Goal: Complete application form: Complete application form

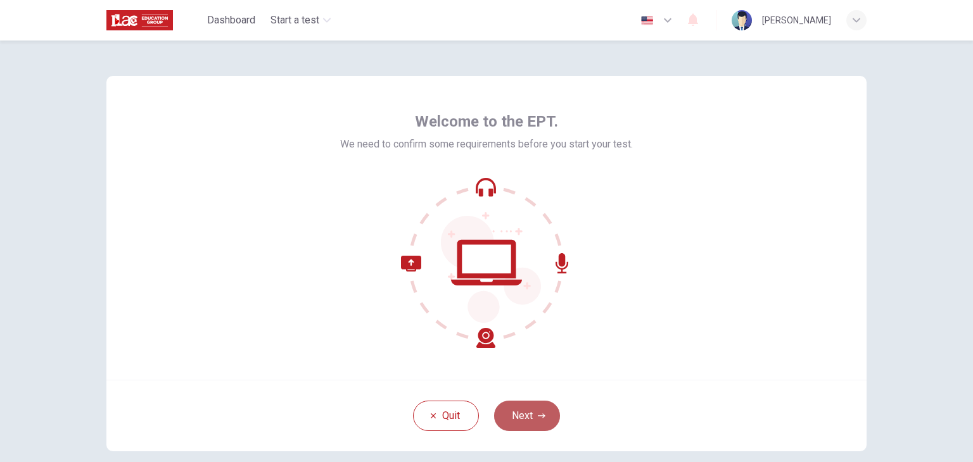
click at [520, 412] on button "Next" at bounding box center [527, 416] width 66 height 30
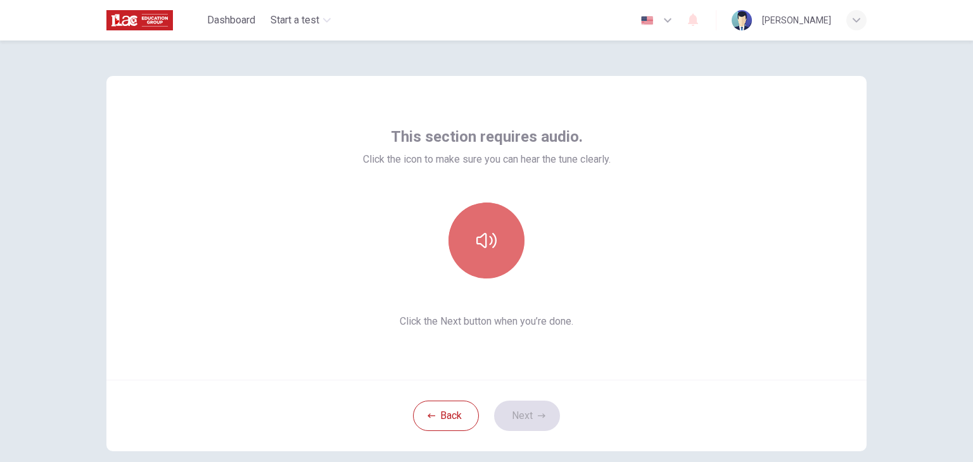
click at [487, 242] on icon "button" at bounding box center [486, 240] width 20 height 20
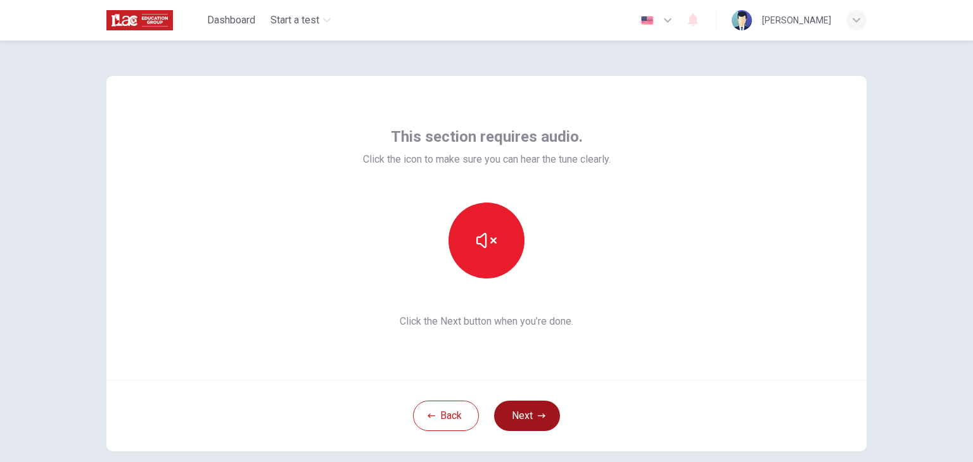
click at [545, 420] on button "Next" at bounding box center [527, 416] width 66 height 30
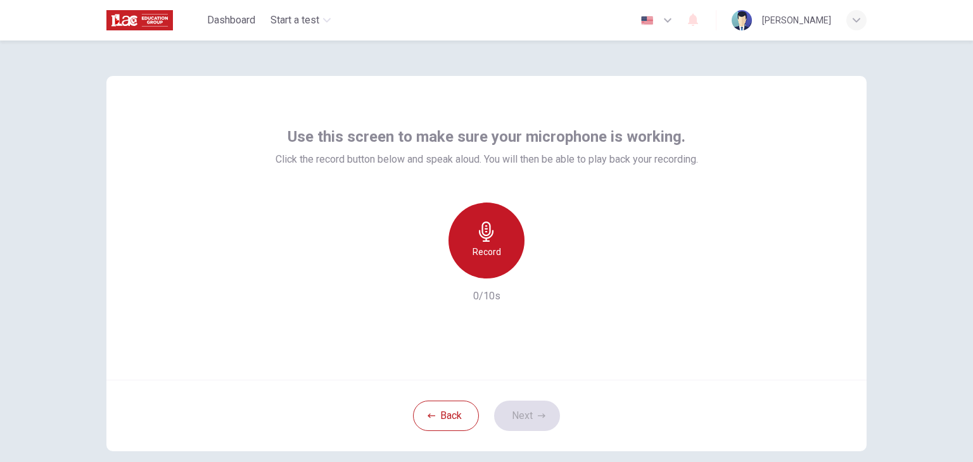
click at [511, 249] on div "Record" at bounding box center [486, 241] width 76 height 76
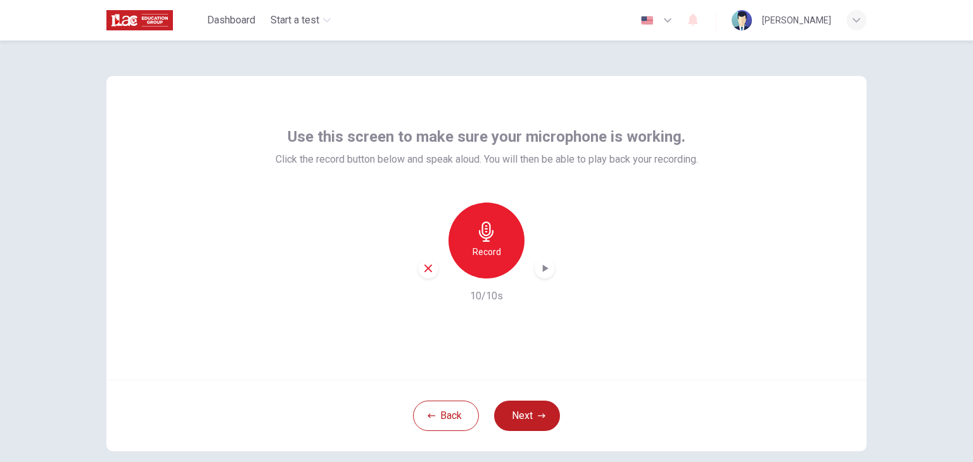
click at [532, 422] on button "Next" at bounding box center [527, 416] width 66 height 30
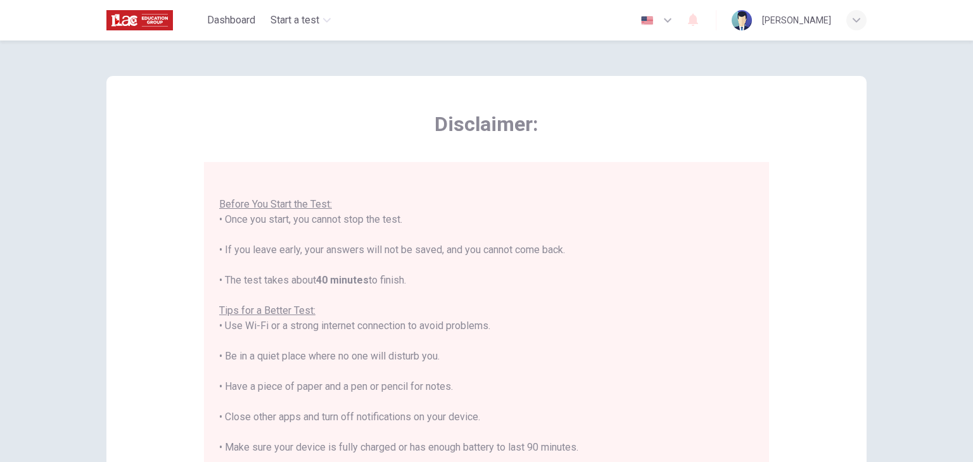
scroll to position [15, 0]
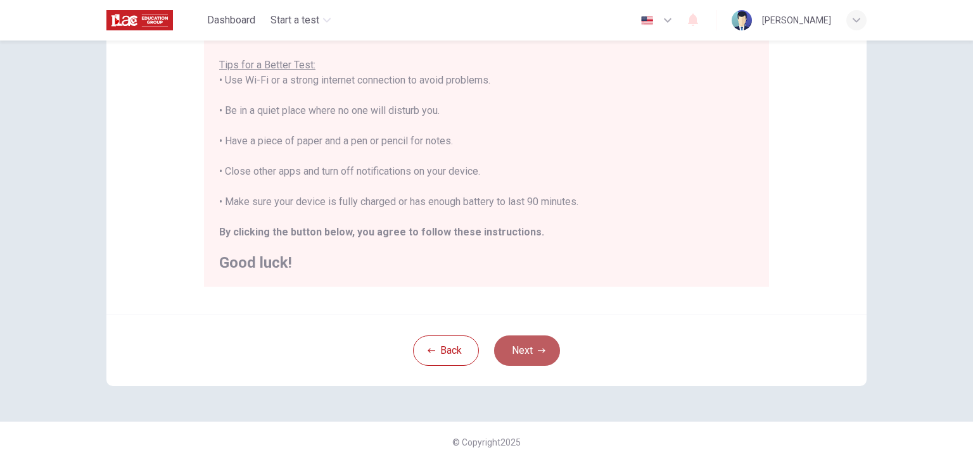
click at [524, 348] on button "Next" at bounding box center [527, 351] width 66 height 30
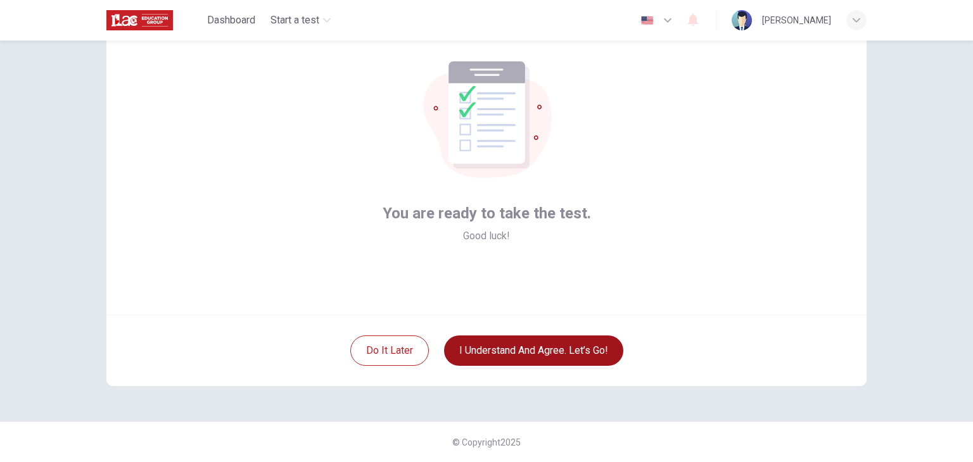
click at [524, 348] on button "I understand and agree. Let’s go!" at bounding box center [533, 351] width 179 height 30
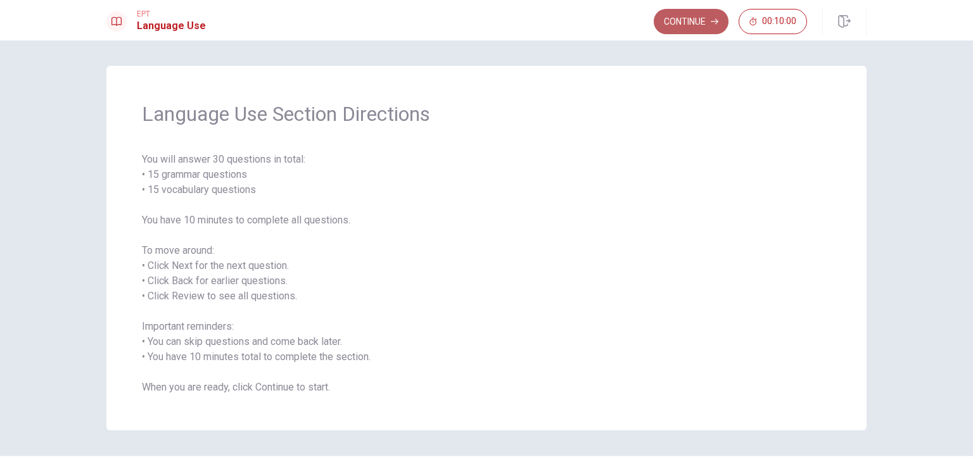
click at [702, 15] on button "Continue" at bounding box center [690, 21] width 75 height 25
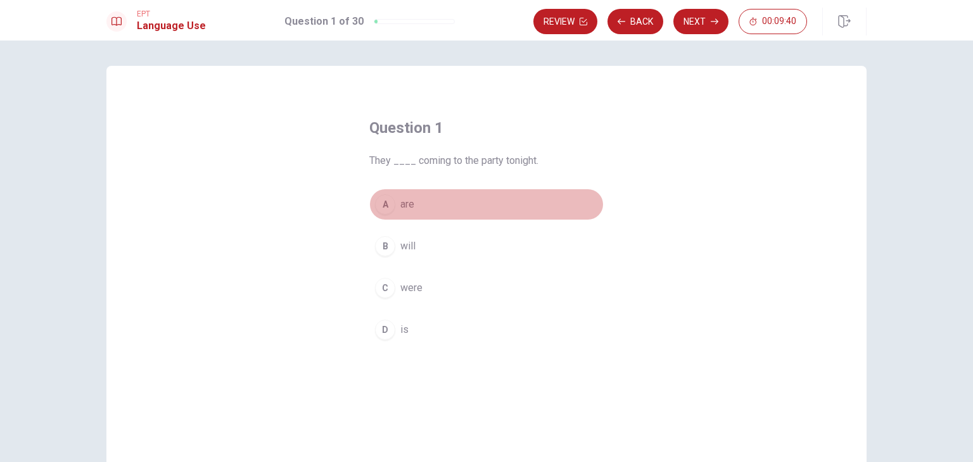
click at [385, 208] on div "A" at bounding box center [385, 204] width 20 height 20
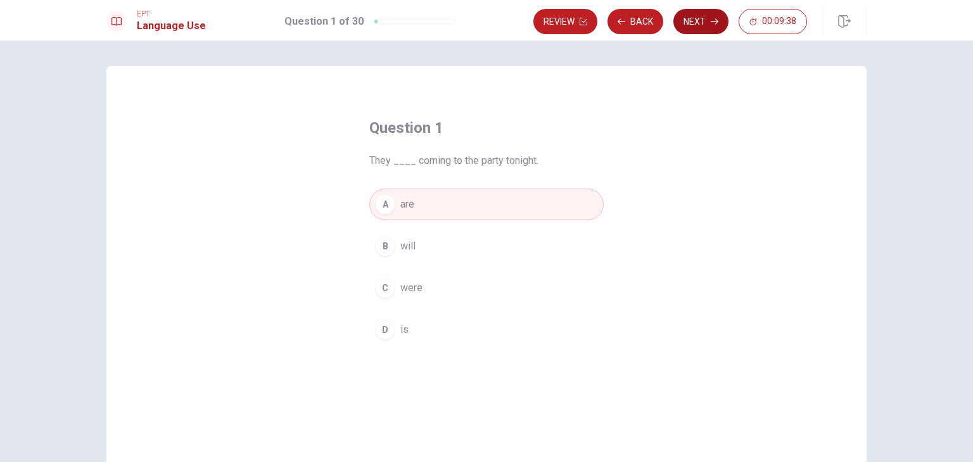
click at [697, 18] on button "Next" at bounding box center [700, 21] width 55 height 25
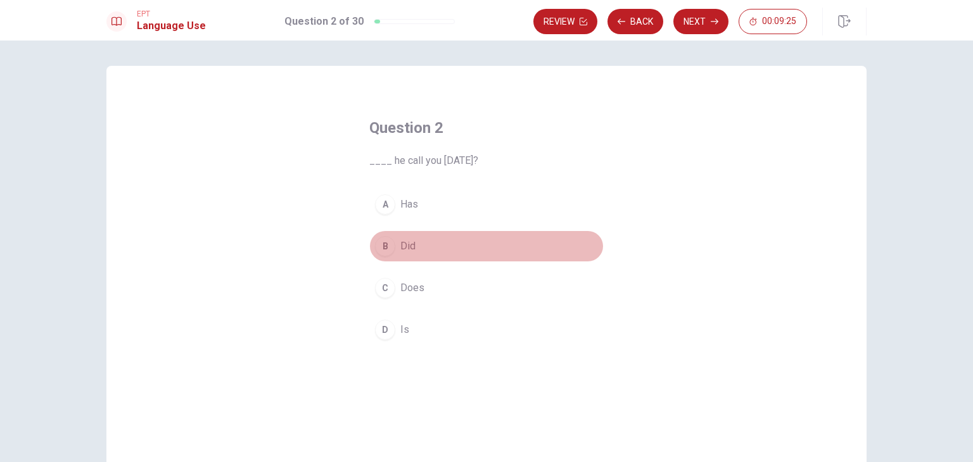
click at [377, 248] on div "B" at bounding box center [385, 246] width 20 height 20
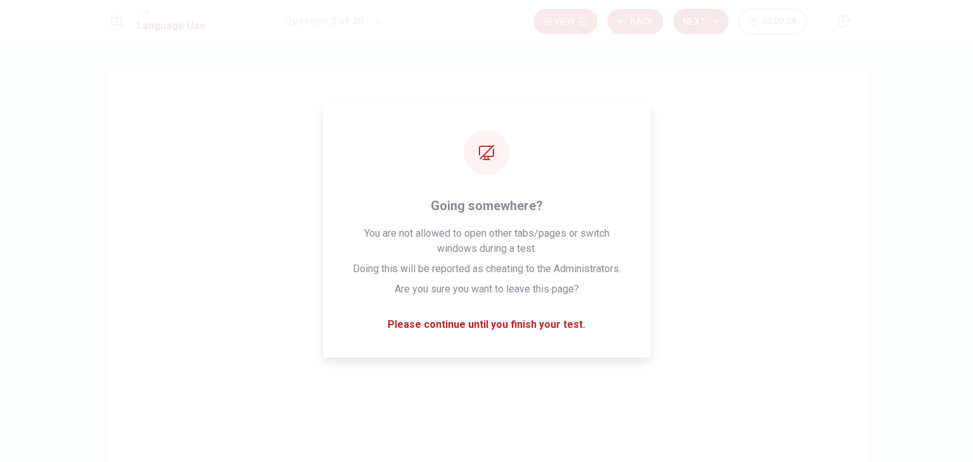
click at [694, 23] on button "Next" at bounding box center [700, 21] width 55 height 25
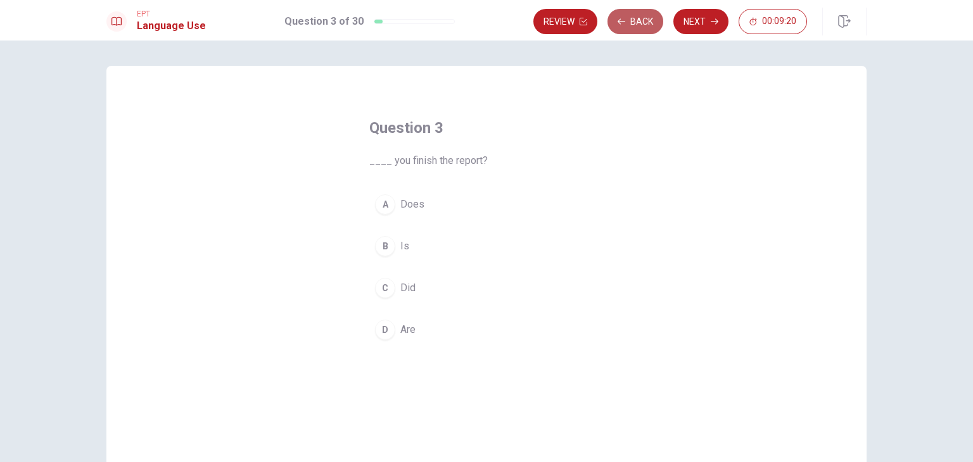
click at [629, 25] on button "Back" at bounding box center [635, 21] width 56 height 25
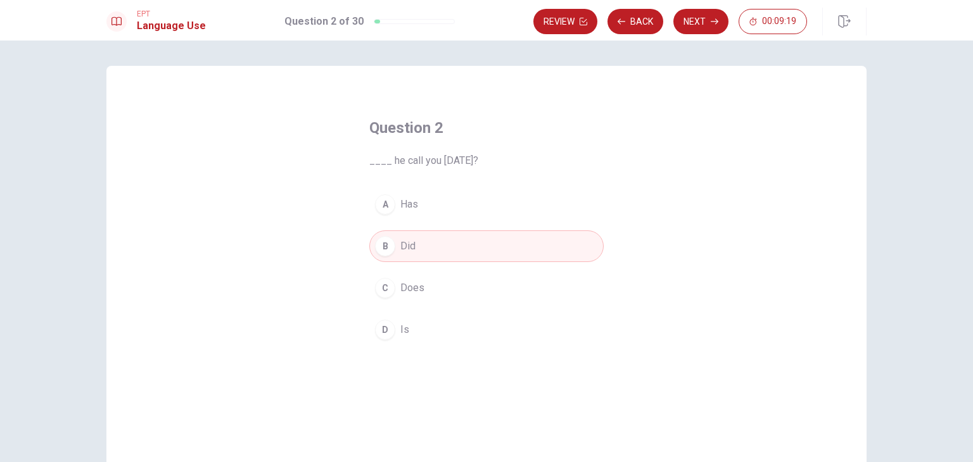
click at [400, 246] on span "Did" at bounding box center [407, 246] width 15 height 15
click at [697, 25] on button "Next" at bounding box center [700, 21] width 55 height 25
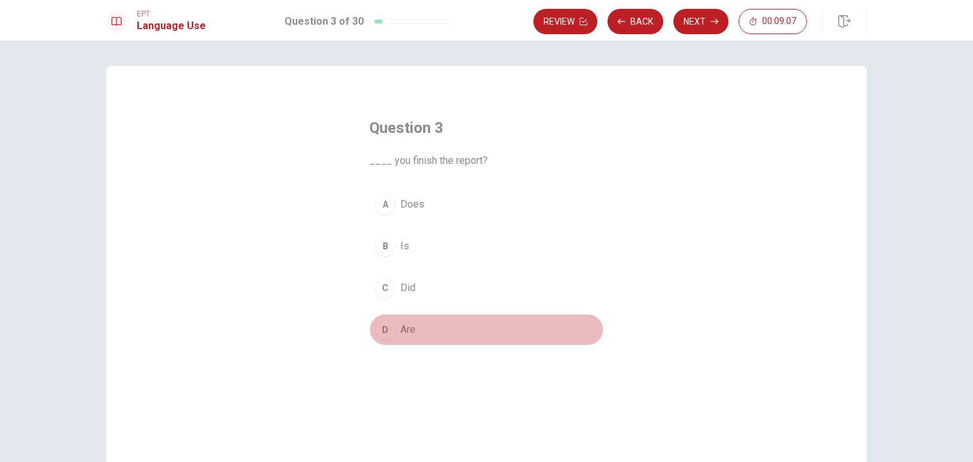
click at [381, 332] on div "D" at bounding box center [385, 330] width 20 height 20
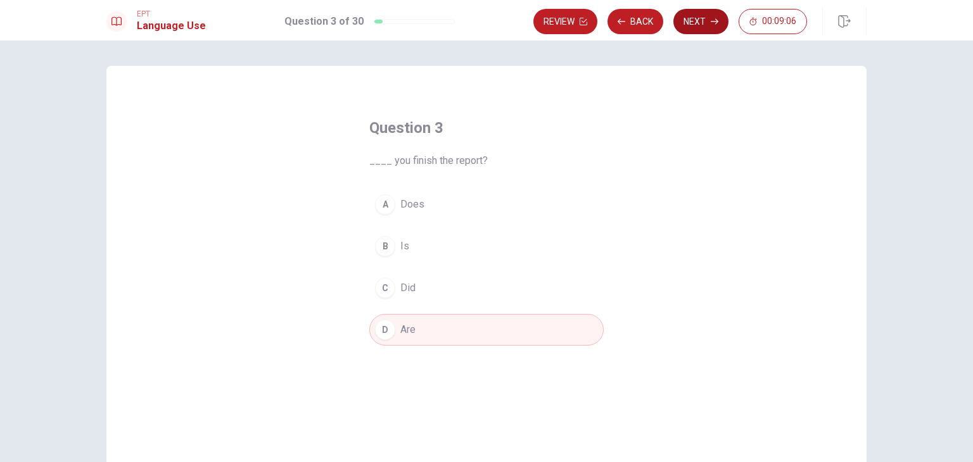
click at [724, 18] on button "Next" at bounding box center [700, 21] width 55 height 25
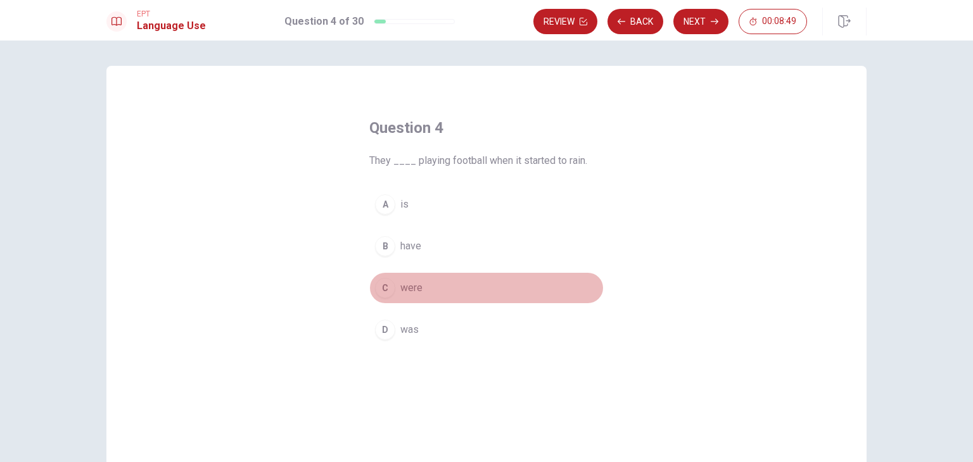
click at [382, 288] on div "C" at bounding box center [385, 288] width 20 height 20
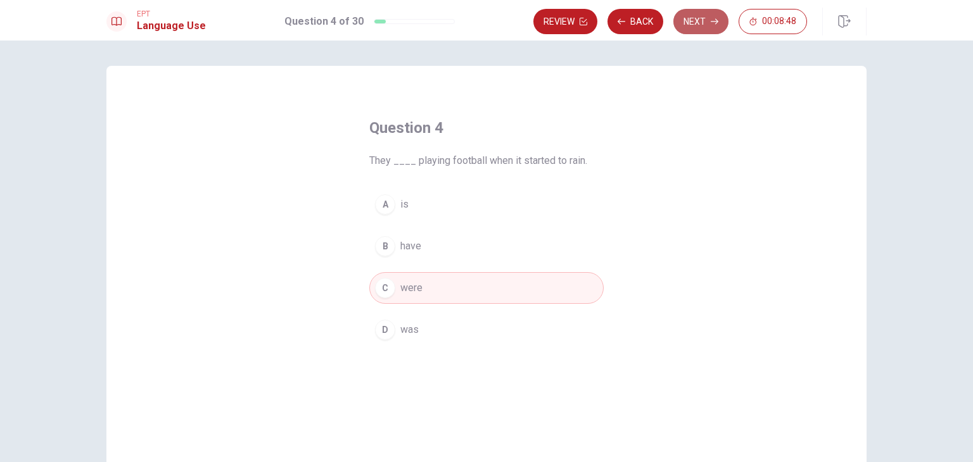
click at [702, 21] on button "Next" at bounding box center [700, 21] width 55 height 25
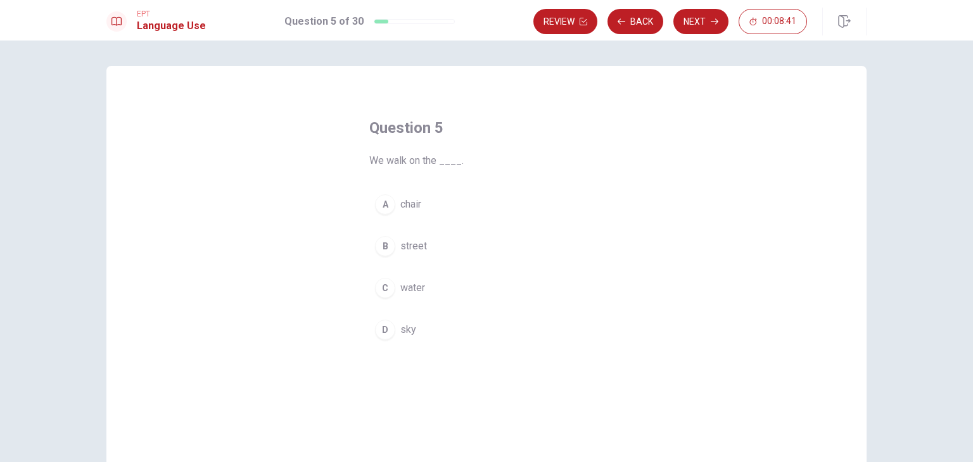
click at [379, 253] on div "B" at bounding box center [385, 246] width 20 height 20
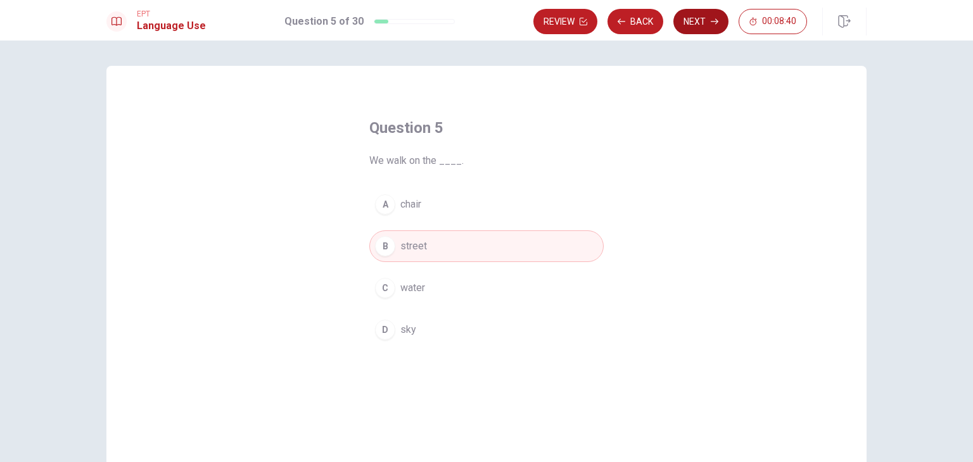
click at [697, 18] on button "Next" at bounding box center [700, 21] width 55 height 25
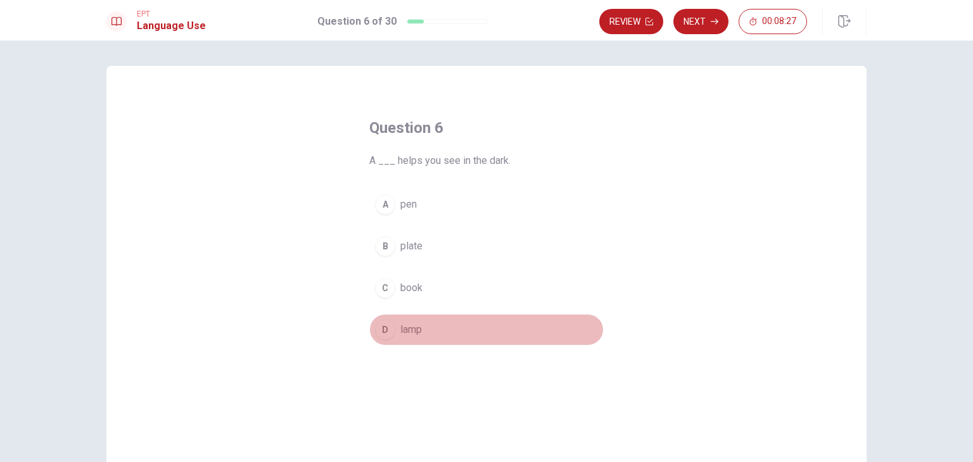
click at [383, 332] on div "D" at bounding box center [385, 330] width 20 height 20
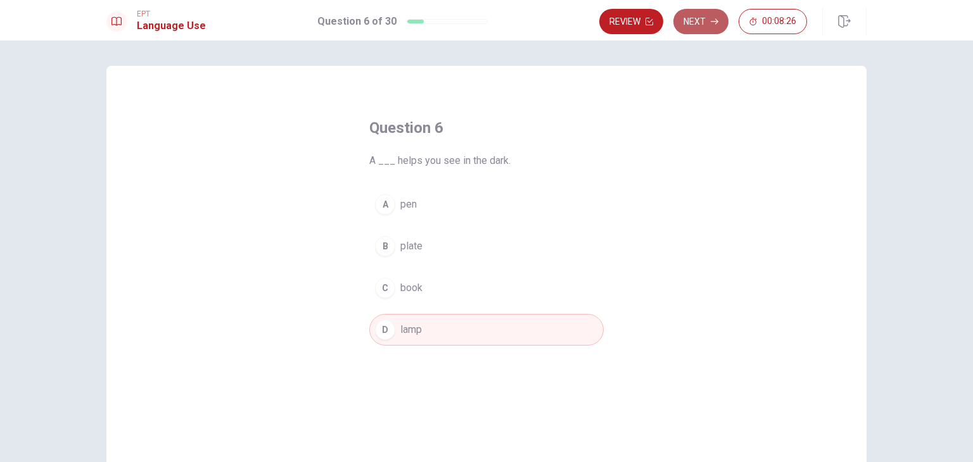
click at [719, 28] on button "Next" at bounding box center [700, 21] width 55 height 25
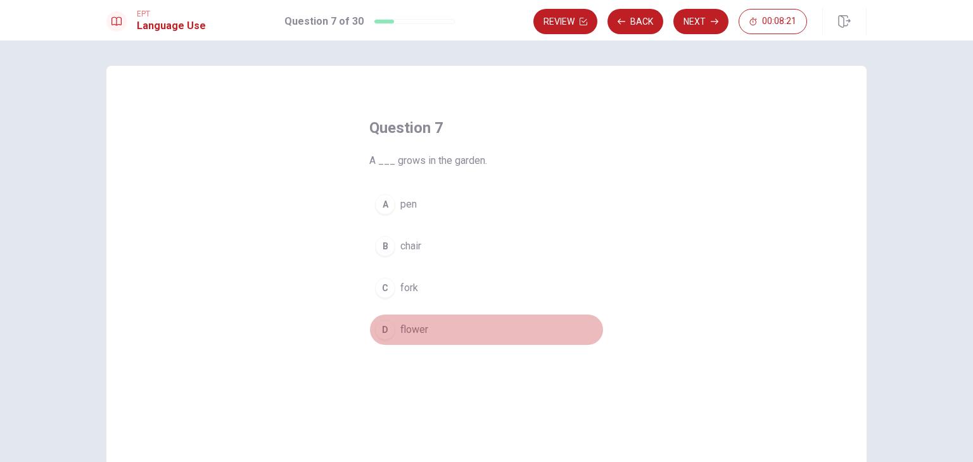
click at [376, 334] on div "D" at bounding box center [385, 330] width 20 height 20
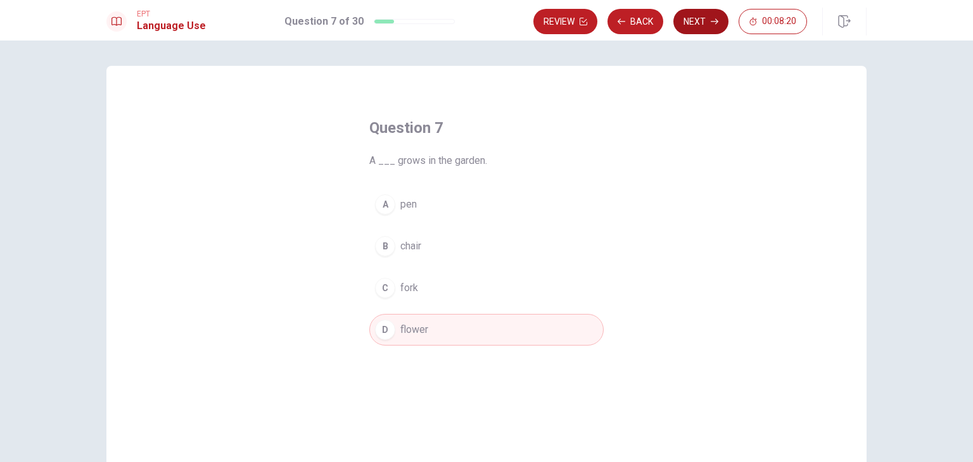
click at [696, 22] on button "Next" at bounding box center [700, 21] width 55 height 25
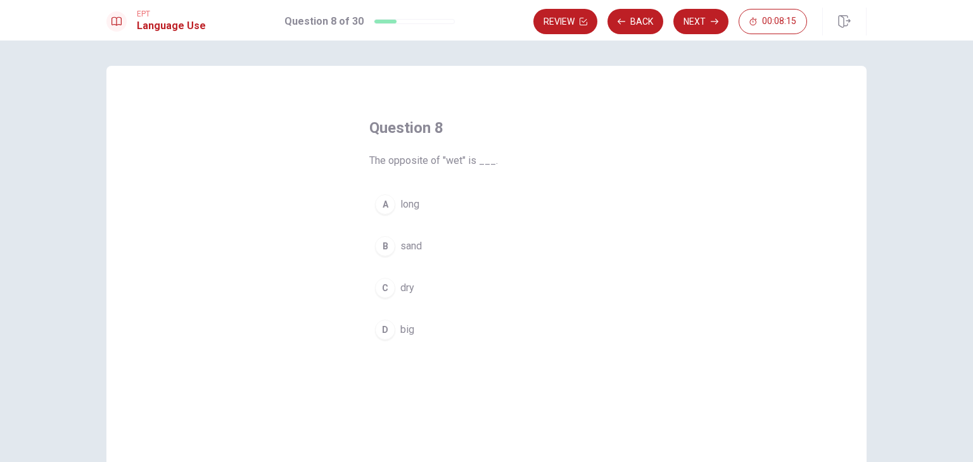
click at [383, 292] on div "C" at bounding box center [385, 288] width 20 height 20
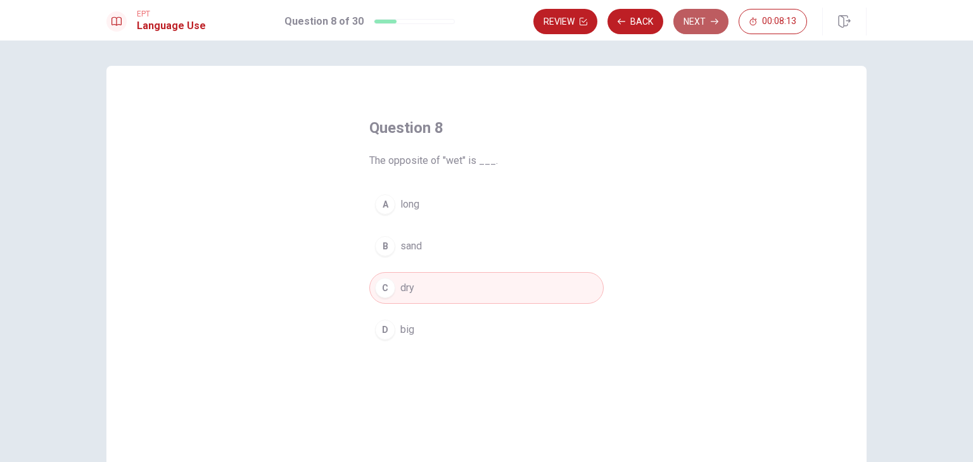
click at [704, 29] on button "Next" at bounding box center [700, 21] width 55 height 25
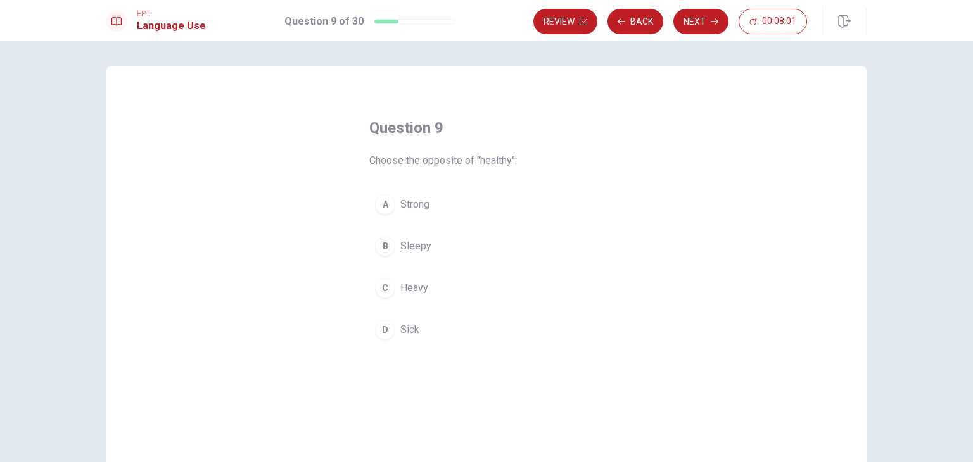
click at [424, 289] on span "Heavy" at bounding box center [414, 287] width 28 height 15
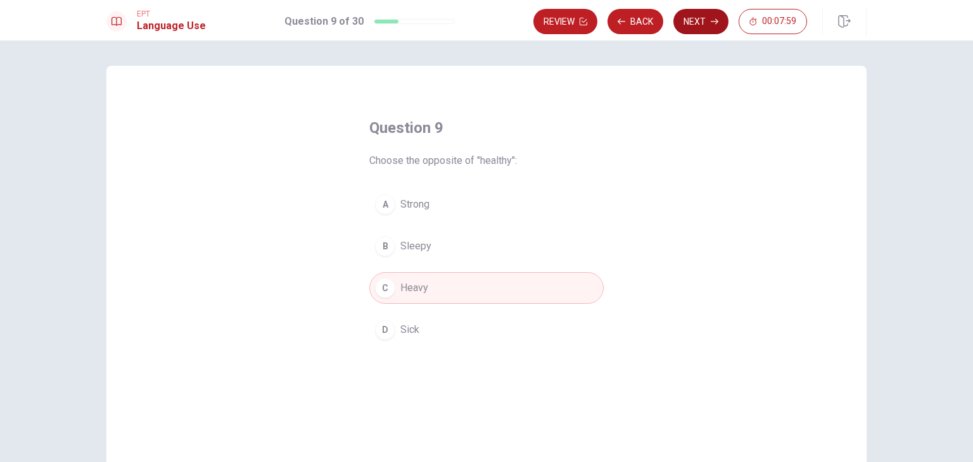
click at [715, 28] on button "Next" at bounding box center [700, 21] width 55 height 25
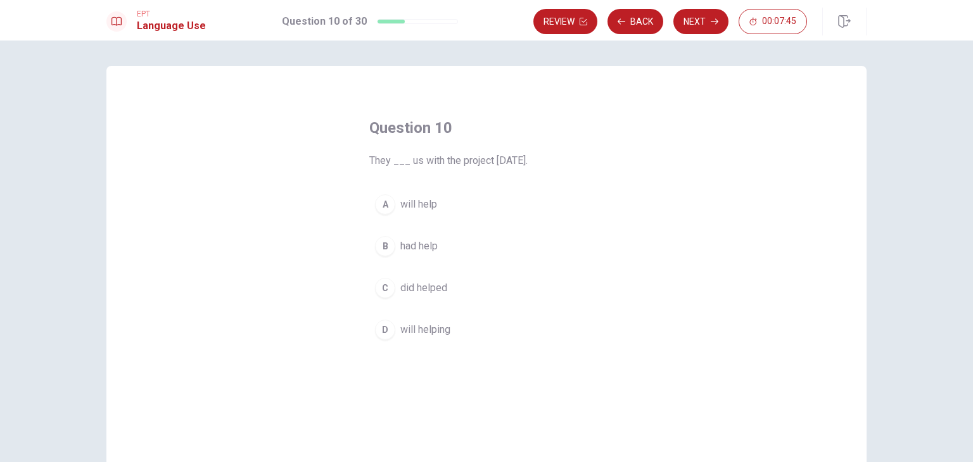
click at [421, 204] on span "will help" at bounding box center [418, 204] width 37 height 15
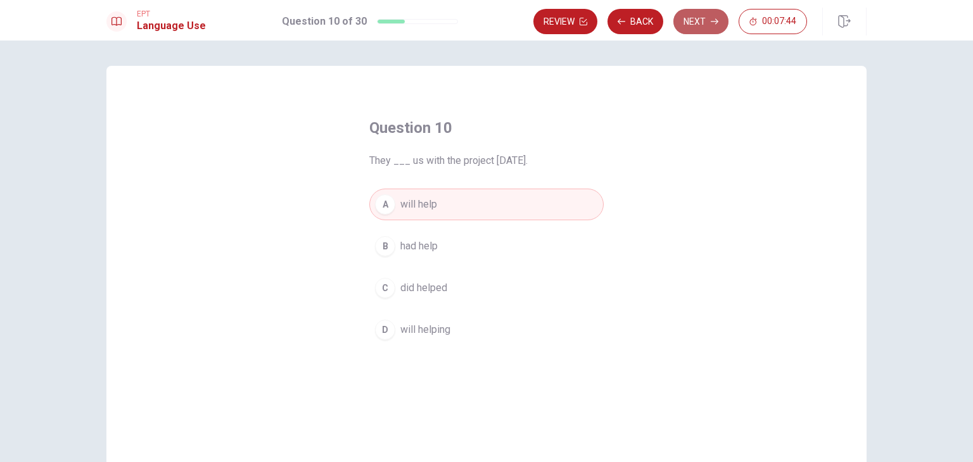
click at [719, 18] on button "Next" at bounding box center [700, 21] width 55 height 25
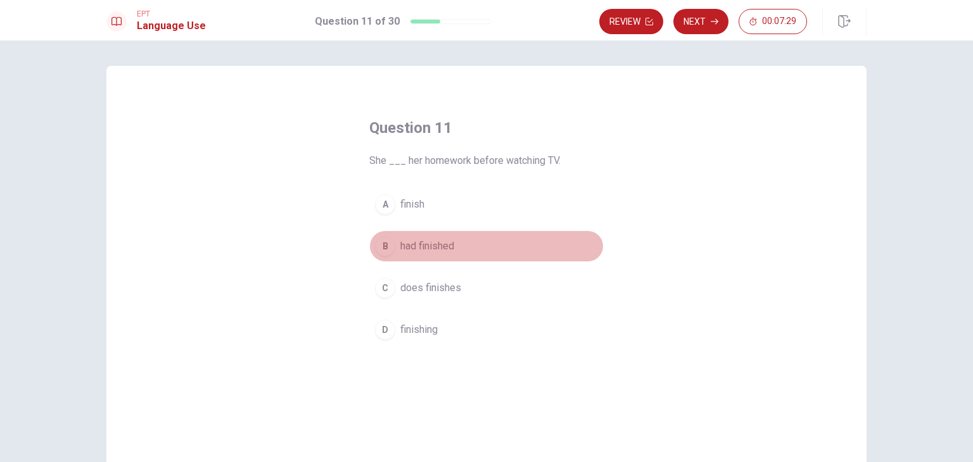
click at [433, 242] on span "had finished" at bounding box center [427, 246] width 54 height 15
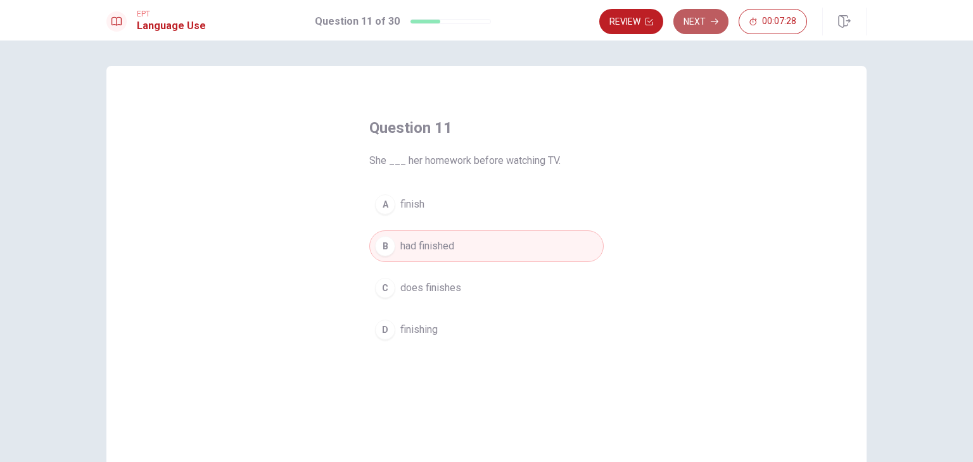
click at [701, 21] on button "Next" at bounding box center [700, 21] width 55 height 25
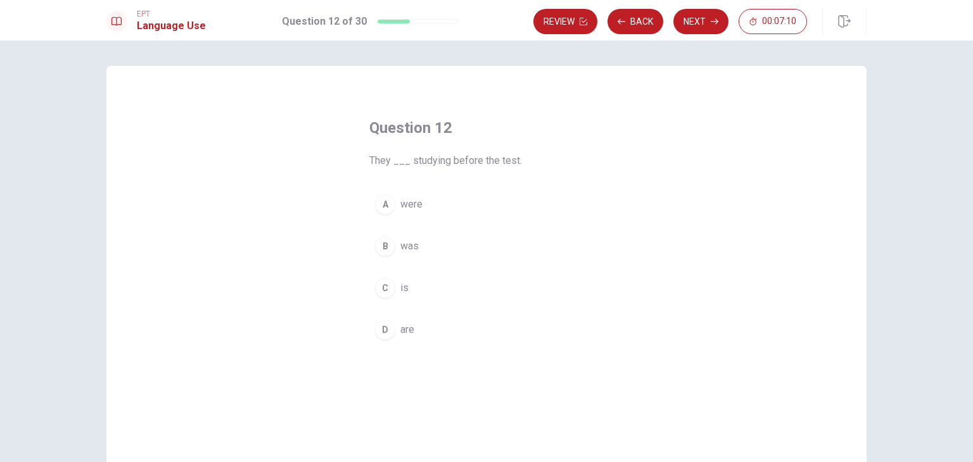
click at [380, 334] on div "D" at bounding box center [385, 330] width 20 height 20
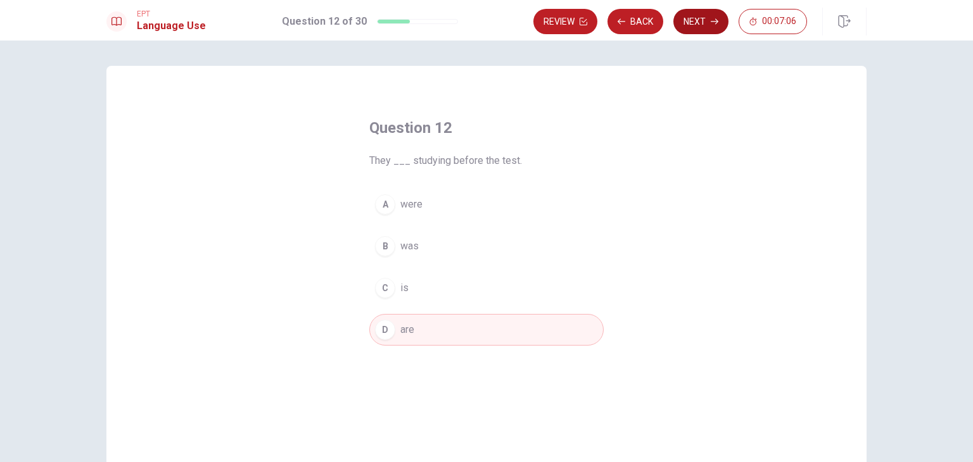
click at [712, 27] on button "Next" at bounding box center [700, 21] width 55 height 25
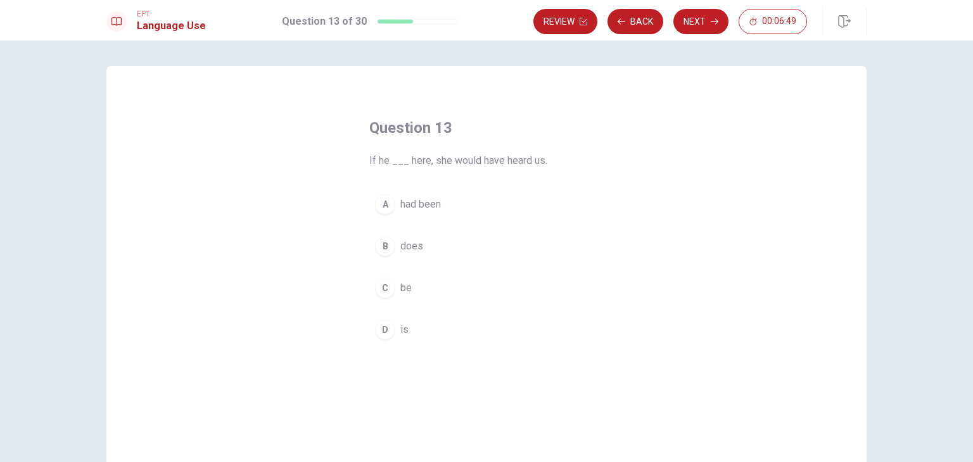
click at [384, 326] on div "D" at bounding box center [385, 330] width 20 height 20
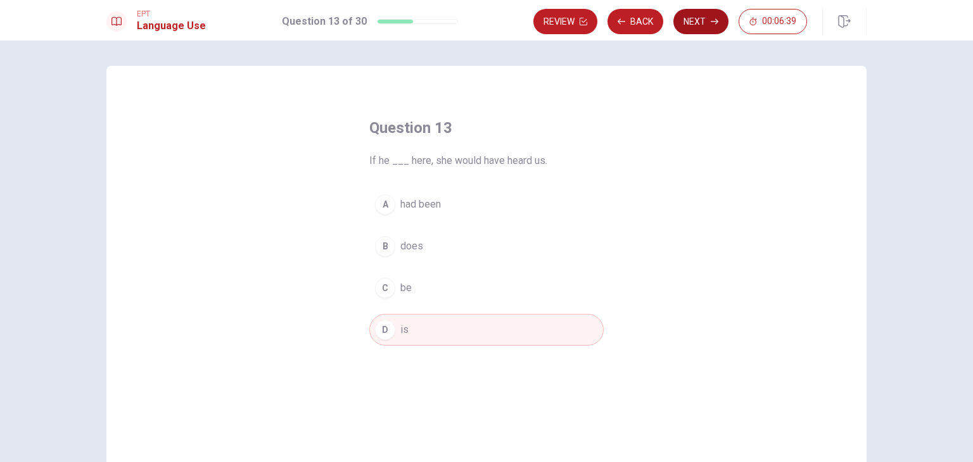
click at [703, 28] on button "Next" at bounding box center [700, 21] width 55 height 25
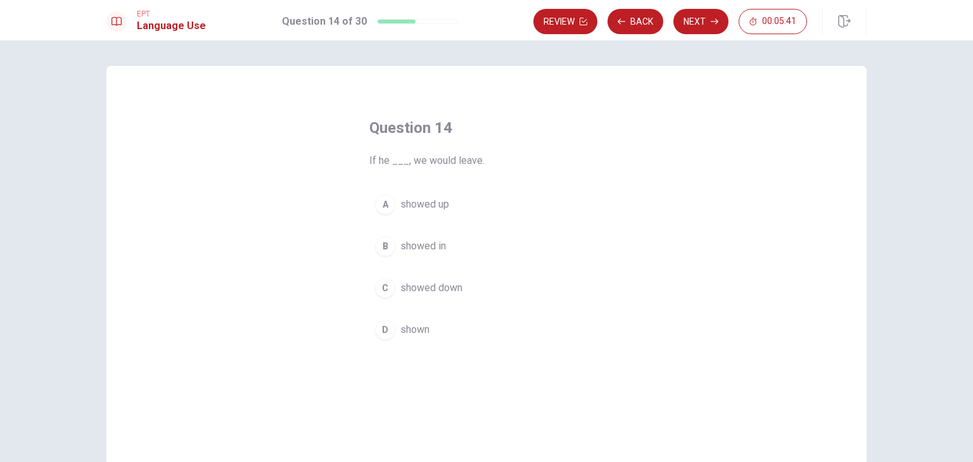
click at [441, 216] on button "A showed up" at bounding box center [486, 205] width 234 height 32
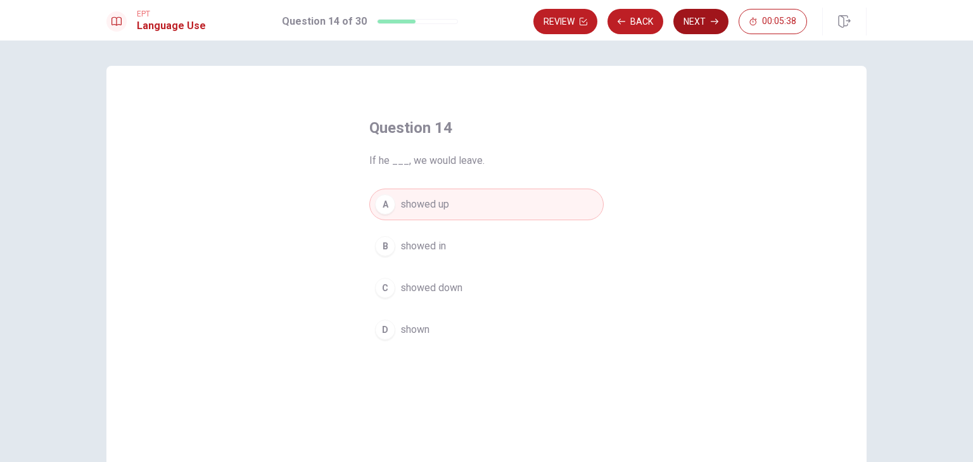
click at [700, 23] on button "Next" at bounding box center [700, 21] width 55 height 25
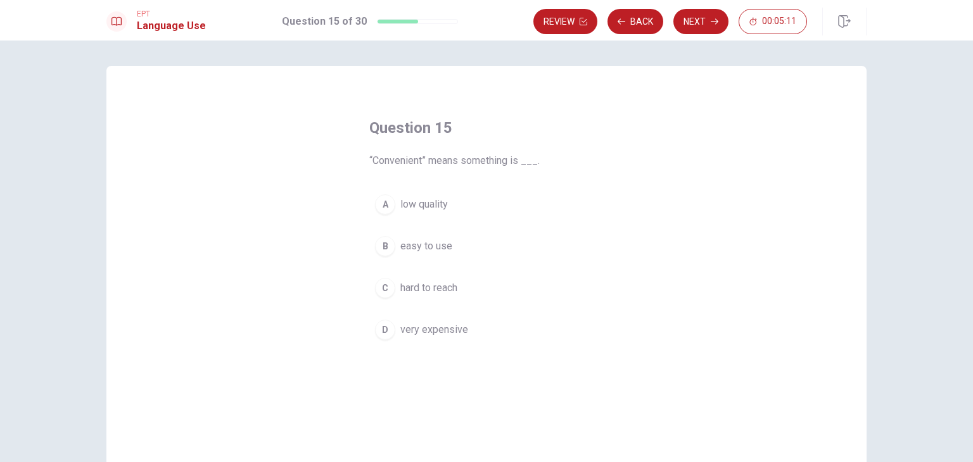
click at [427, 249] on span "easy to use" at bounding box center [426, 246] width 52 height 15
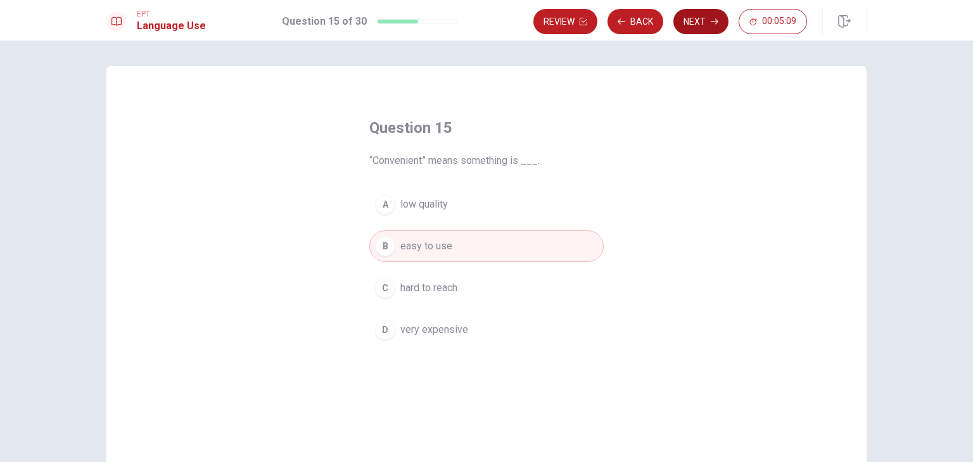
click at [702, 26] on button "Next" at bounding box center [700, 21] width 55 height 25
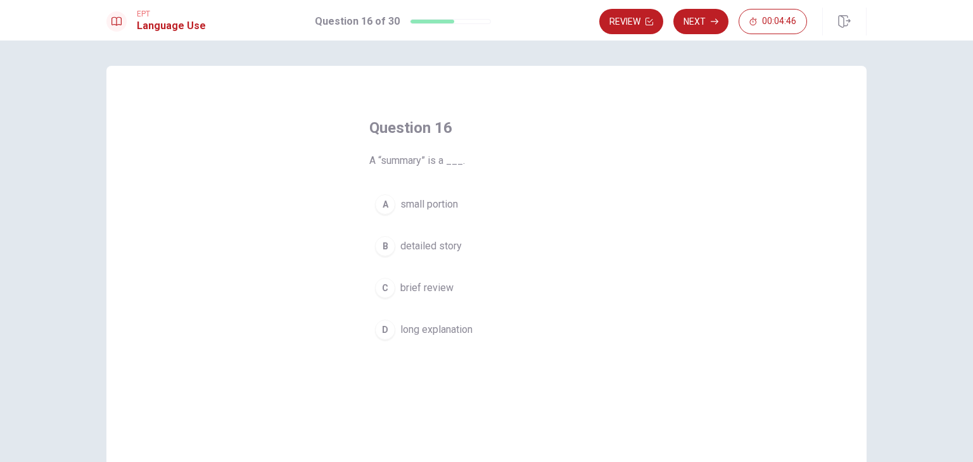
click at [439, 287] on span "brief review" at bounding box center [426, 287] width 53 height 15
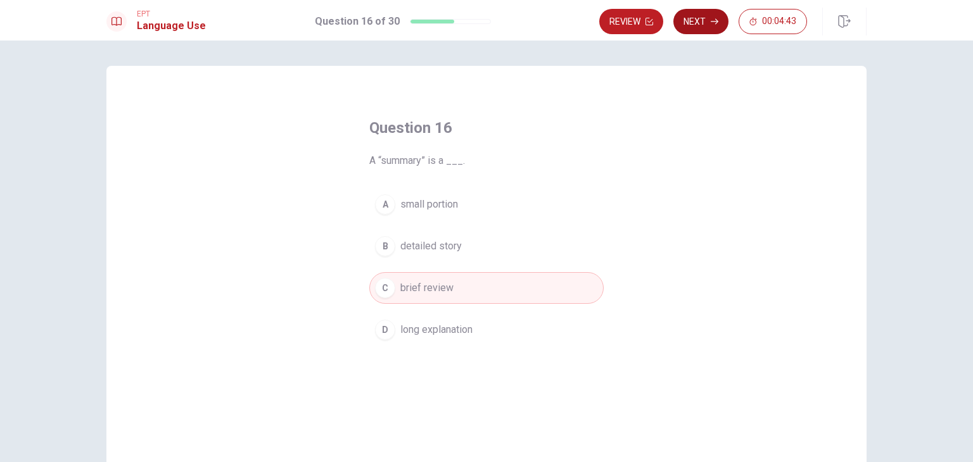
click at [711, 21] on icon "button" at bounding box center [714, 22] width 8 height 6
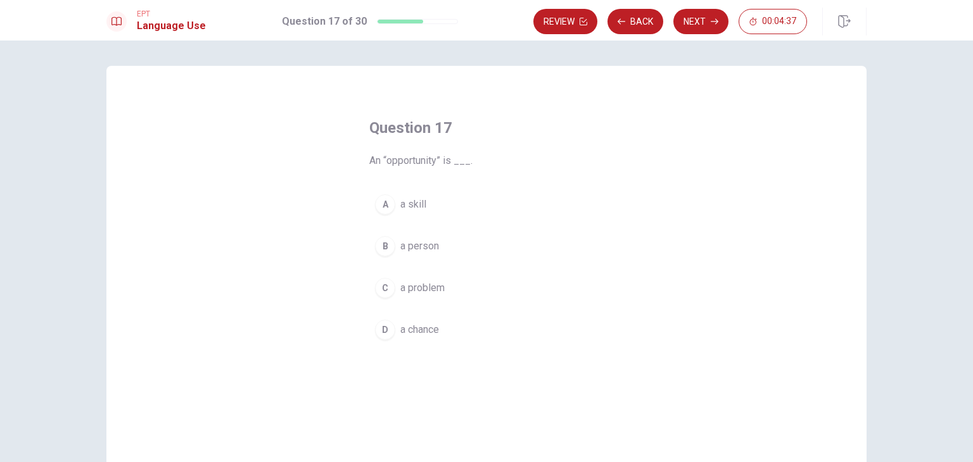
click at [427, 332] on span "a chance" at bounding box center [419, 329] width 39 height 15
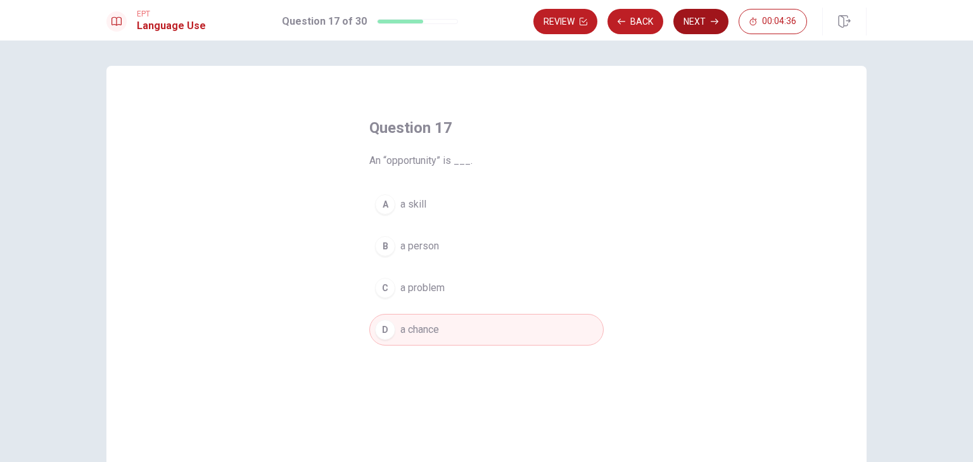
click at [719, 11] on button "Next" at bounding box center [700, 21] width 55 height 25
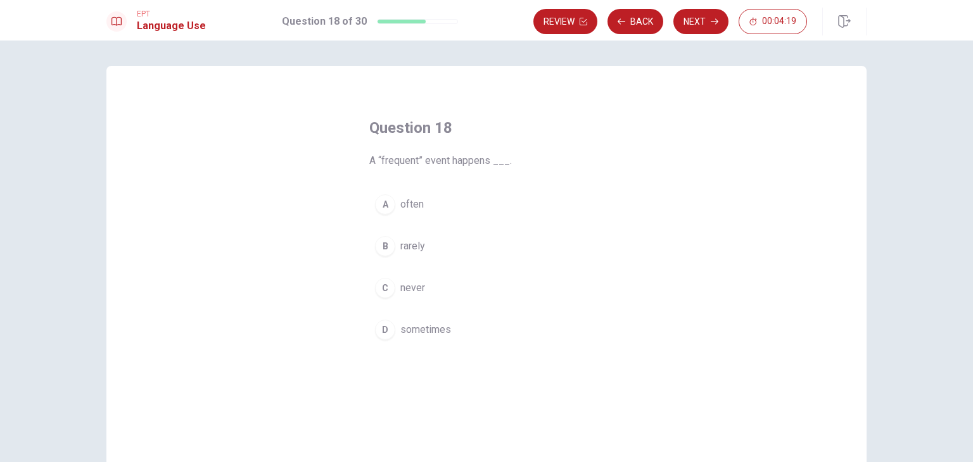
click at [405, 206] on span "often" at bounding box center [411, 204] width 23 height 15
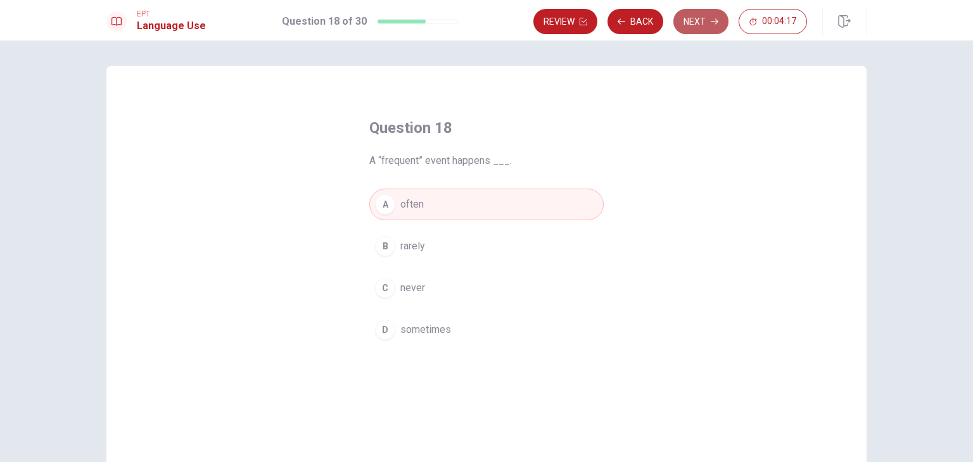
click at [704, 15] on button "Next" at bounding box center [700, 21] width 55 height 25
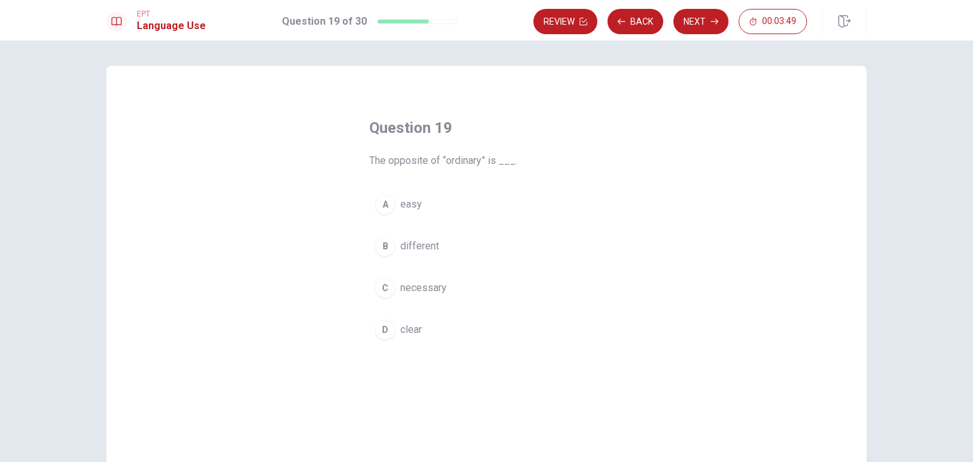
click at [419, 240] on span "different" at bounding box center [419, 246] width 39 height 15
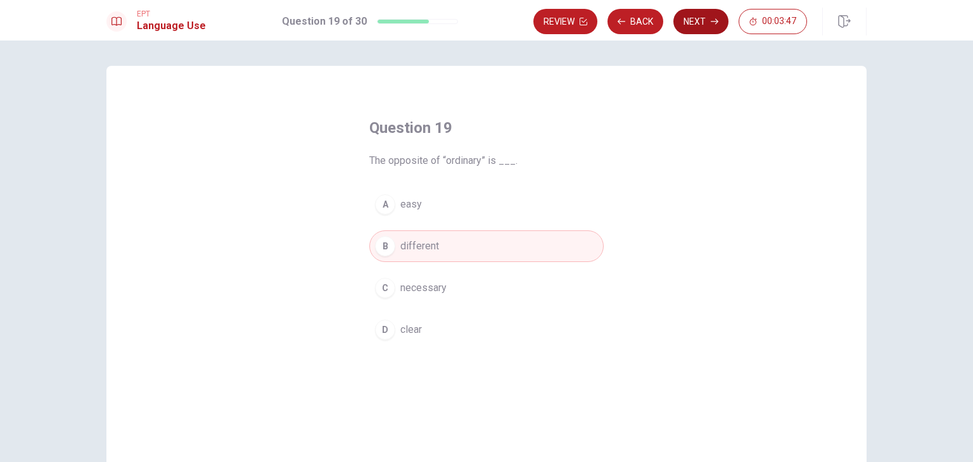
click at [699, 23] on button "Next" at bounding box center [700, 21] width 55 height 25
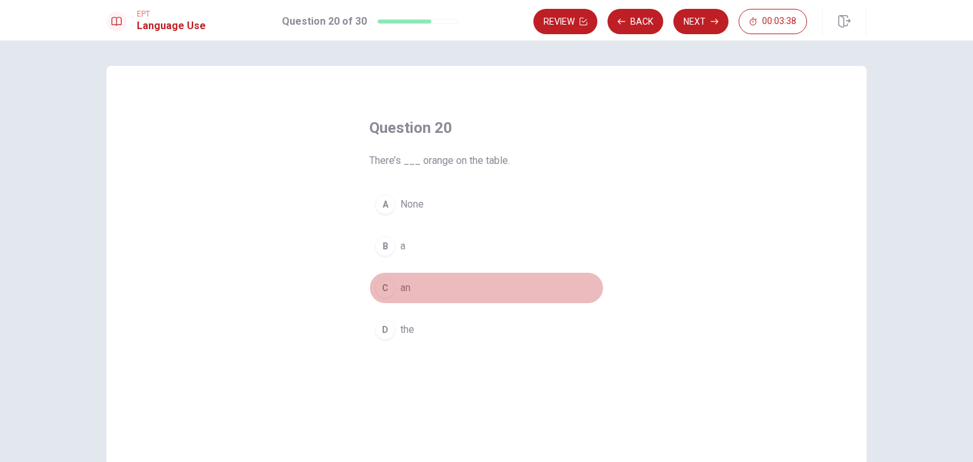
click at [379, 290] on div "C" at bounding box center [385, 288] width 20 height 20
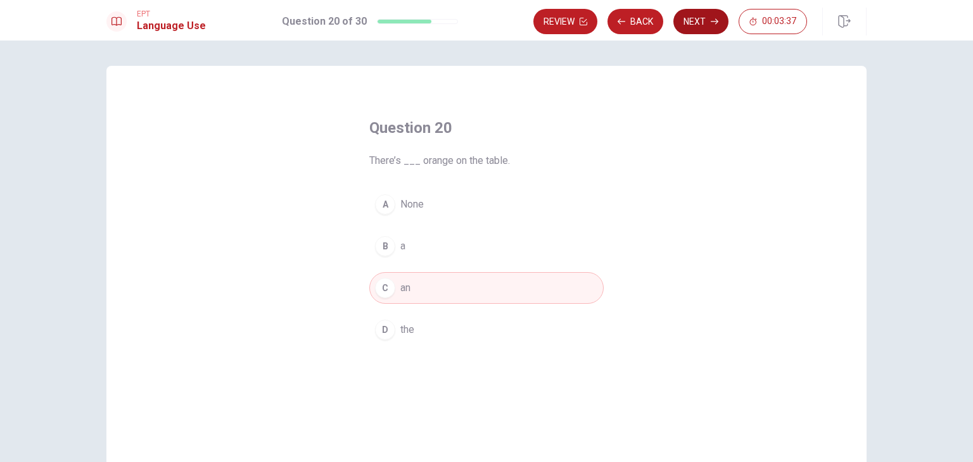
click at [704, 22] on button "Next" at bounding box center [700, 21] width 55 height 25
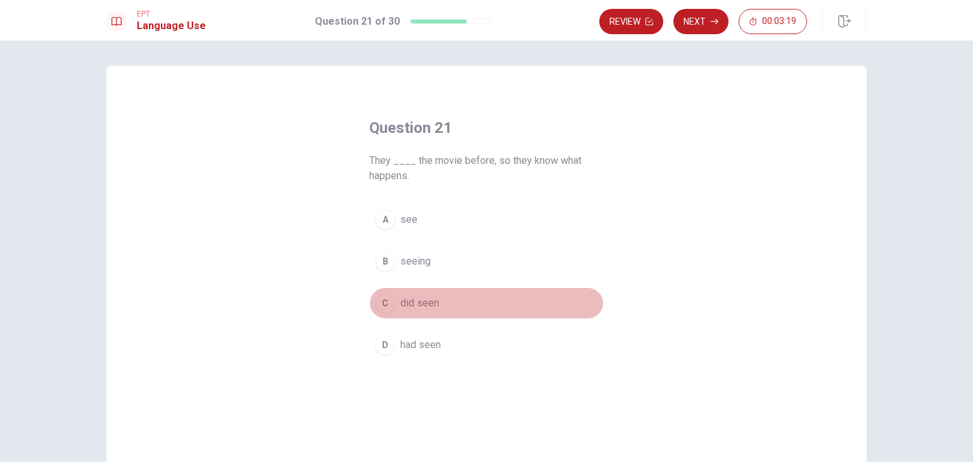
click at [382, 301] on div "C" at bounding box center [385, 303] width 20 height 20
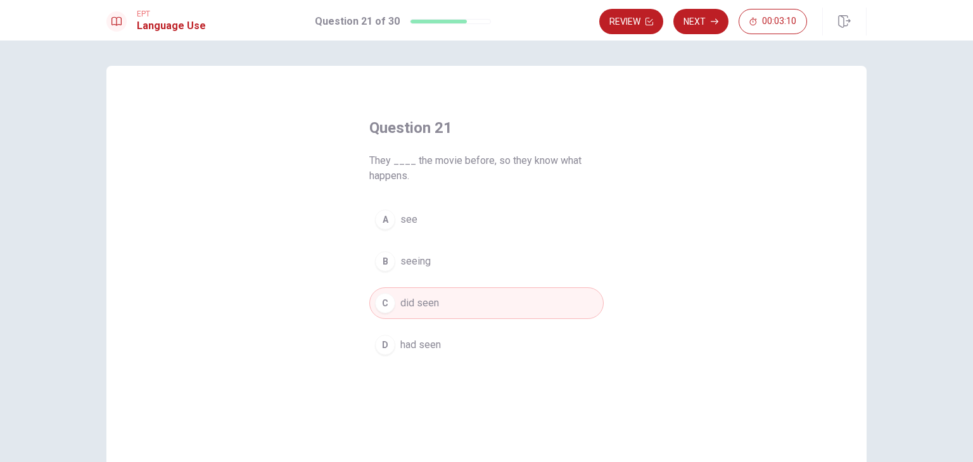
click at [386, 348] on div "D" at bounding box center [385, 345] width 20 height 20
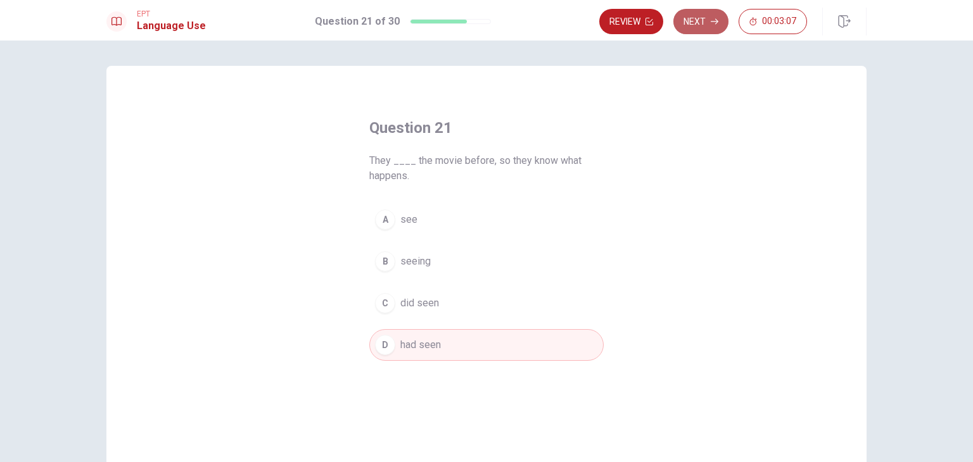
click at [695, 20] on button "Next" at bounding box center [700, 21] width 55 height 25
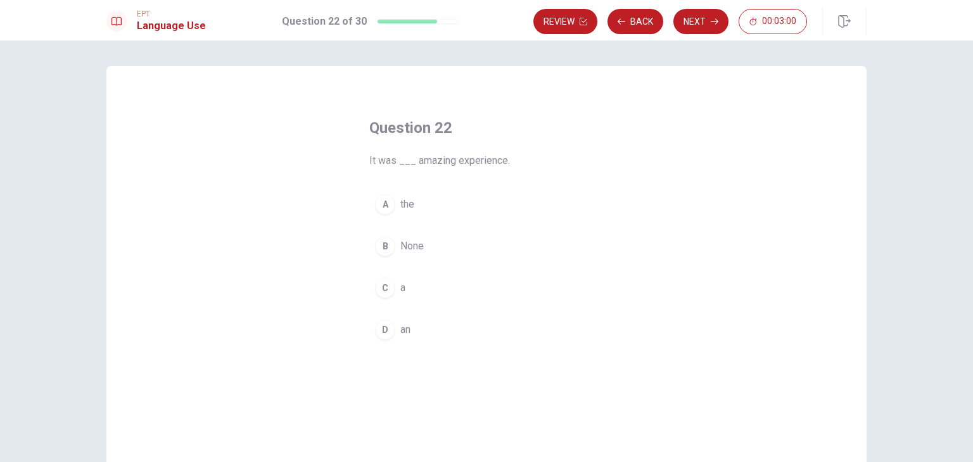
click at [377, 334] on div "D" at bounding box center [385, 330] width 20 height 20
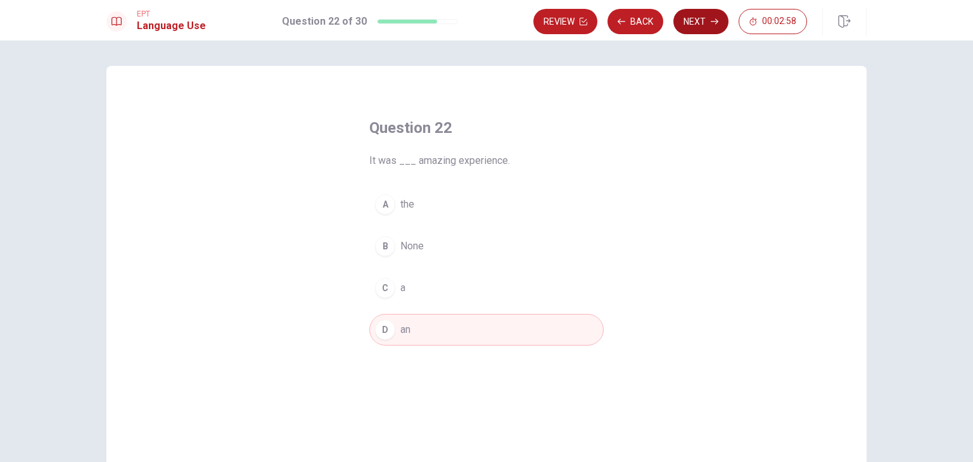
click at [698, 23] on button "Next" at bounding box center [700, 21] width 55 height 25
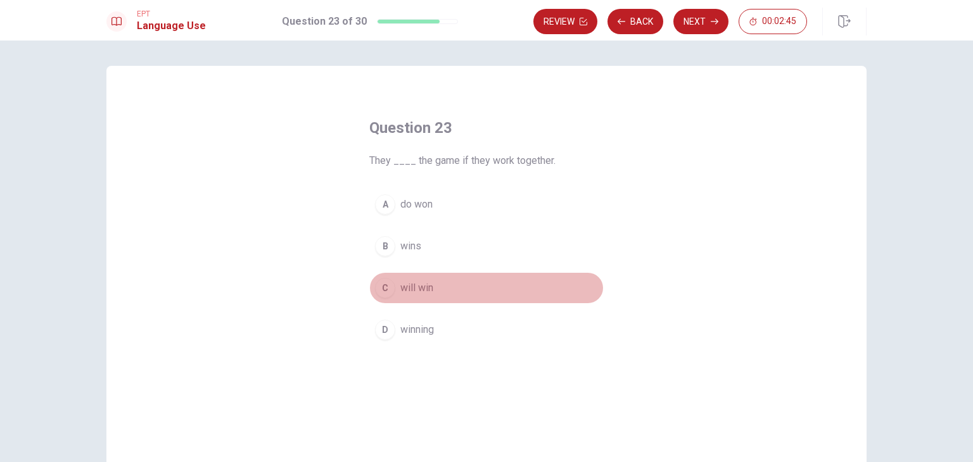
click at [386, 289] on div "C" at bounding box center [385, 288] width 20 height 20
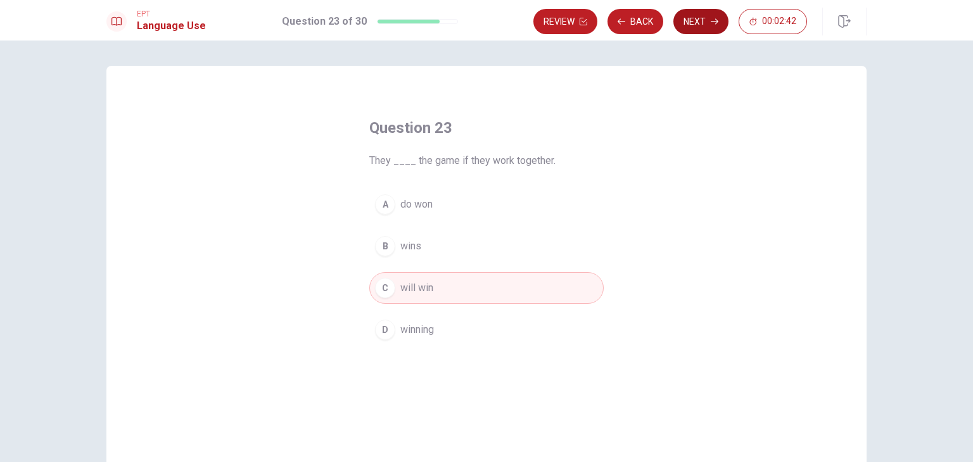
click at [704, 23] on button "Next" at bounding box center [700, 21] width 55 height 25
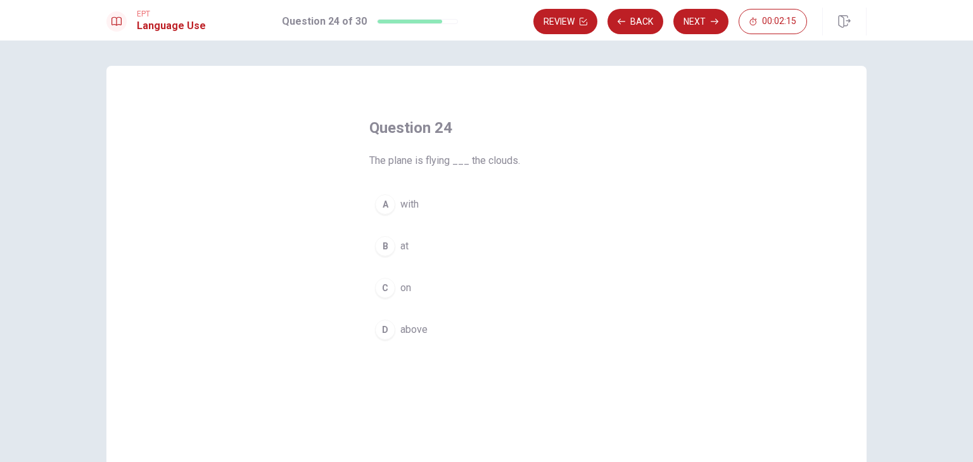
click at [382, 284] on div "C" at bounding box center [385, 288] width 20 height 20
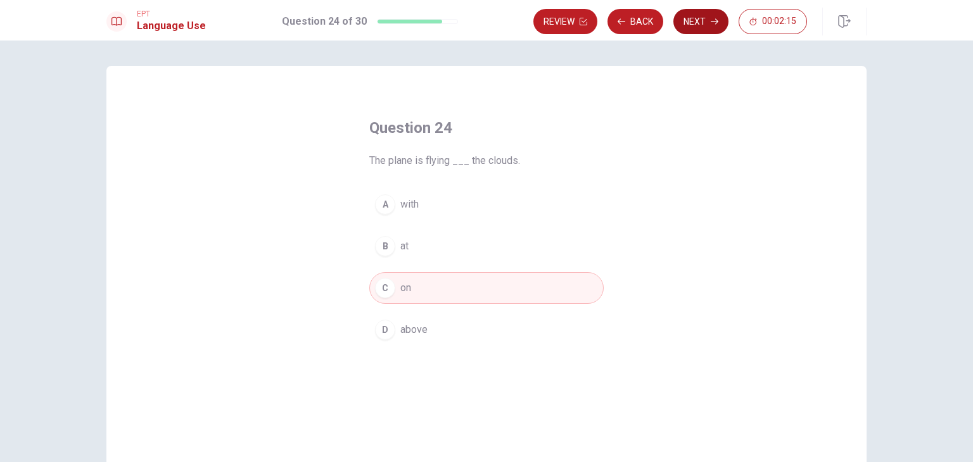
click at [707, 13] on button "Next" at bounding box center [700, 21] width 55 height 25
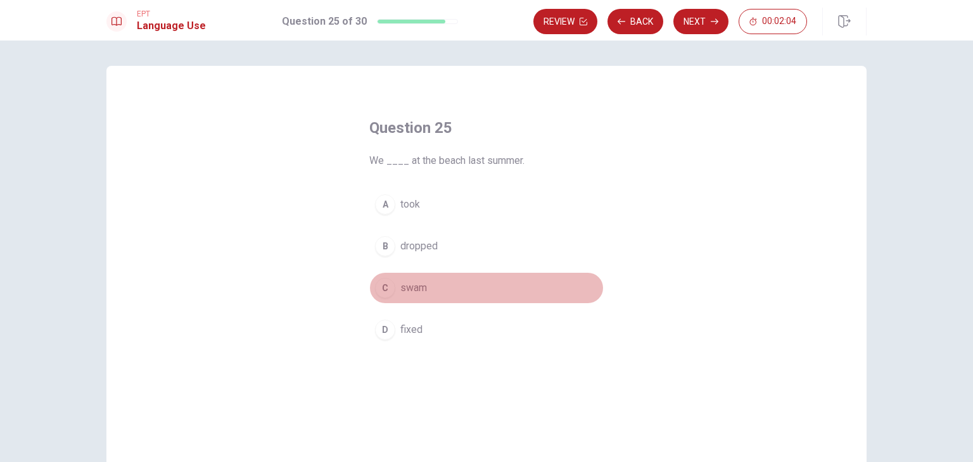
click at [386, 288] on div "C" at bounding box center [385, 288] width 20 height 20
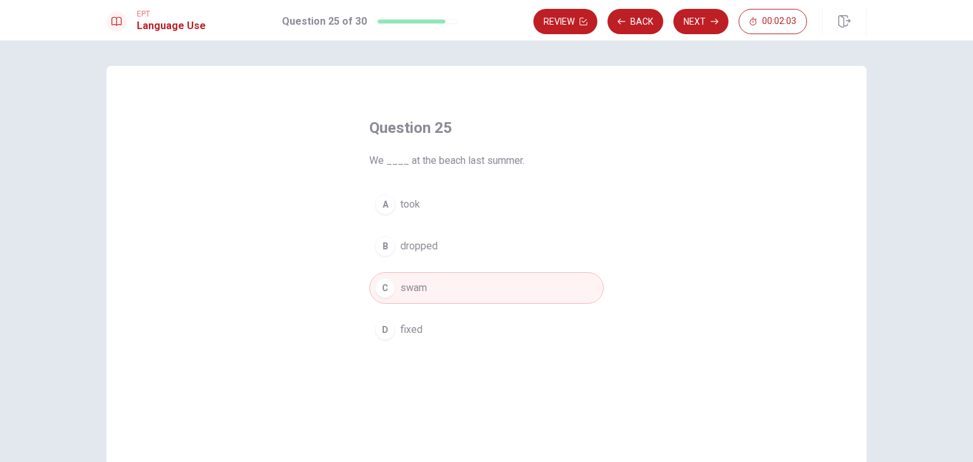
click at [711, 13] on button "Next" at bounding box center [700, 21] width 55 height 25
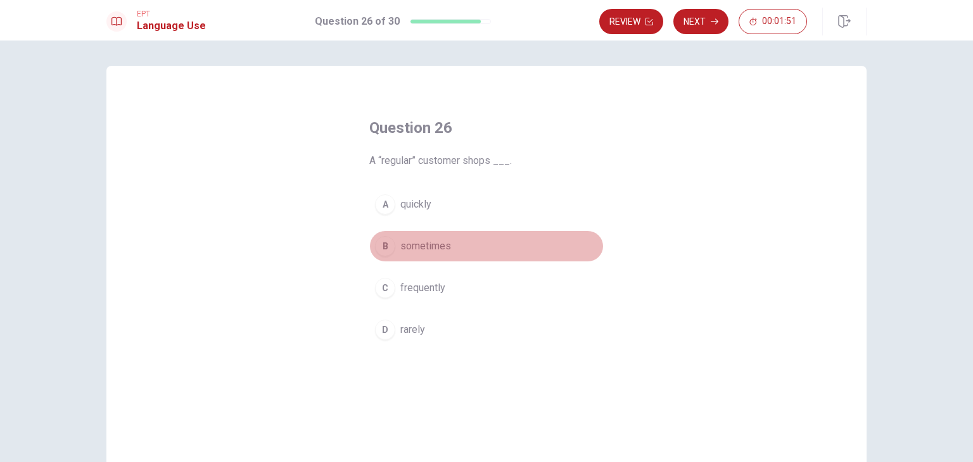
click at [383, 247] on div "B" at bounding box center [385, 246] width 20 height 20
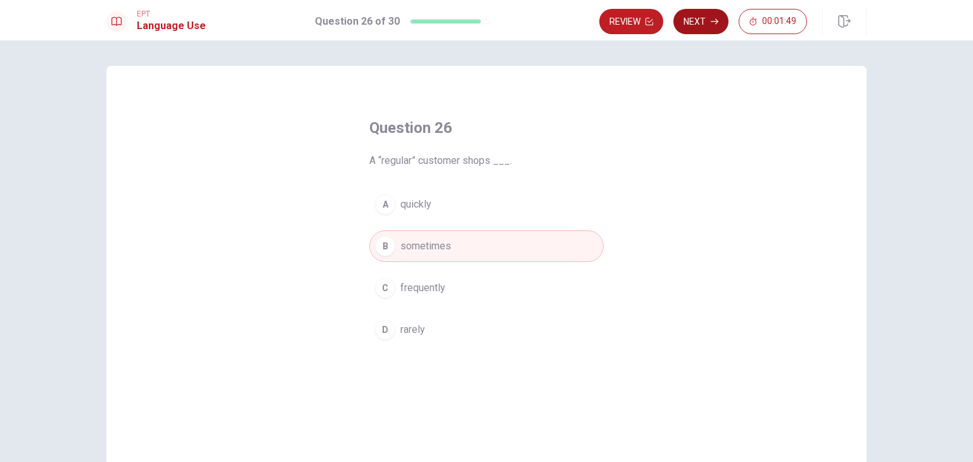
click at [705, 18] on button "Next" at bounding box center [700, 21] width 55 height 25
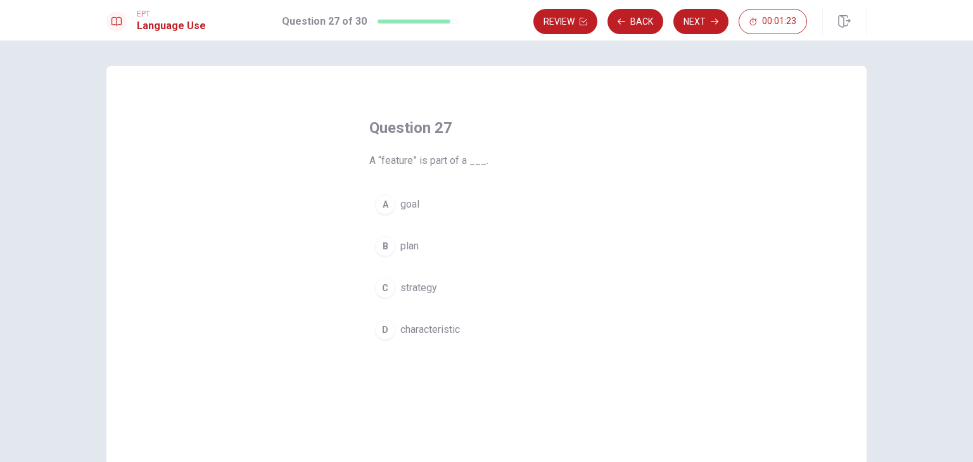
click at [413, 251] on span "plan" at bounding box center [409, 246] width 18 height 15
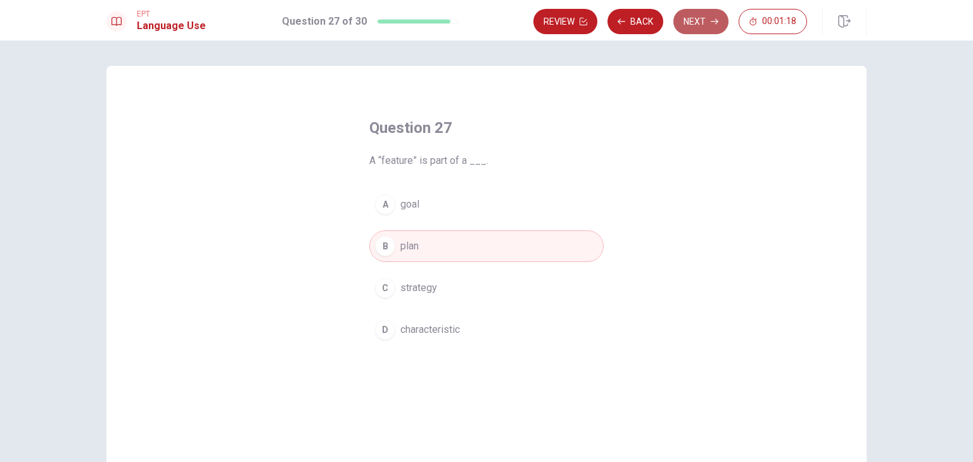
click at [698, 22] on button "Next" at bounding box center [700, 21] width 55 height 25
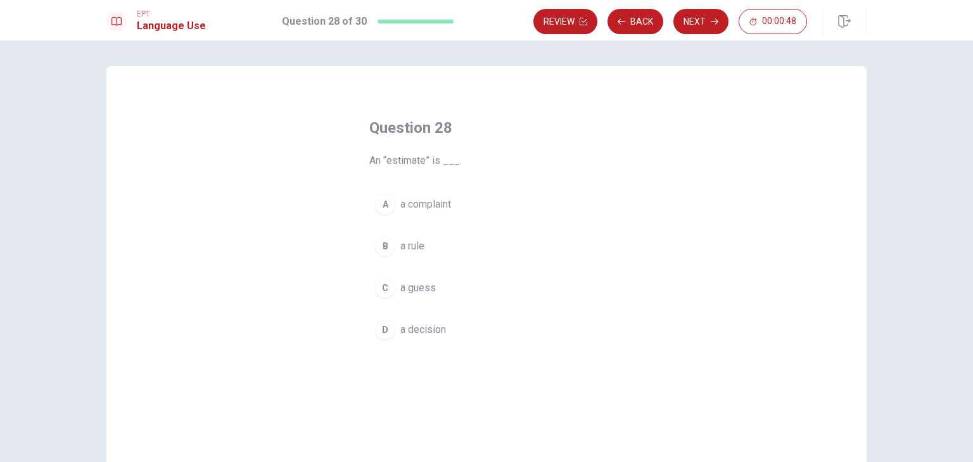
click at [413, 289] on span "a guess" at bounding box center [417, 287] width 35 height 15
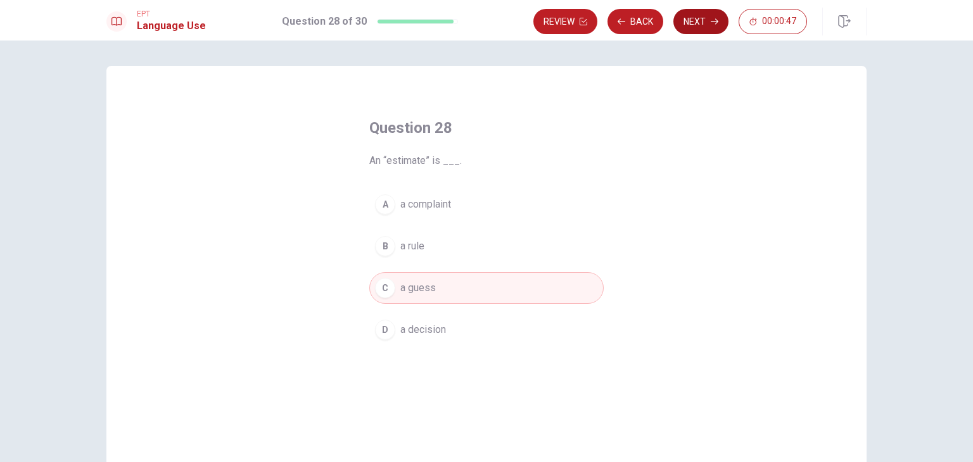
click at [690, 22] on button "Next" at bounding box center [700, 21] width 55 height 25
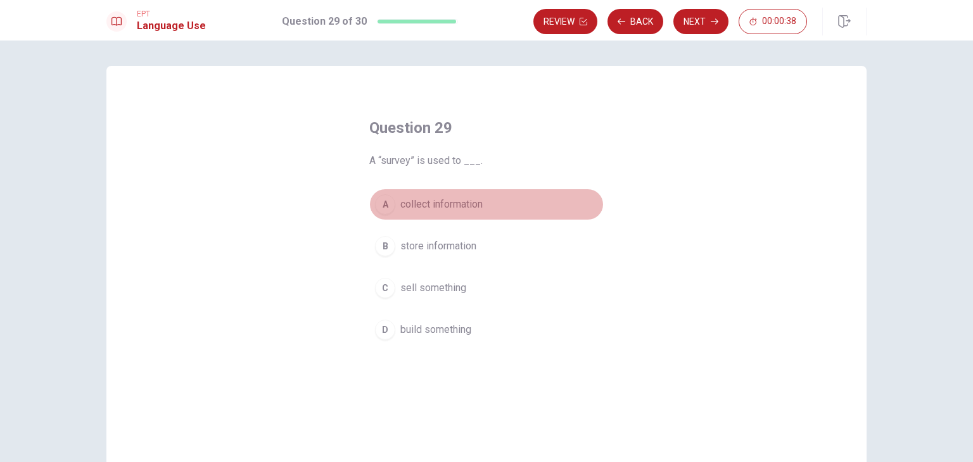
click at [458, 207] on span "collect information" at bounding box center [441, 204] width 82 height 15
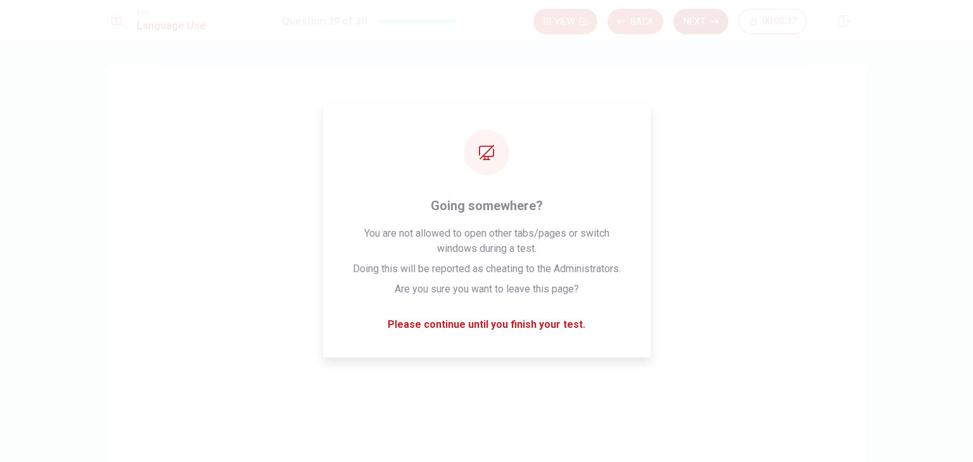
click at [702, 18] on button "Next" at bounding box center [700, 21] width 55 height 25
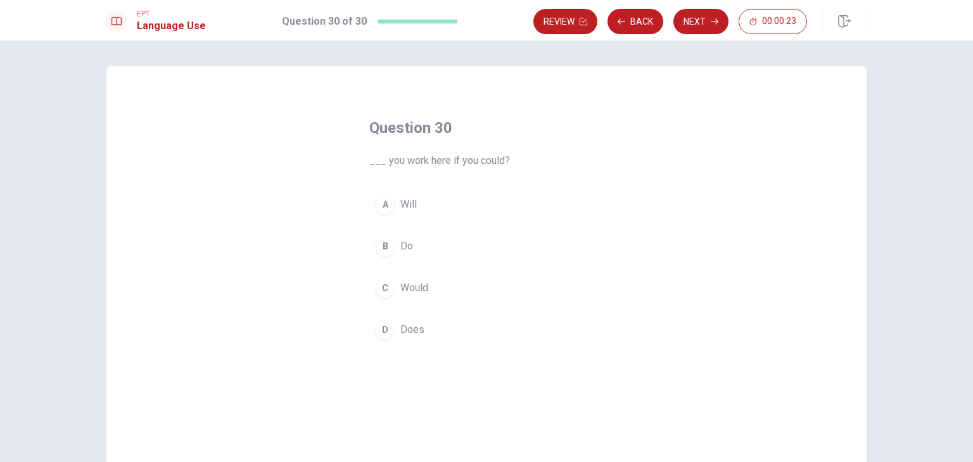
click at [386, 293] on div "C" at bounding box center [385, 288] width 20 height 20
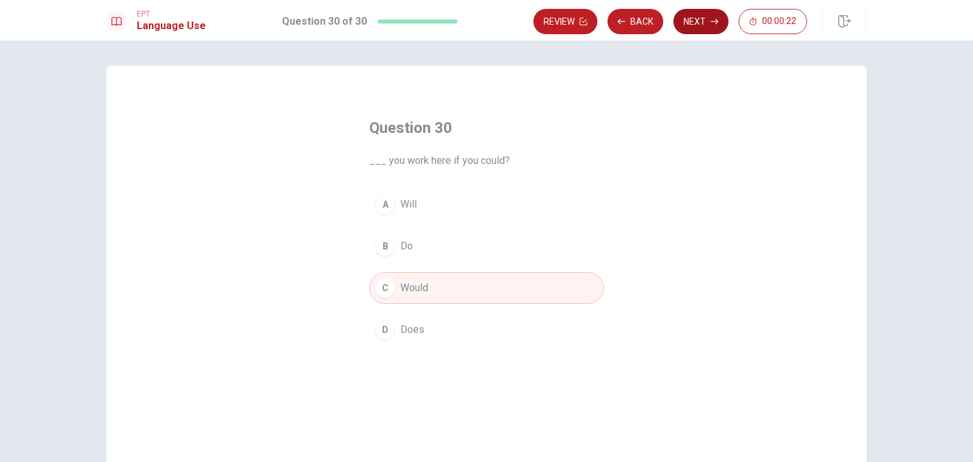
click at [695, 18] on button "Next" at bounding box center [700, 21] width 55 height 25
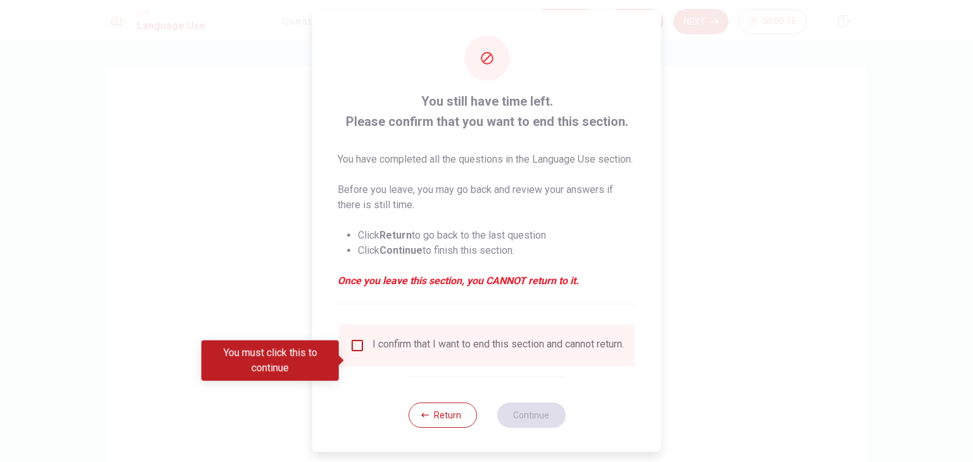
click at [356, 353] on input "You must click this to continue" at bounding box center [357, 345] width 15 height 15
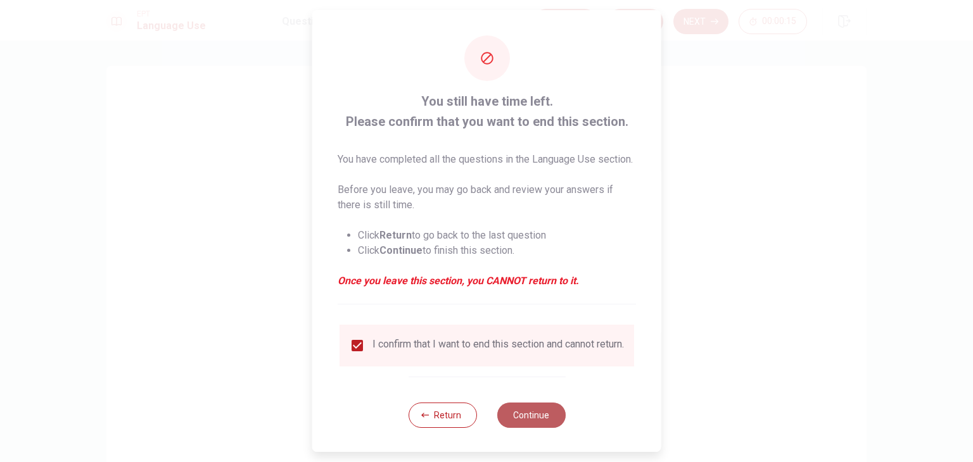
click at [542, 428] on button "Continue" at bounding box center [530, 415] width 68 height 25
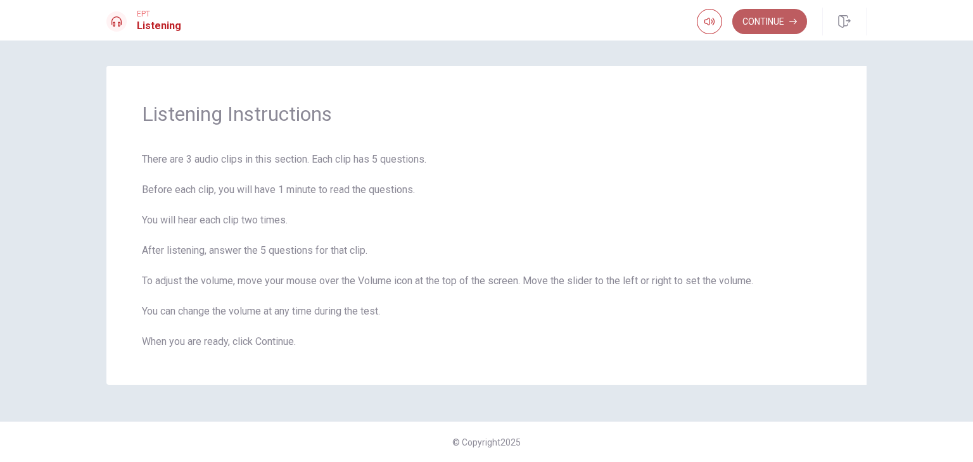
click at [770, 16] on button "Continue" at bounding box center [769, 21] width 75 height 25
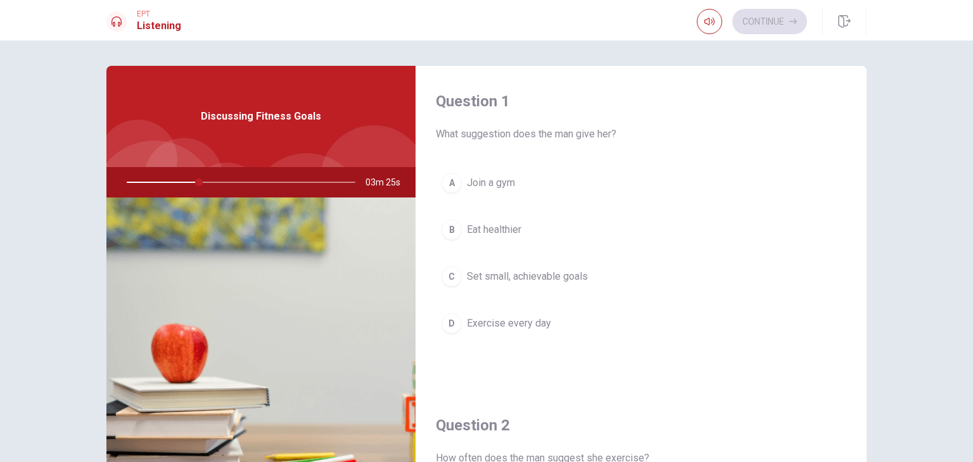
click at [567, 279] on span "Set small, achievable goals" at bounding box center [527, 276] width 121 height 15
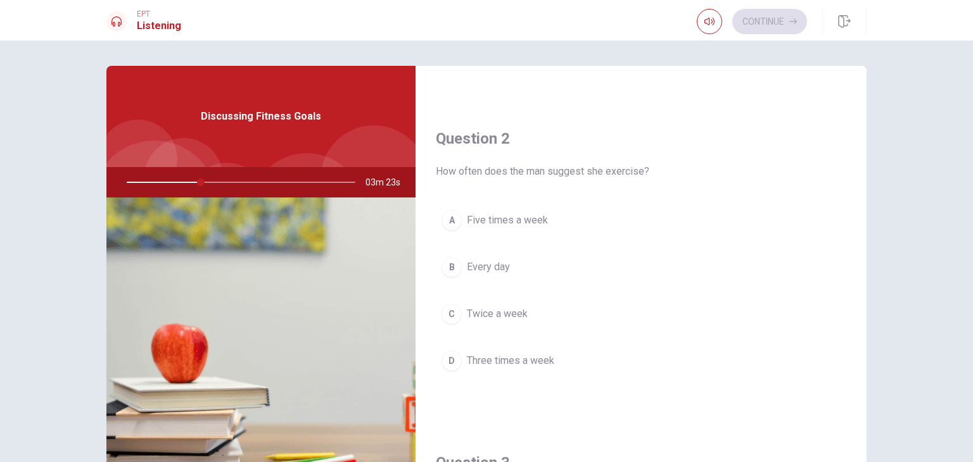
scroll to position [317, 0]
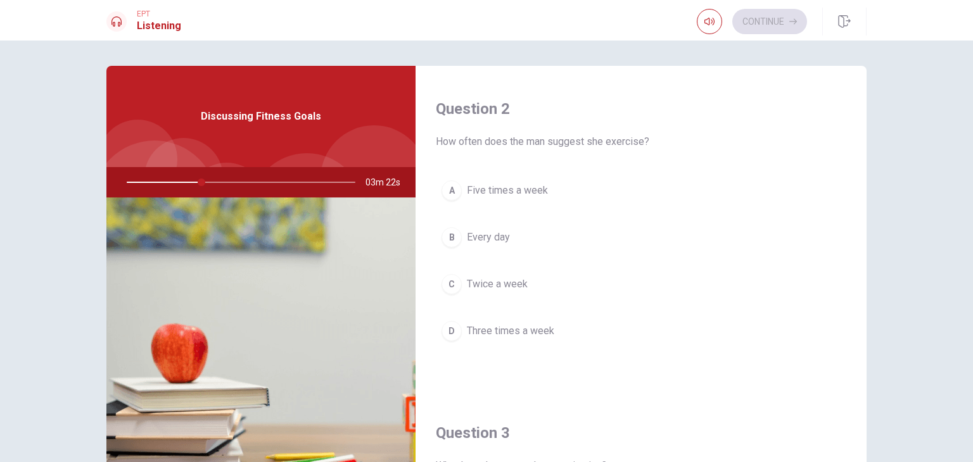
click at [532, 332] on span "Three times a week" at bounding box center [510, 331] width 87 height 15
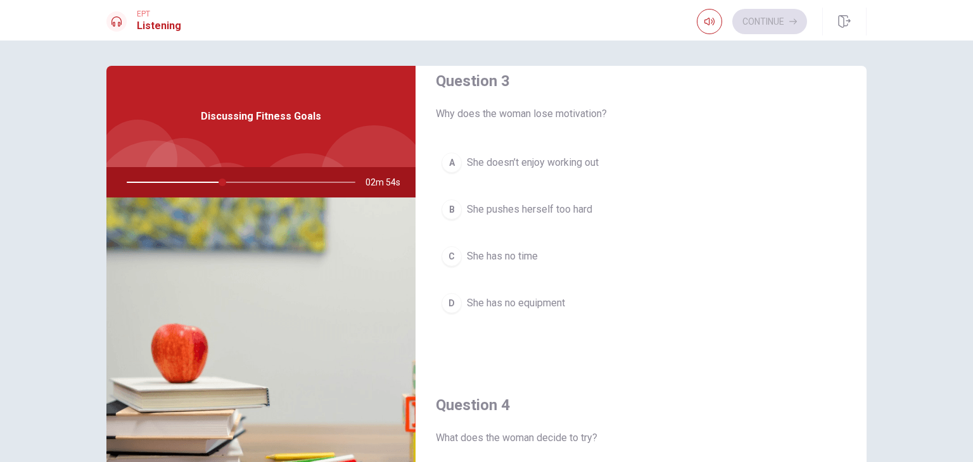
scroll to position [669, 0]
click at [555, 205] on span "She pushes herself too hard" at bounding box center [529, 209] width 125 height 15
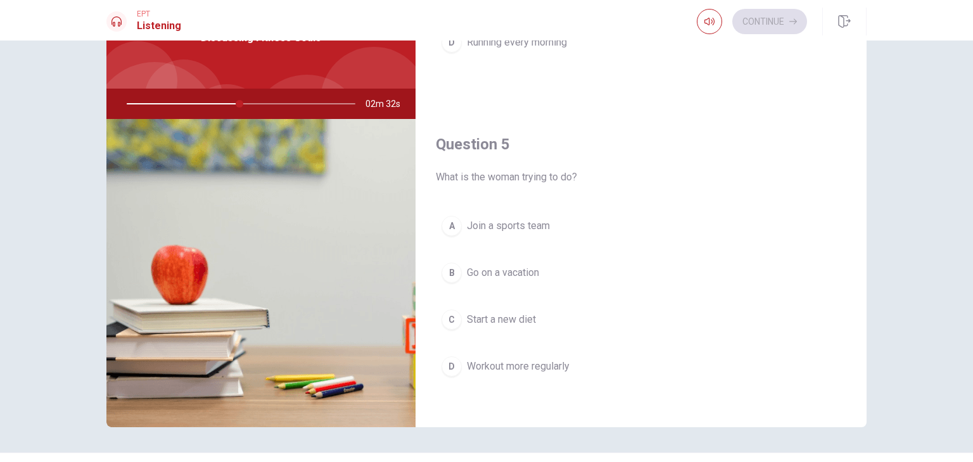
scroll to position [110, 0]
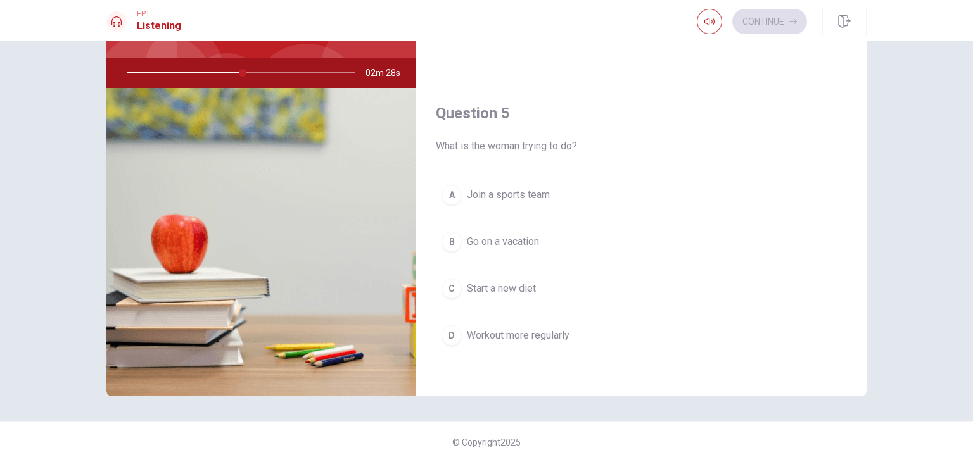
click at [560, 333] on span "Workout more regularly" at bounding box center [518, 335] width 103 height 15
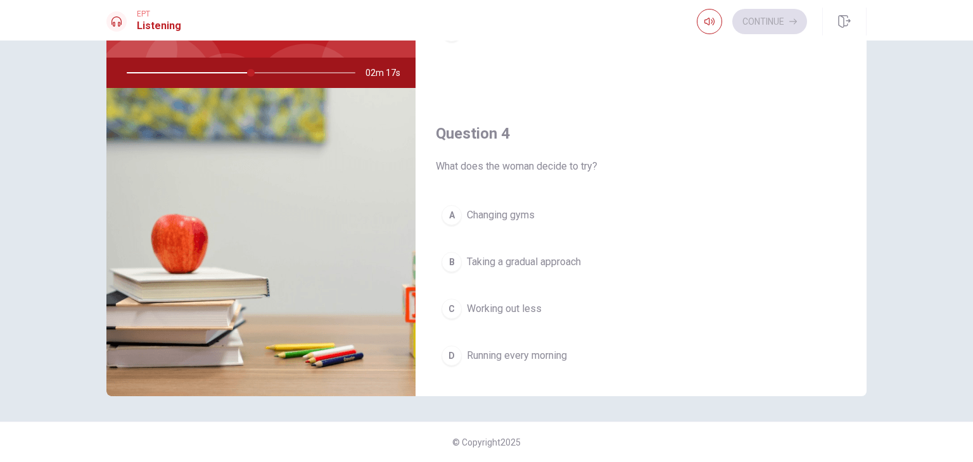
scroll to position [859, 0]
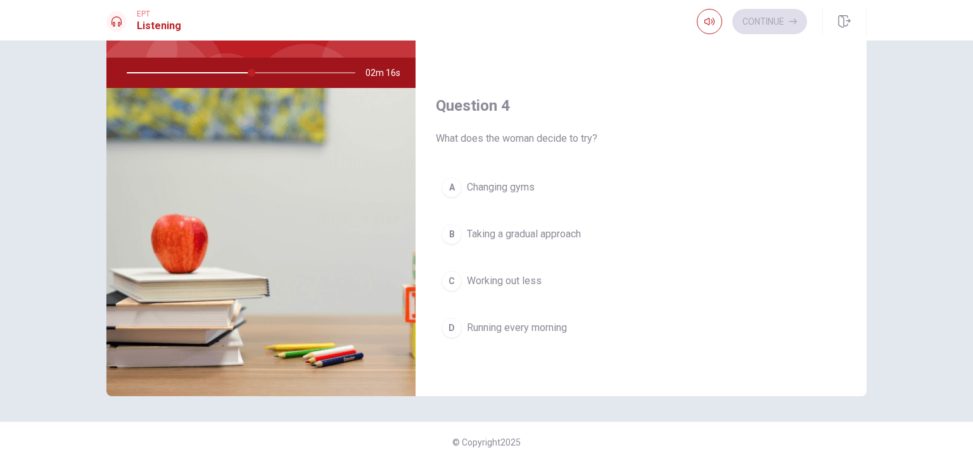
click at [571, 227] on span "Taking a gradual approach" at bounding box center [524, 234] width 114 height 15
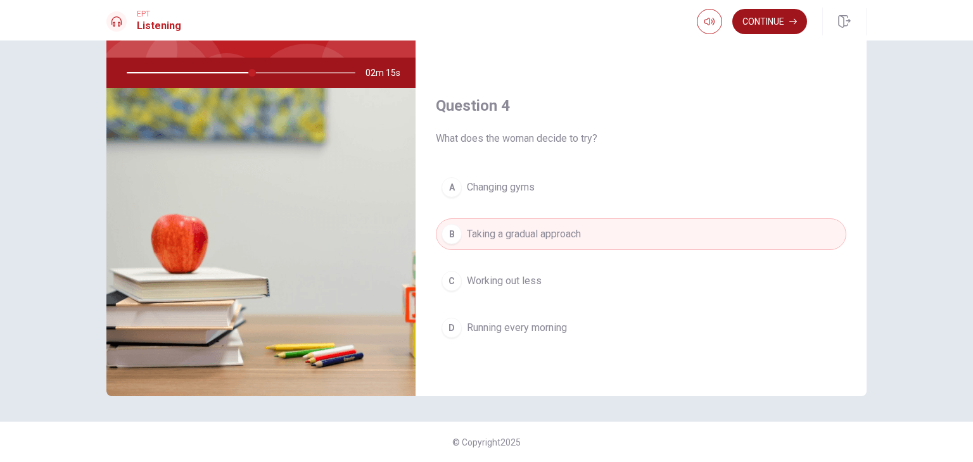
click at [772, 21] on button "Continue" at bounding box center [769, 21] width 75 height 25
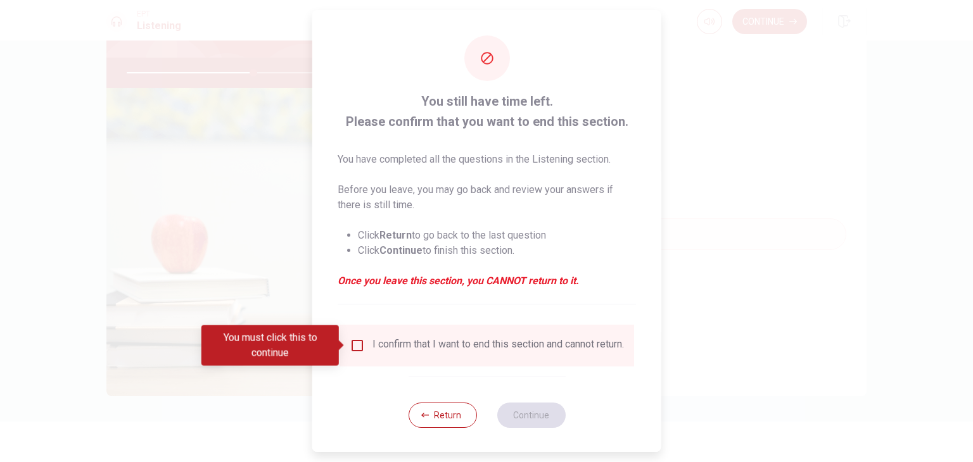
click at [360, 345] on input "You must click this to continue" at bounding box center [357, 345] width 15 height 15
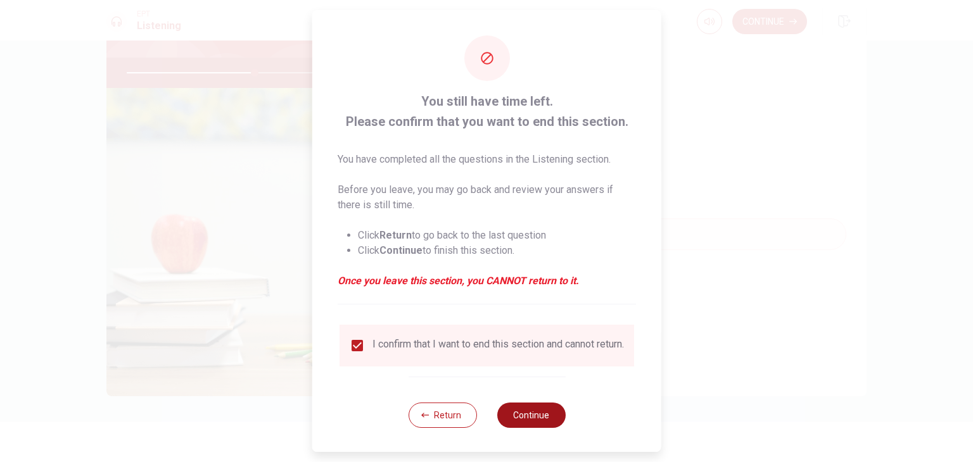
click at [533, 424] on button "Continue" at bounding box center [530, 415] width 68 height 25
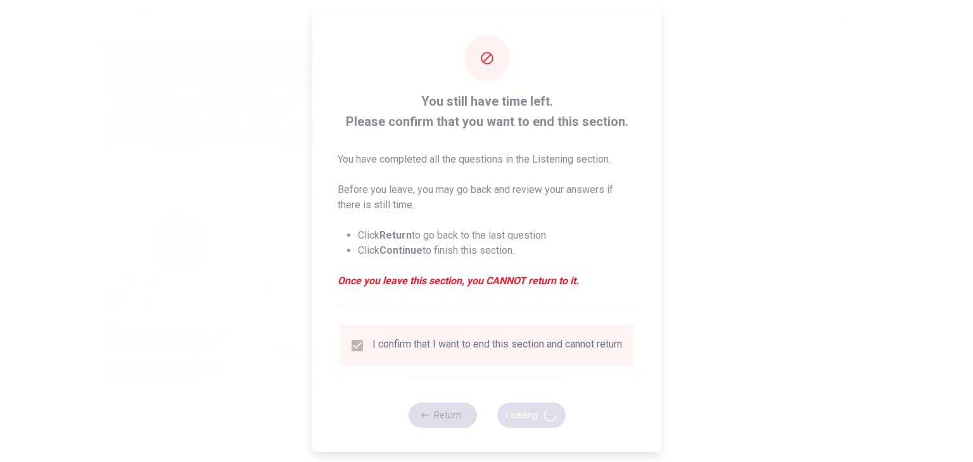
type input "57"
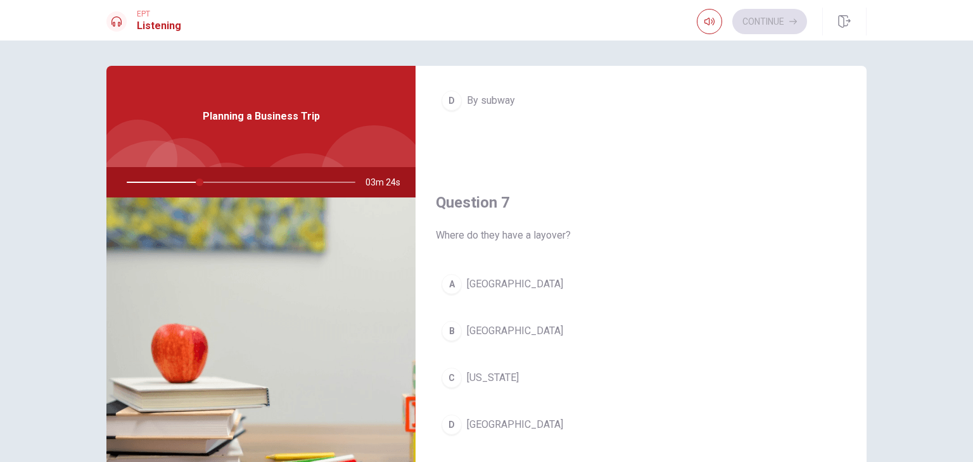
scroll to position [253, 0]
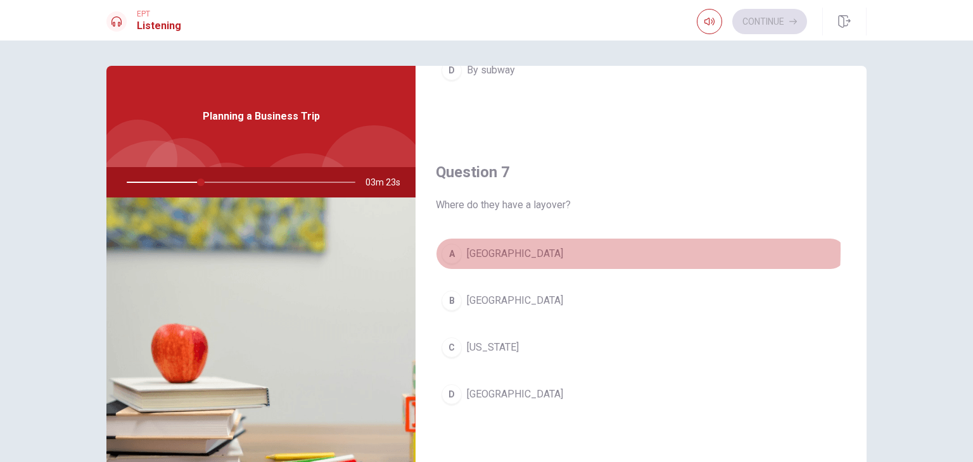
click at [474, 249] on span "[GEOGRAPHIC_DATA]" at bounding box center [515, 253] width 96 height 15
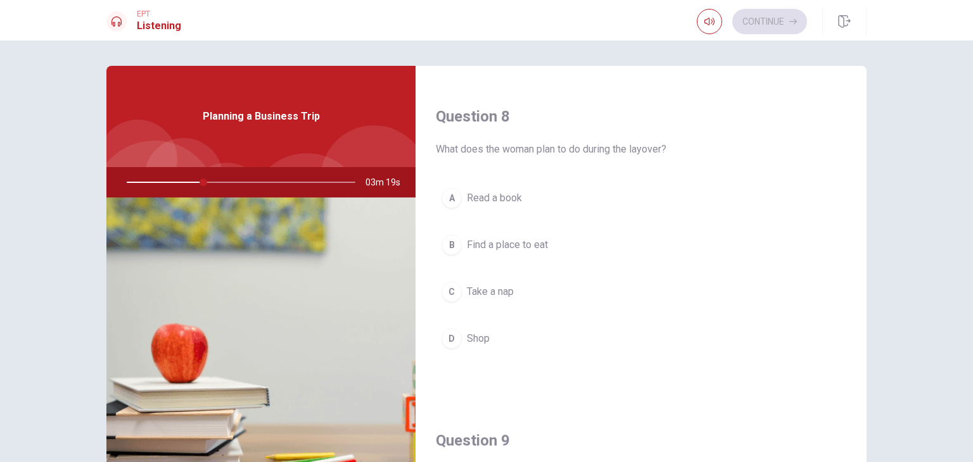
scroll to position [696, 0]
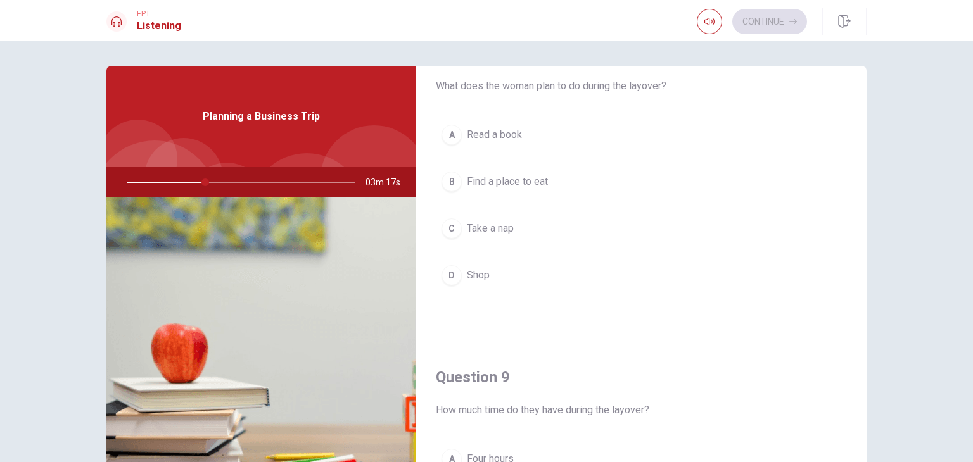
click at [528, 183] on span "Find a place to eat" at bounding box center [507, 181] width 81 height 15
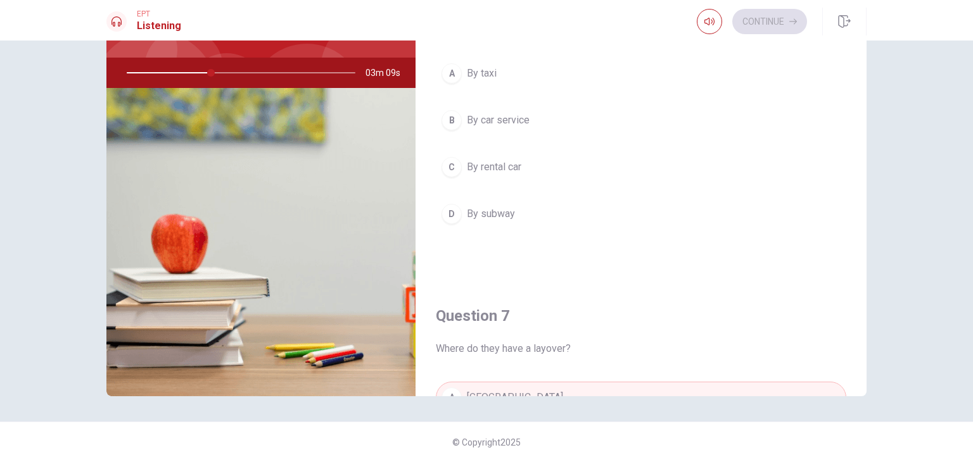
scroll to position [0, 0]
click at [538, 123] on button "B By car service" at bounding box center [641, 120] width 410 height 32
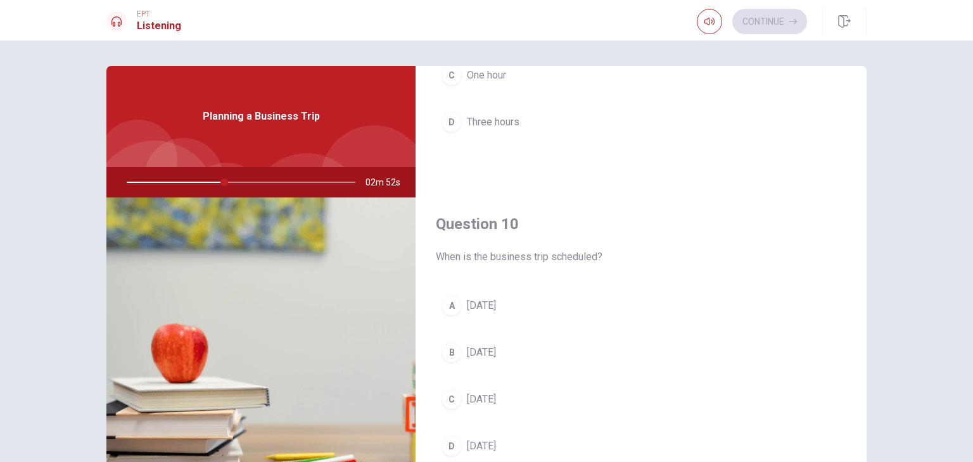
scroll to position [1175, 0]
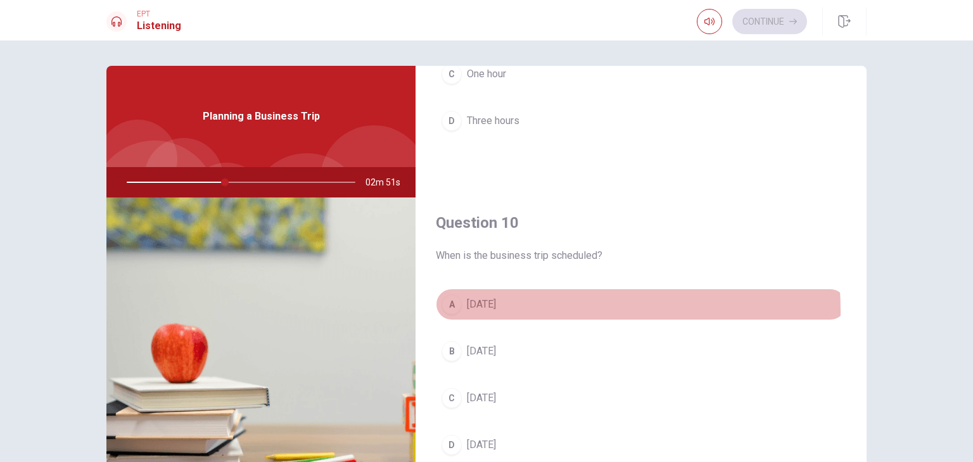
click at [496, 307] on span "[DATE]" at bounding box center [481, 304] width 29 height 15
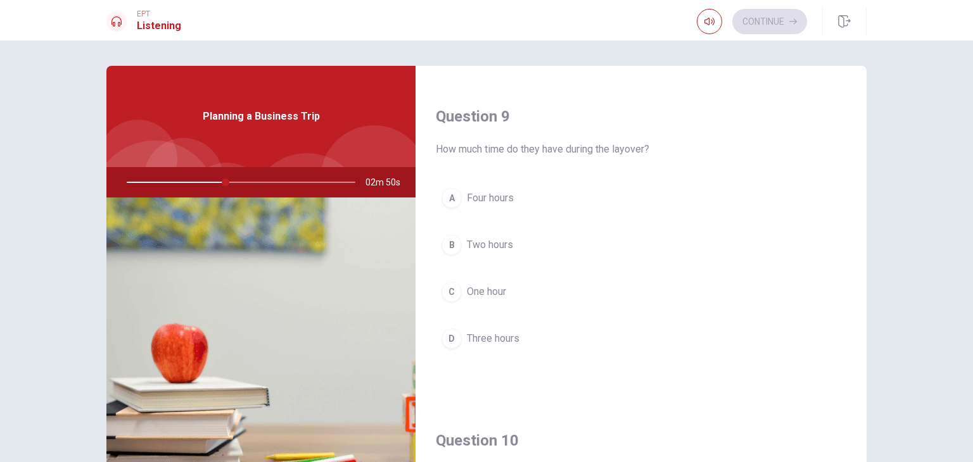
scroll to position [922, 0]
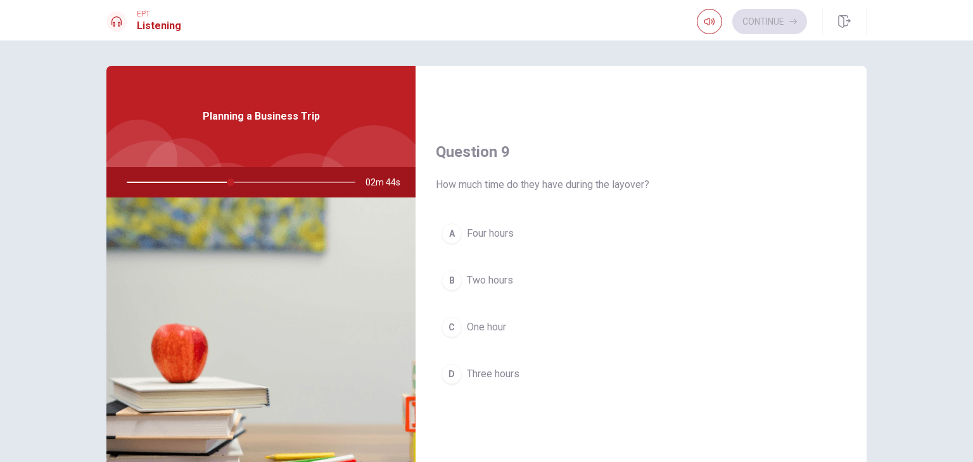
click at [491, 273] on span "Two hours" at bounding box center [490, 280] width 46 height 15
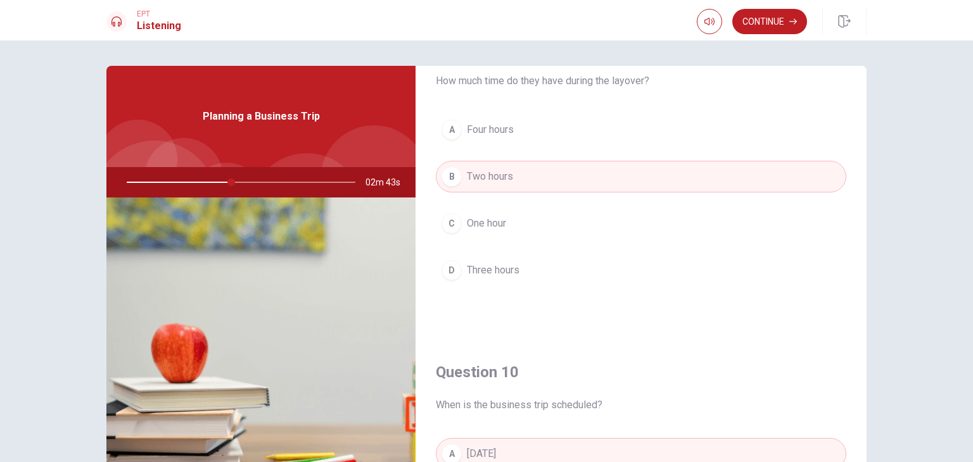
scroll to position [1175, 0]
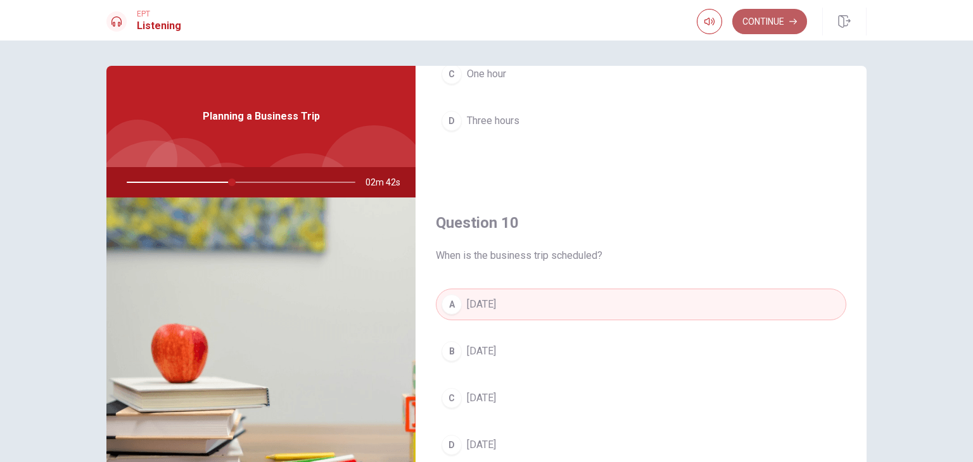
click at [762, 22] on button "Continue" at bounding box center [769, 21] width 75 height 25
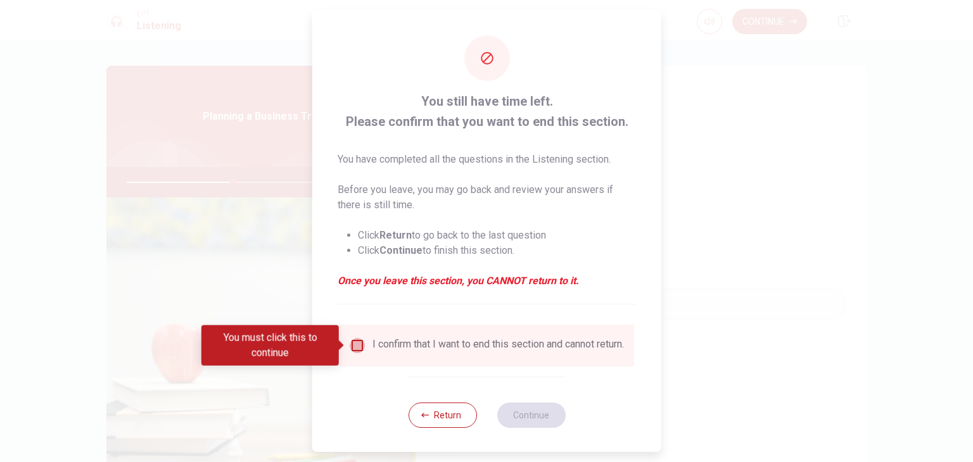
click at [354, 348] on input "You must click this to continue" at bounding box center [357, 345] width 15 height 15
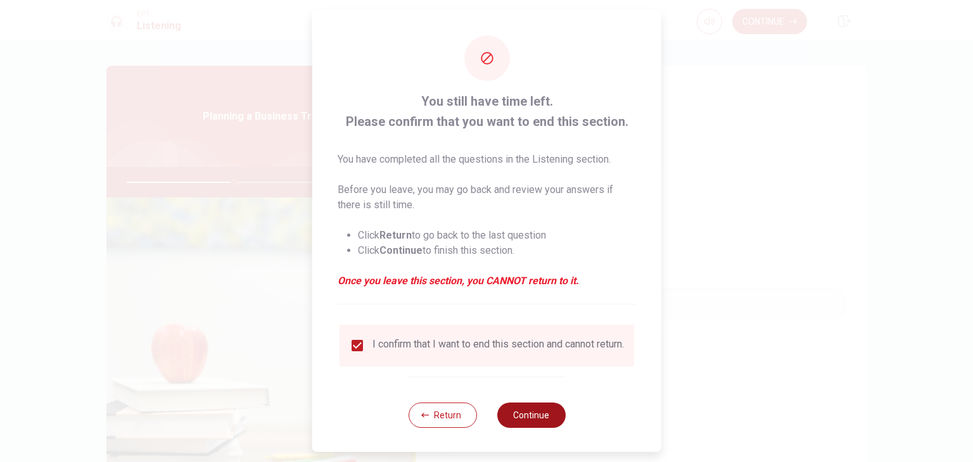
click at [521, 424] on button "Continue" at bounding box center [530, 415] width 68 height 25
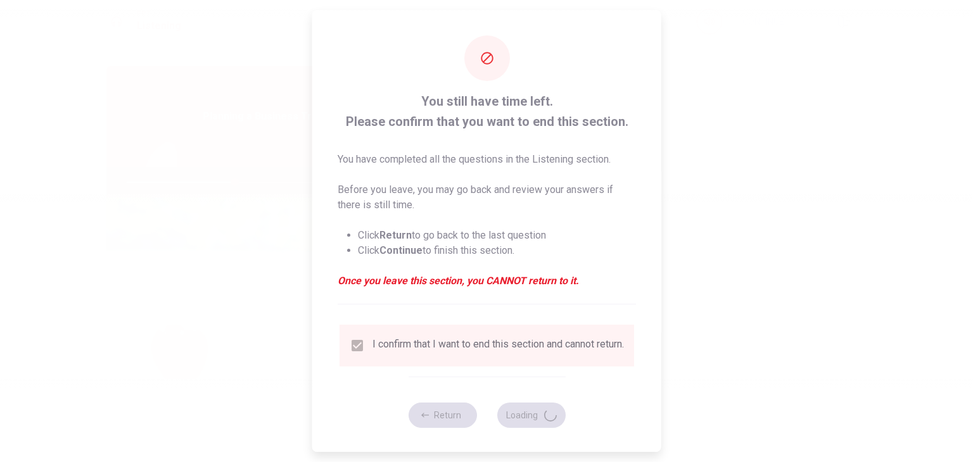
type input "48"
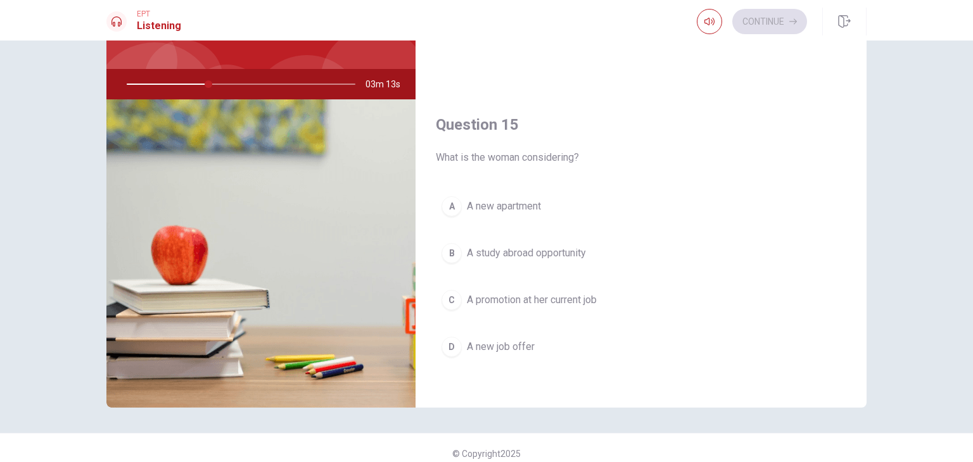
scroll to position [110, 0]
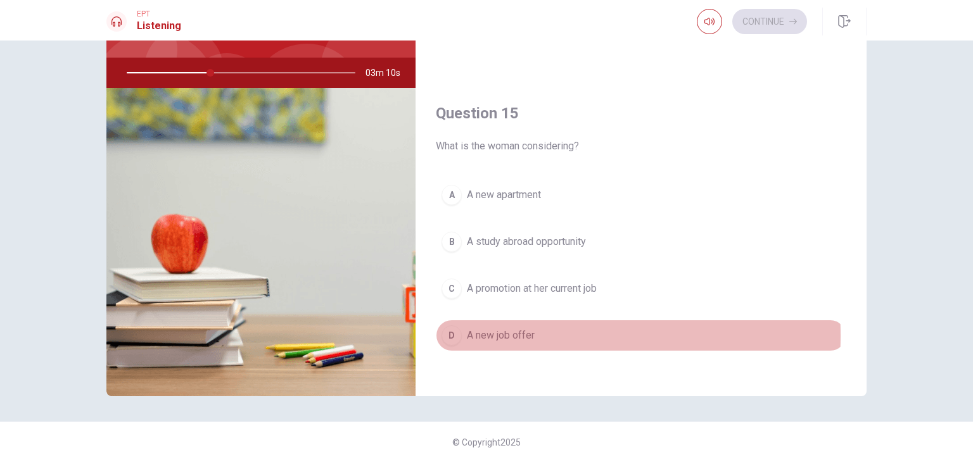
click at [506, 330] on span "A new job offer" at bounding box center [501, 335] width 68 height 15
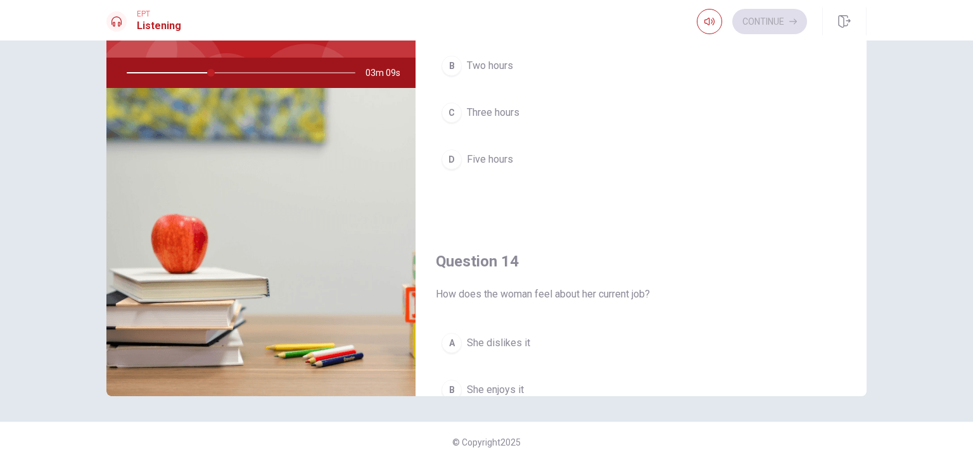
scroll to position [605, 0]
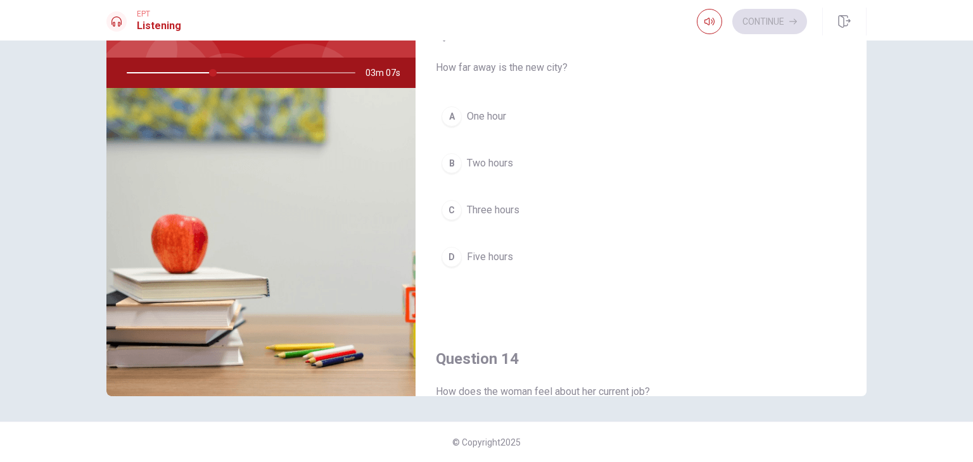
click at [520, 206] on button "C Three hours" at bounding box center [641, 210] width 410 height 32
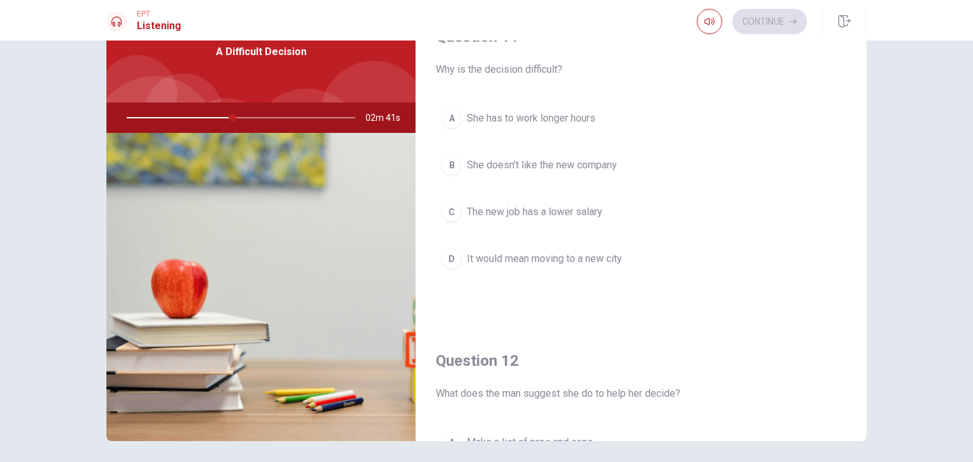
scroll to position [0, 0]
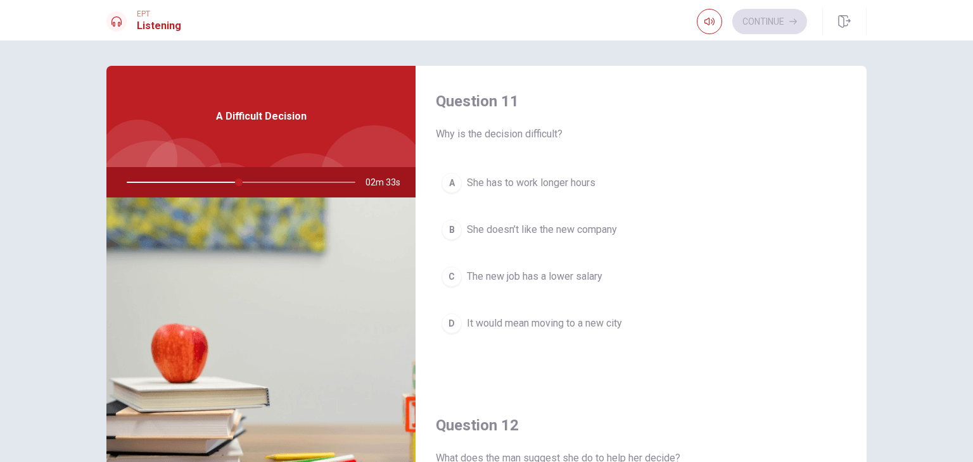
click at [603, 320] on span "It would mean moving to a new city" at bounding box center [544, 323] width 155 height 15
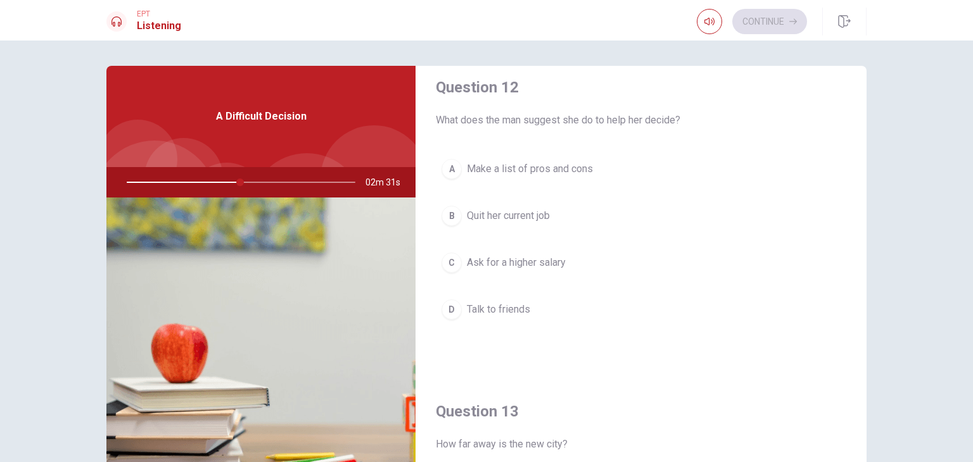
scroll to position [317, 0]
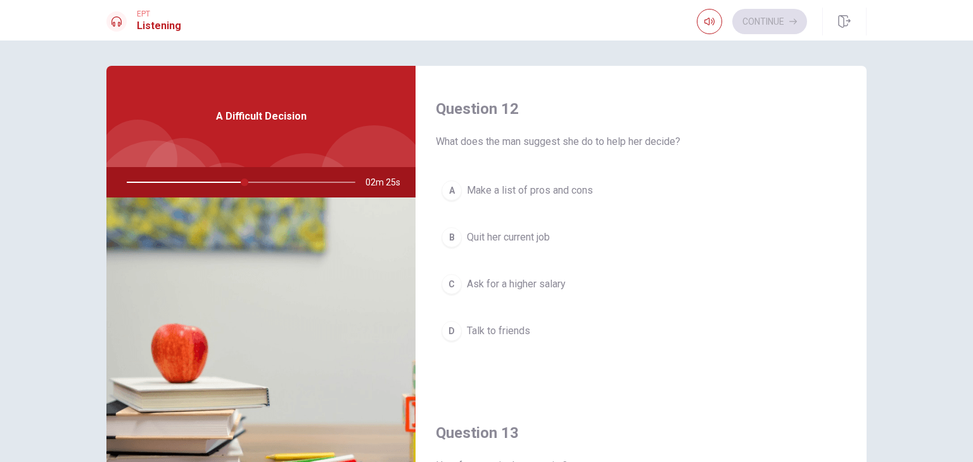
click at [575, 196] on span "Make a list of pros and cons" at bounding box center [530, 190] width 126 height 15
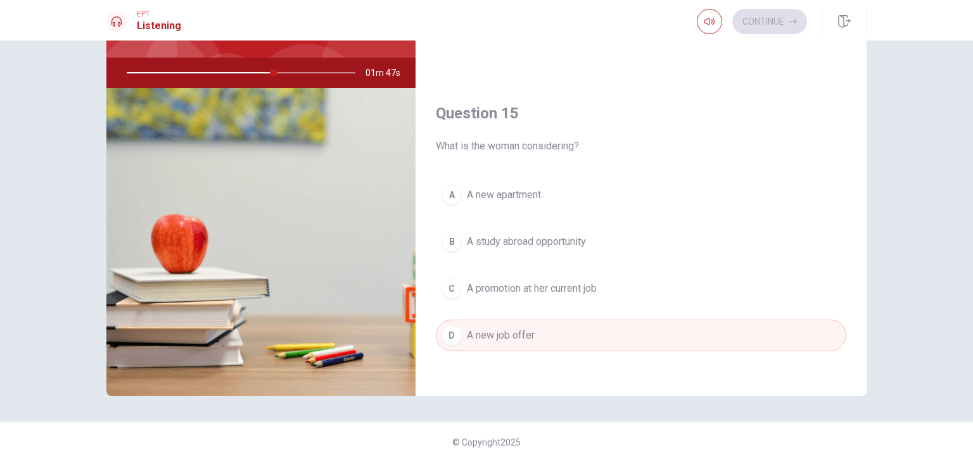
scroll to position [922, 0]
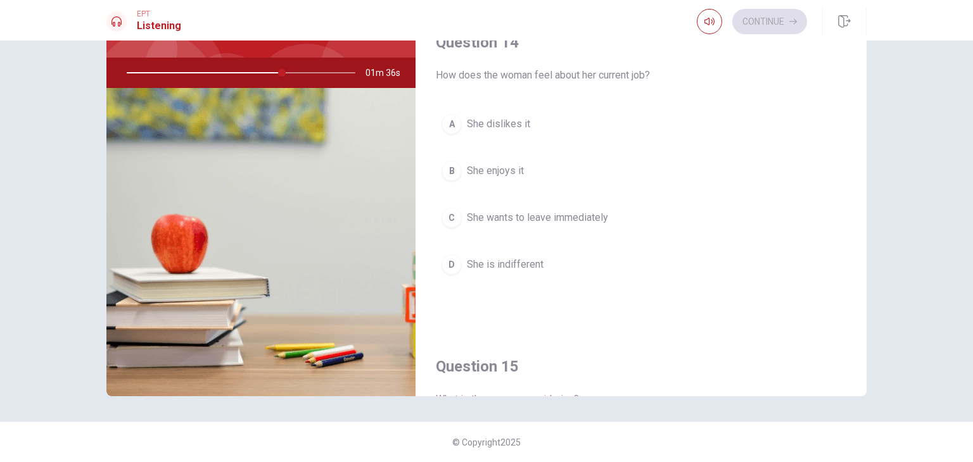
click at [524, 165] on button "B She enjoys it" at bounding box center [641, 171] width 410 height 32
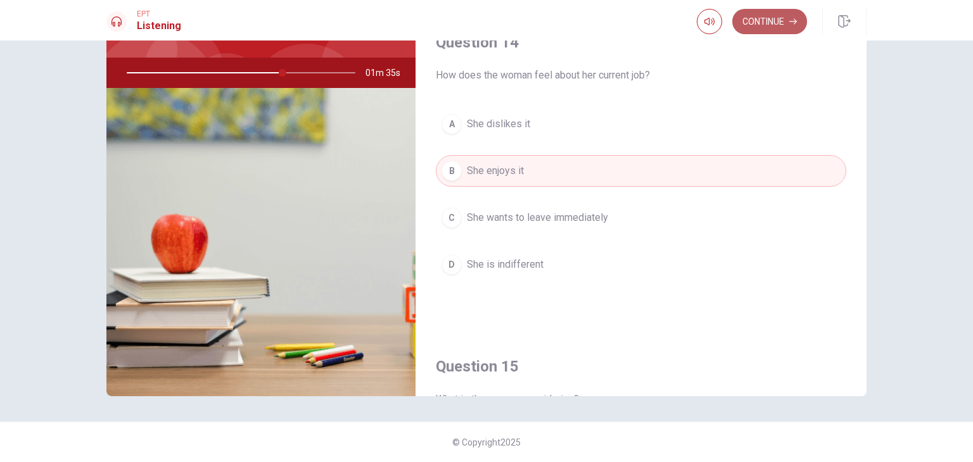
click at [774, 29] on button "Continue" at bounding box center [769, 21] width 75 height 25
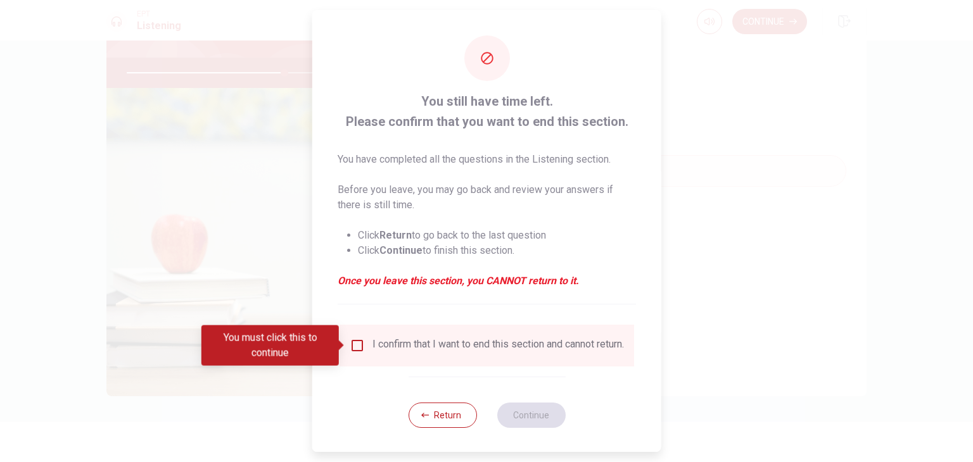
click at [356, 347] on input "You must click this to continue" at bounding box center [357, 345] width 15 height 15
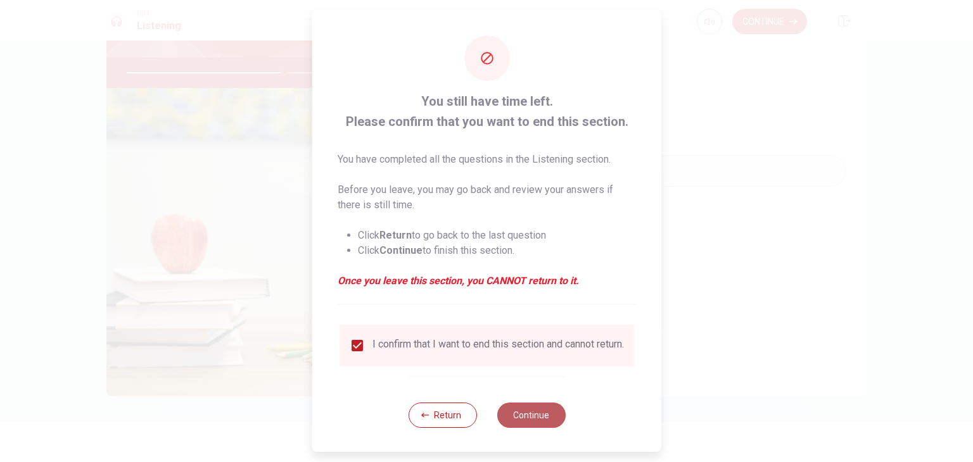
click at [520, 421] on button "Continue" at bounding box center [530, 415] width 68 height 25
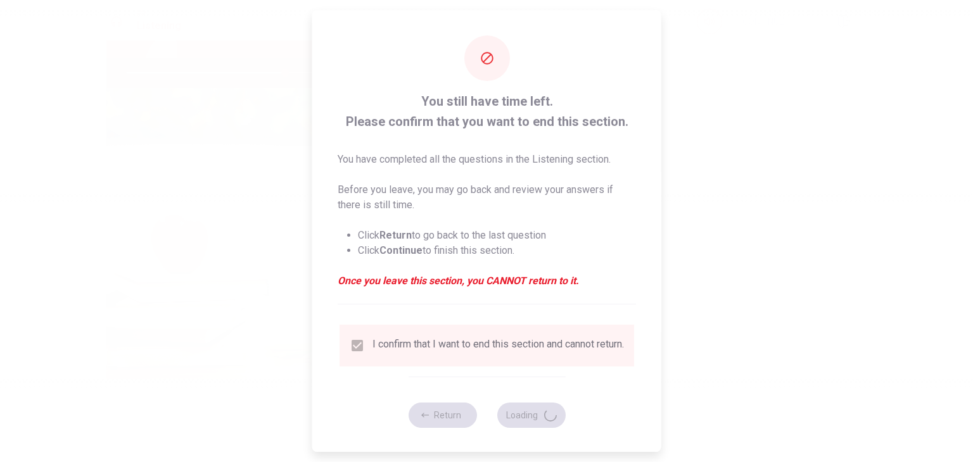
type input "70"
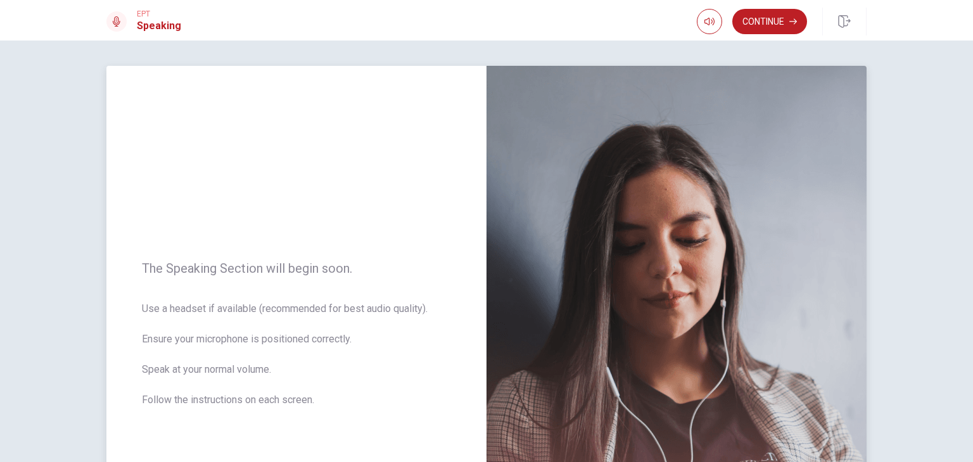
scroll to position [0, 0]
click at [788, 18] on button "Continue" at bounding box center [769, 21] width 75 height 25
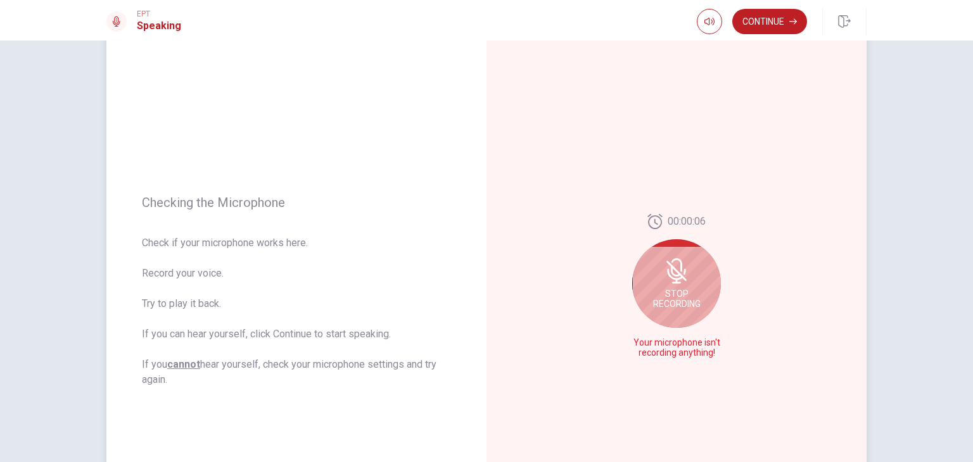
scroll to position [127, 0]
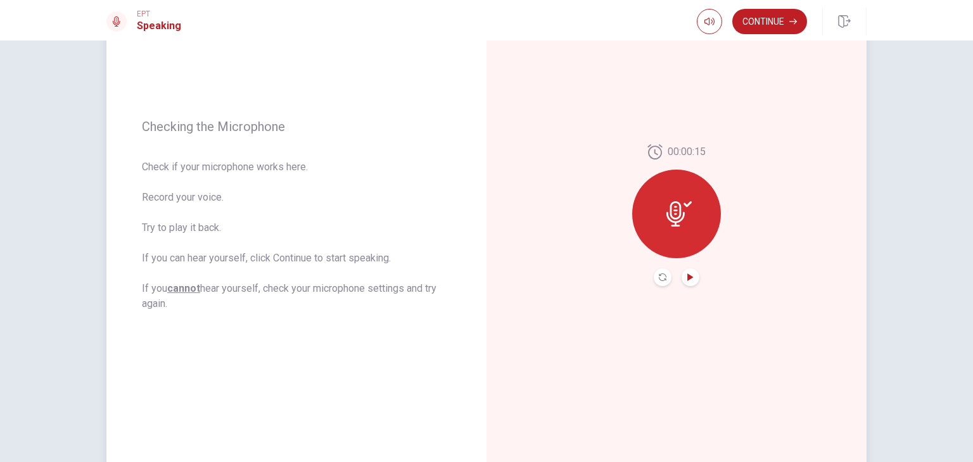
click at [686, 274] on icon "Play Audio" at bounding box center [690, 278] width 8 height 8
click at [750, 31] on button "Continue" at bounding box center [769, 21] width 75 height 25
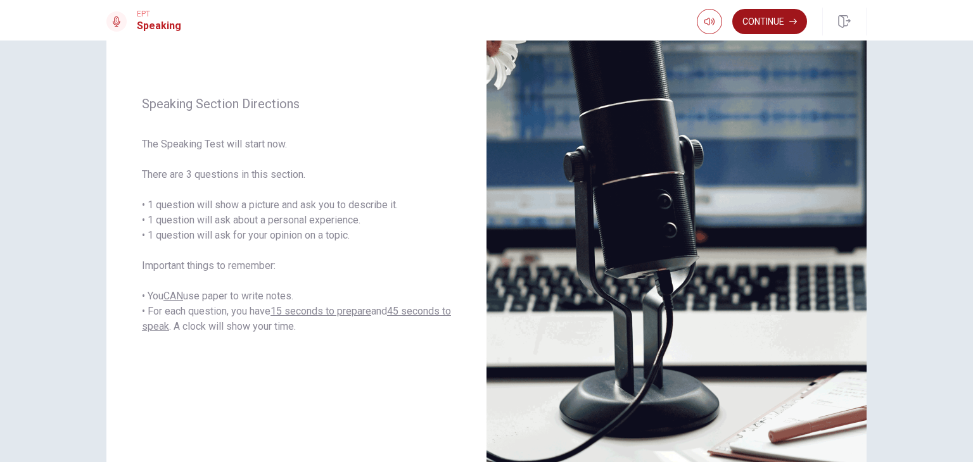
click at [776, 22] on button "Continue" at bounding box center [769, 21] width 75 height 25
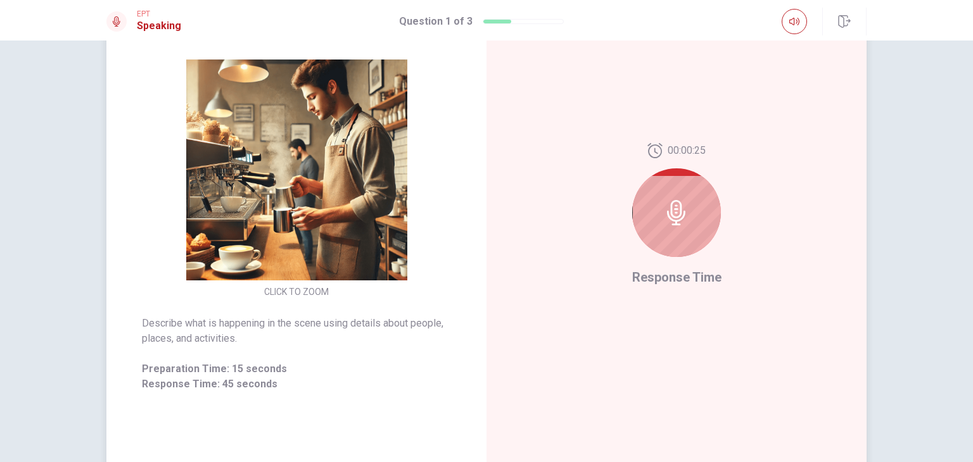
click at [681, 214] on icon at bounding box center [676, 212] width 25 height 25
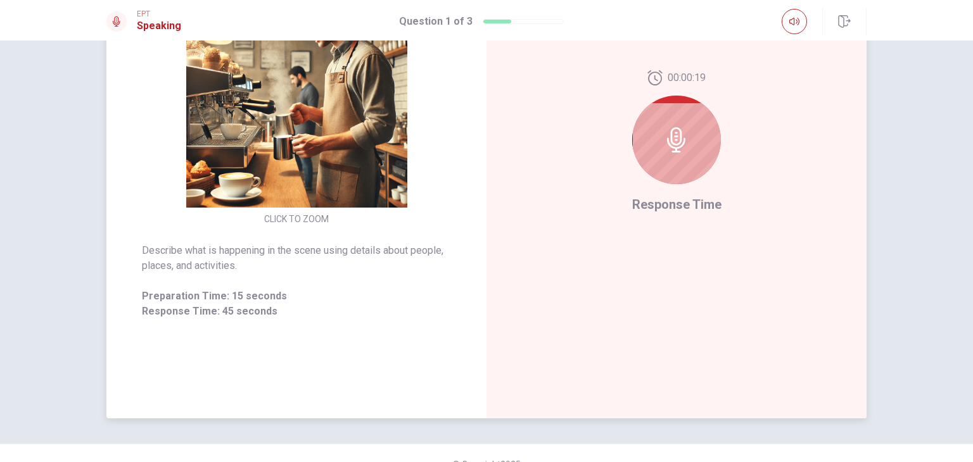
scroll to position [222, 0]
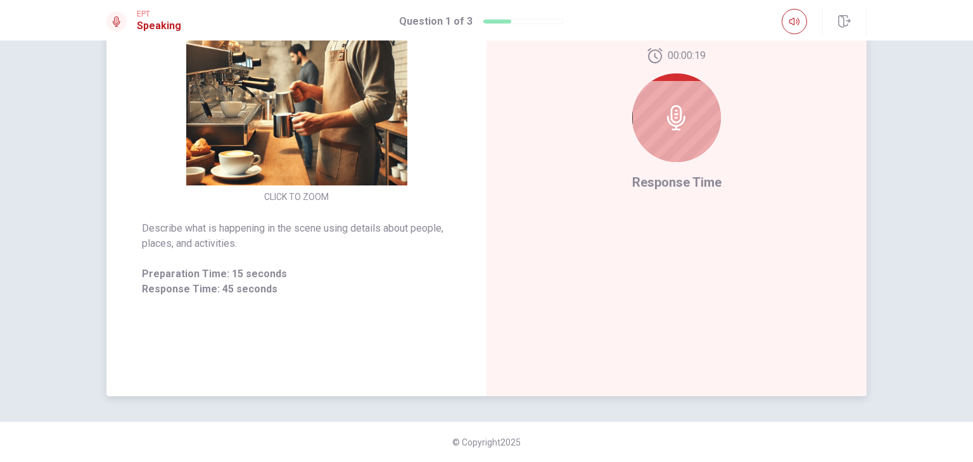
click at [671, 120] on icon at bounding box center [676, 117] width 25 height 25
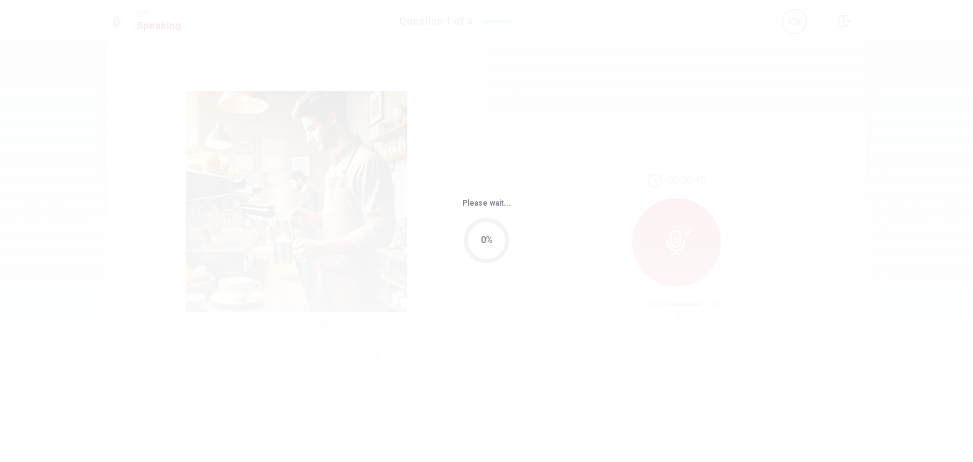
scroll to position [0, 0]
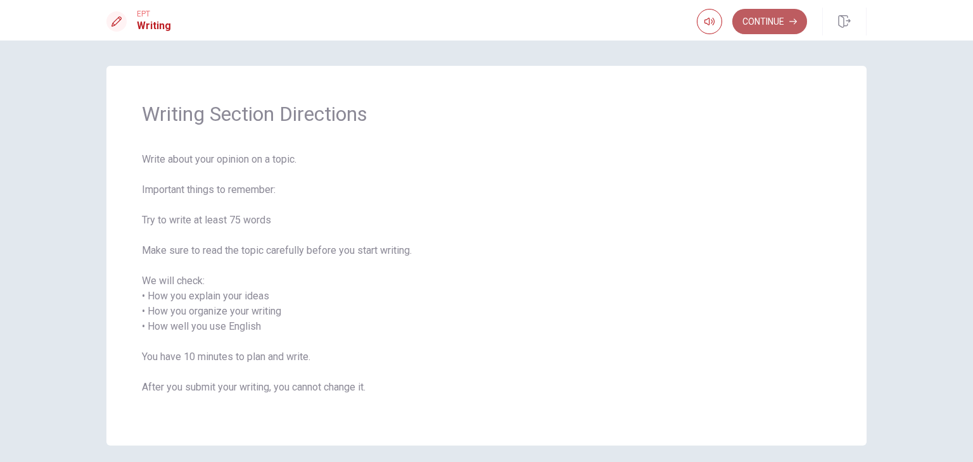
click at [770, 27] on button "Continue" at bounding box center [769, 21] width 75 height 25
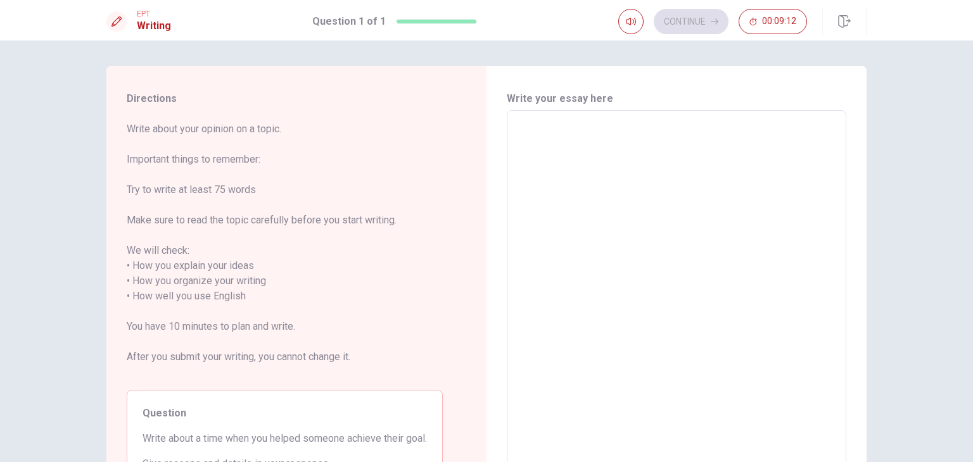
click at [580, 210] on textarea at bounding box center [676, 289] width 322 height 336
type textarea "I"
type textarea "x"
type textarea "I"
type textarea "x"
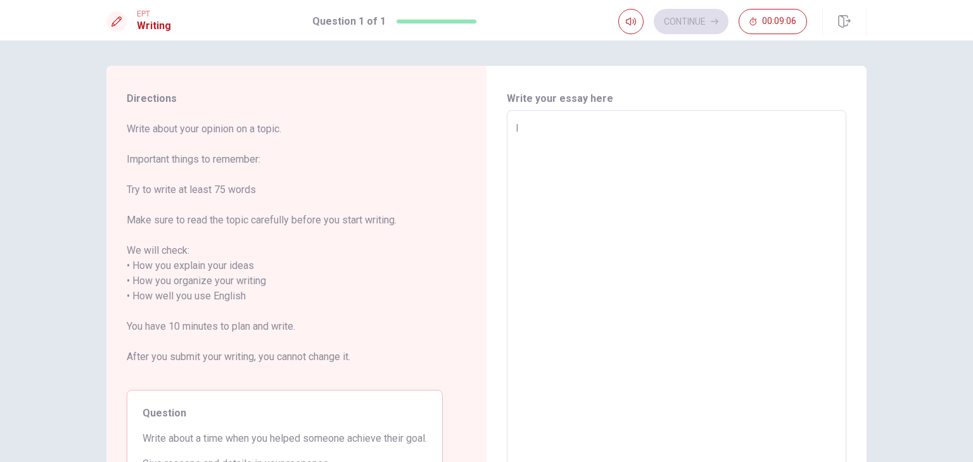
type textarea "I h"
type textarea "x"
type textarea "I he"
type textarea "x"
type textarea "I hel"
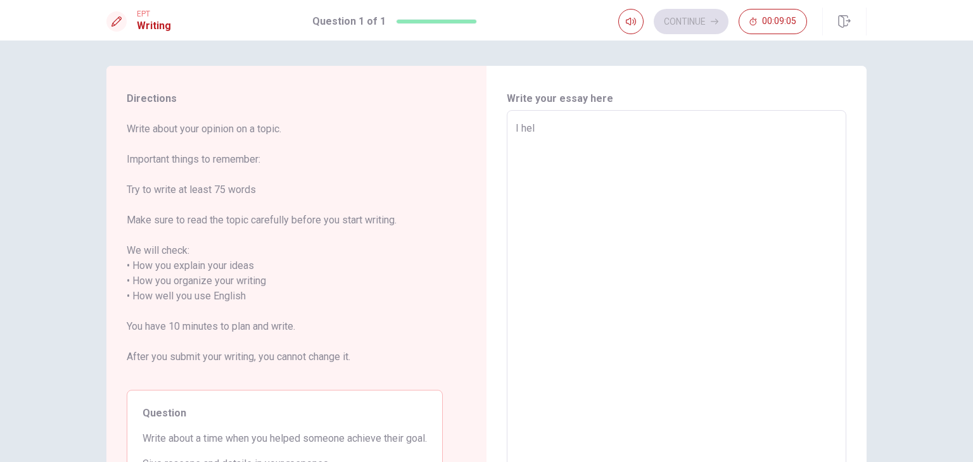
type textarea "x"
type textarea "I help"
type textarea "x"
type textarea "I helpe"
type textarea "x"
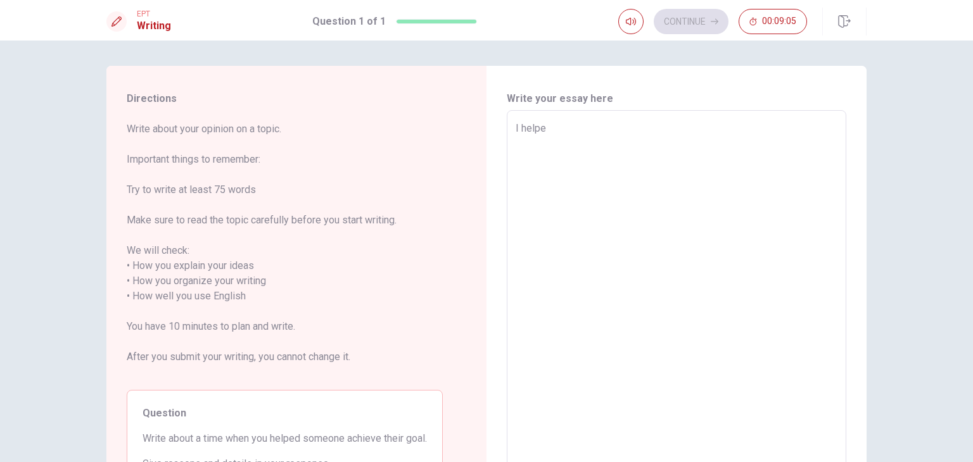
type textarea "I helped"
type textarea "x"
type textarea "I helped"
type textarea "x"
type textarea "I helped m"
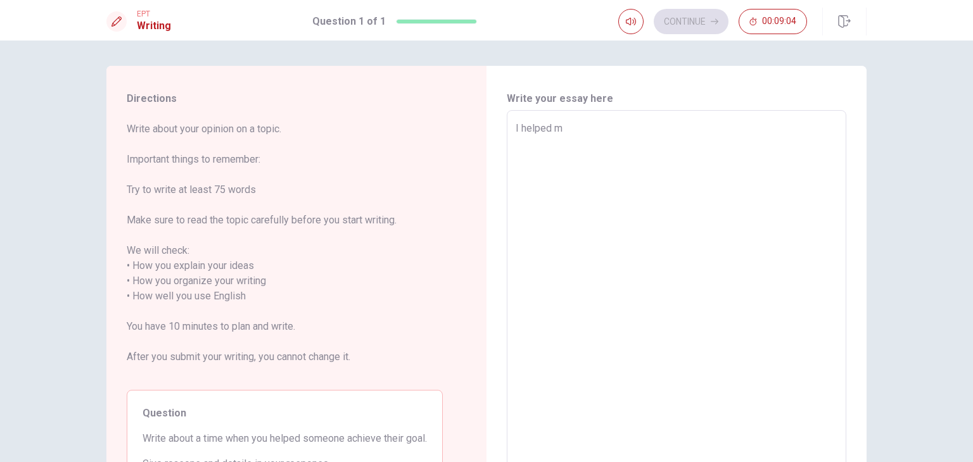
type textarea "x"
type textarea "I helped my"
type textarea "x"
type textarea "I helped my"
type textarea "x"
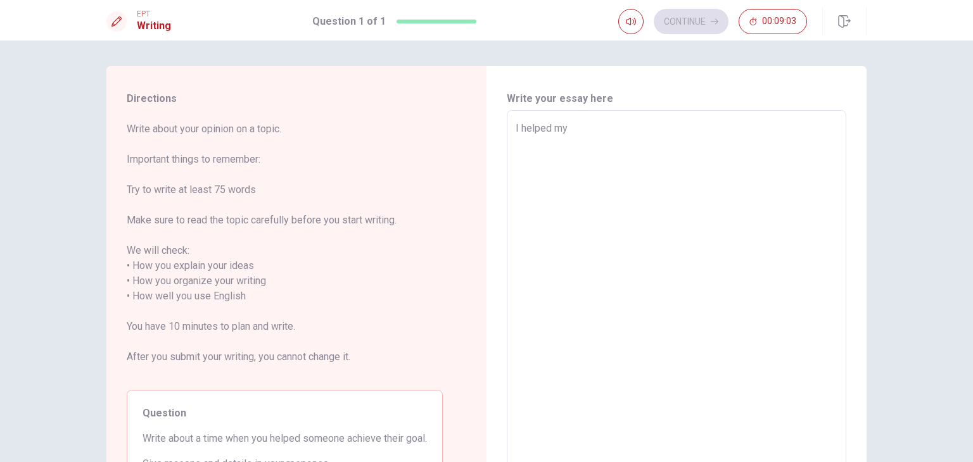
type textarea "I helped my w"
type textarea "x"
type textarea "I helped my wi"
type textarea "x"
type textarea "I helped my wif"
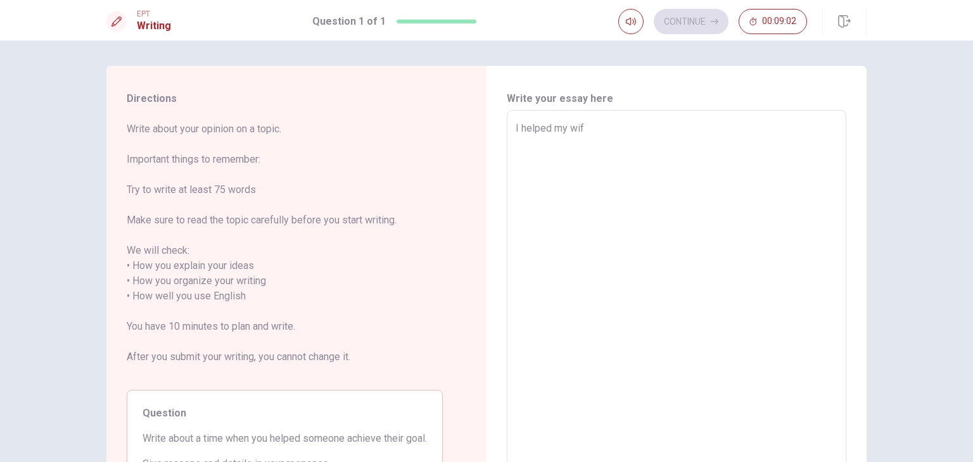
type textarea "x"
type textarea "I helped my wife"
type textarea "x"
type textarea "I helped my wife"
type textarea "x"
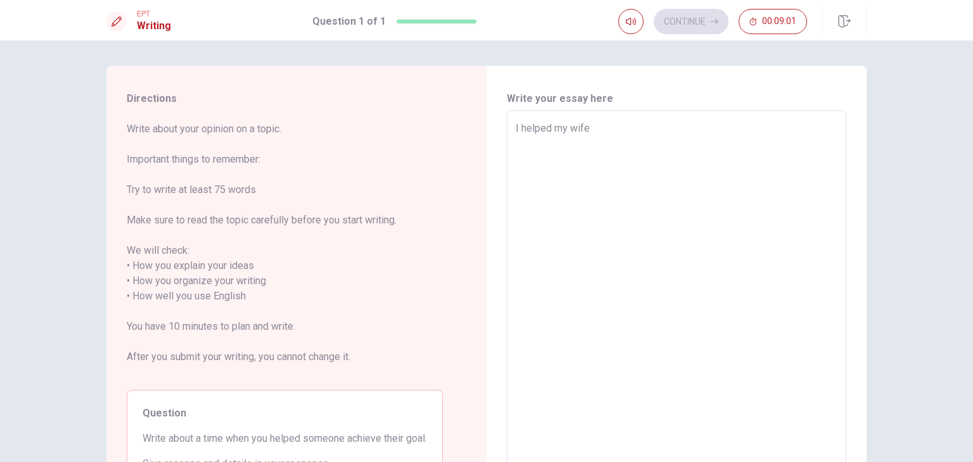
type textarea "I helped my wife t"
type textarea "x"
type textarea "I helped my wife to"
type textarea "x"
type textarea "I helped my wife to"
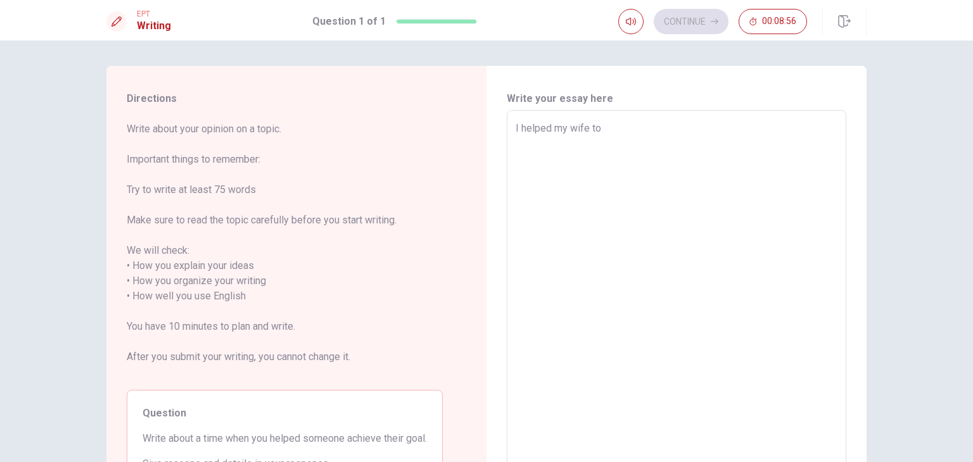
type textarea "x"
type textarea "I helped my wife to c"
type textarea "x"
type textarea "I helped my wife to ch"
type textarea "x"
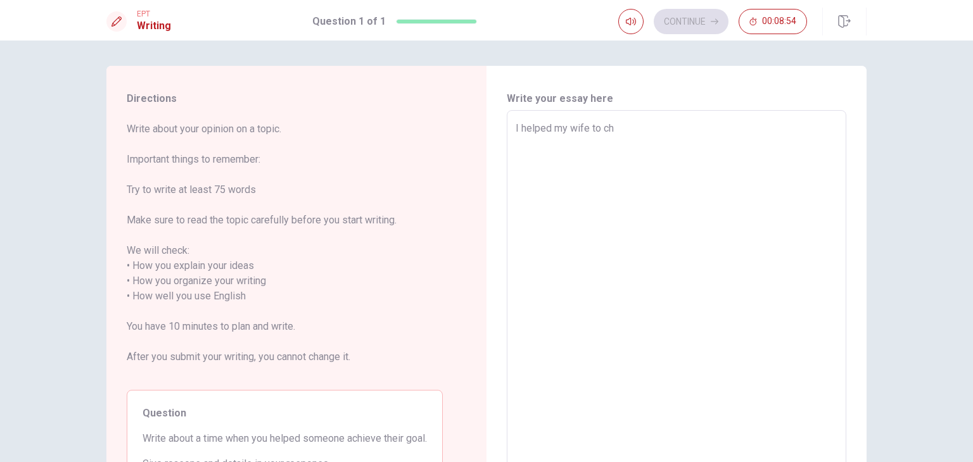
type textarea "I helped my wife to c"
type textarea "x"
type textarea "I helped my wife to"
type textarea "x"
type textarea "I helped my wife to a"
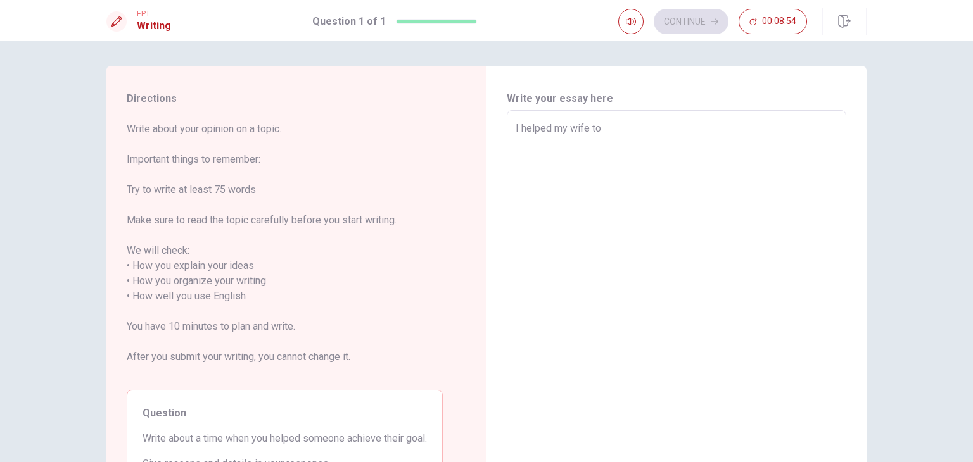
type textarea "x"
type textarea "I helped my wife to ar"
type textarea "x"
type textarea "I helped my wife to arc"
type textarea "x"
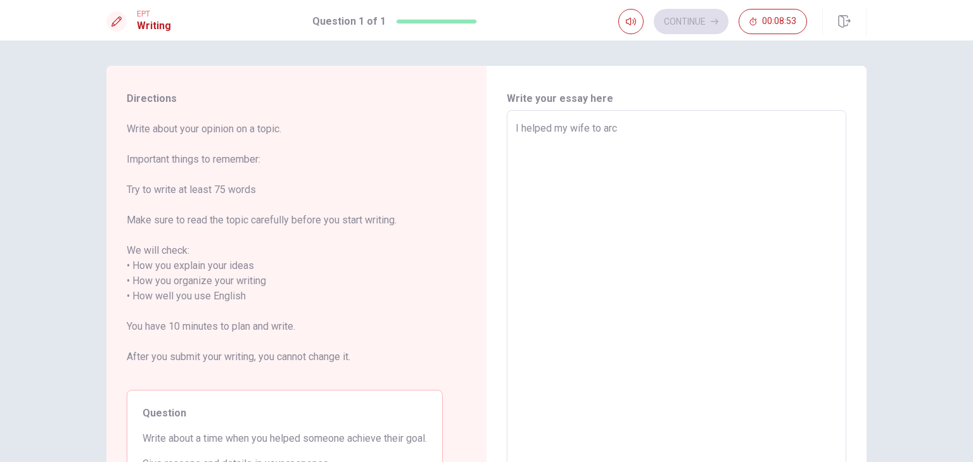
type textarea "I helped my wife to arch"
type textarea "x"
type textarea "I helped my wife to [PERSON_NAME]"
type textarea "x"
type textarea "I helped my wife to [PERSON_NAME]"
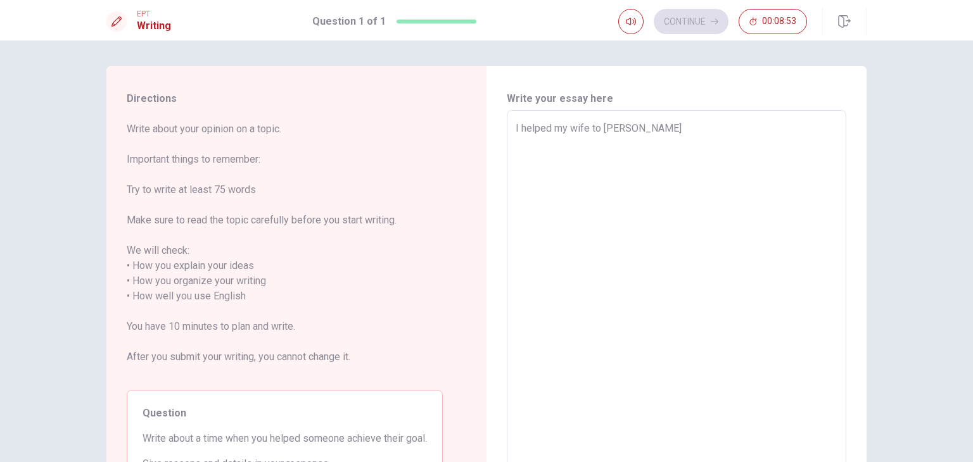
type textarea "x"
type textarea "I helped my wife to archiev"
type textarea "x"
type textarea "I helped my wife to archieve"
type textarea "x"
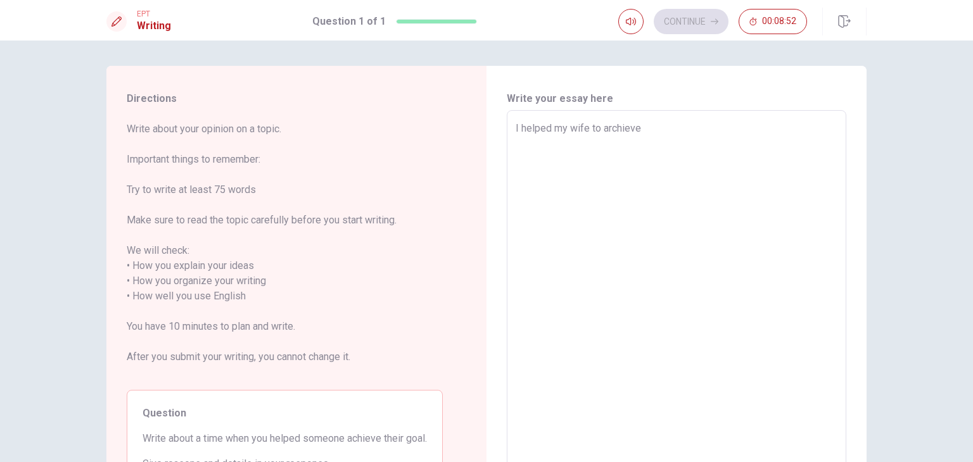
type textarea "I helped my wife to archieve"
type textarea "x"
type textarea "I helped my wife to archieve h"
type textarea "x"
type textarea "I helped my wife to archieve he"
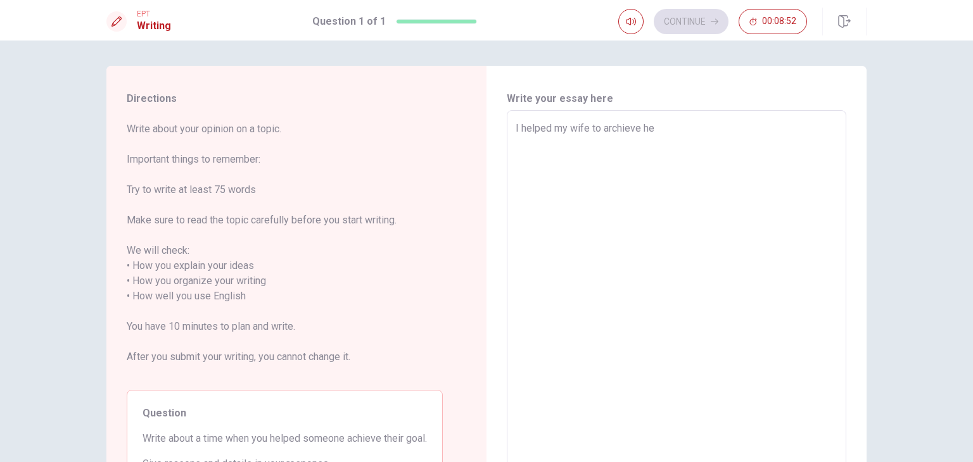
type textarea "x"
type textarea "I helped my wife to archieve her"
type textarea "x"
type textarea "I helped my wife to archieve her"
type textarea "x"
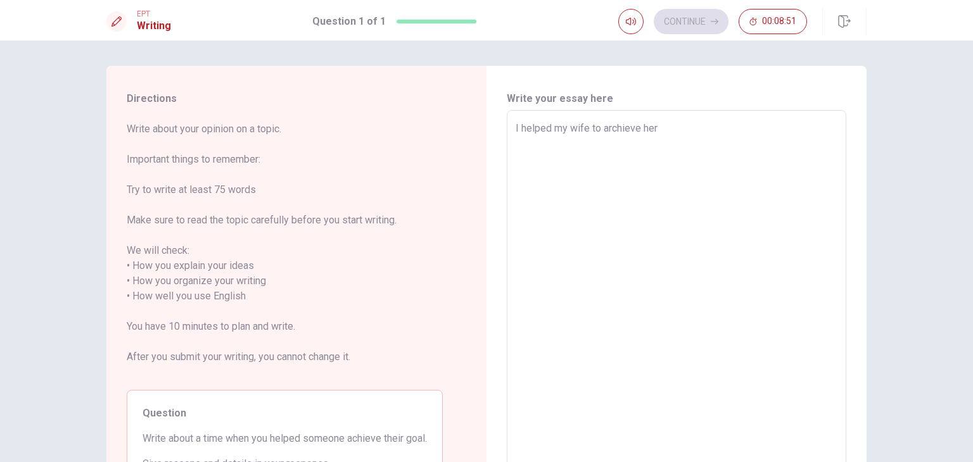
type textarea "I helped my wife to archieve her g"
type textarea "x"
type textarea "I helped my wife to archieve her go"
type textarea "x"
type textarea "I helped my wife to archieve her [GEOGRAPHIC_DATA]"
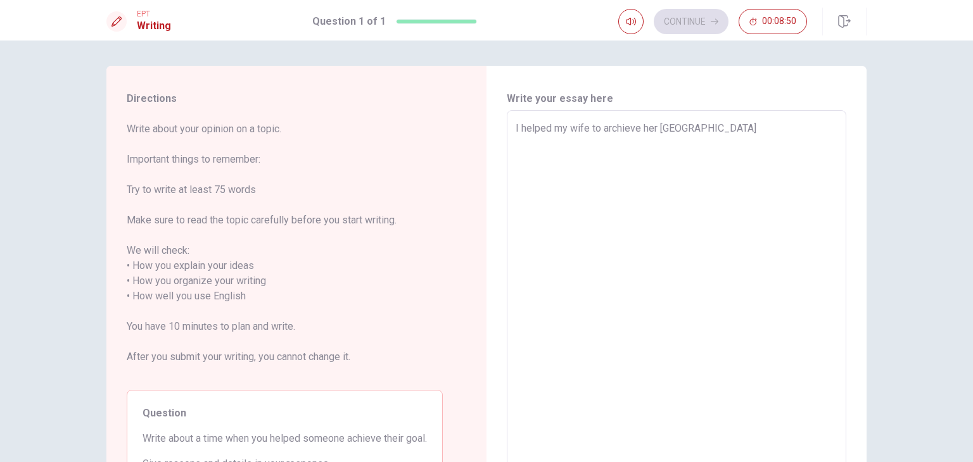
type textarea "x"
type textarea "I helped my wife to archieve her goal"
type textarea "x"
type textarea "I helped my wife to archieve her goal"
type textarea "x"
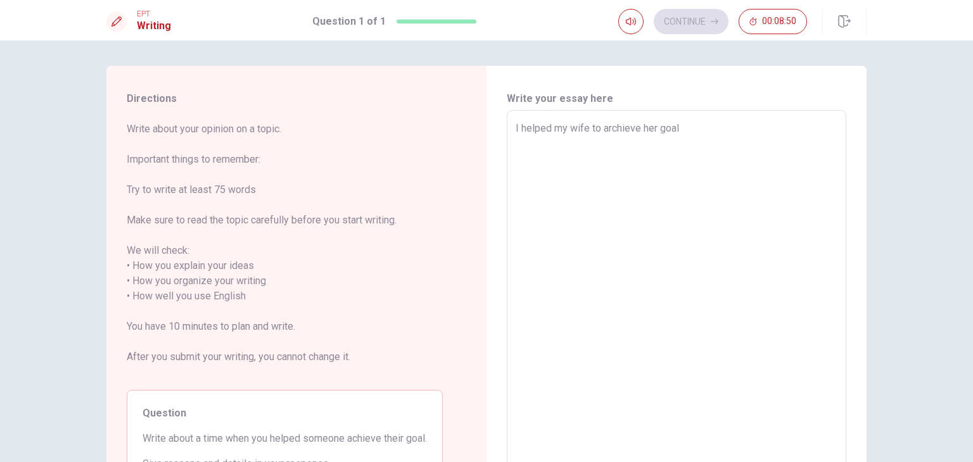
type textarea "I helped my wife to archieve her goal w"
type textarea "x"
type textarea "I helped my wife to archieve her goal wh"
type textarea "x"
type textarea "I helped my wife to archieve her goal whr"
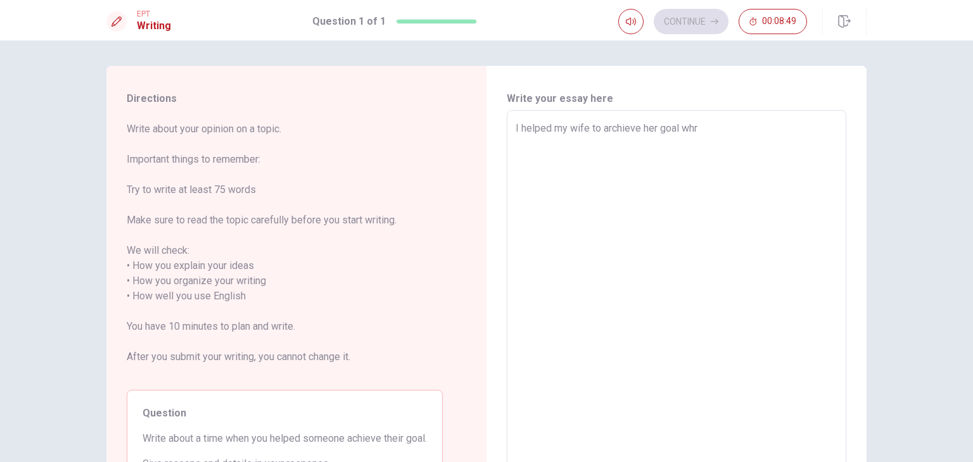
type textarea "x"
type textarea "I helped my wife to archieve her goal wh"
type textarea "x"
type textarea "I helped my wife to archieve her goal w"
type textarea "x"
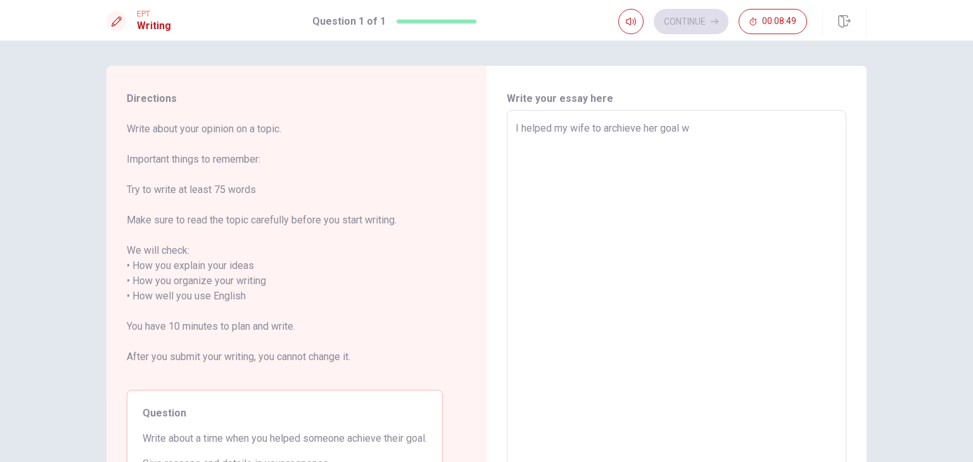
type textarea "I helped my wife to archieve her goal"
type textarea "x"
type textarea "I helped my wife to archieve her goal w"
type textarea "x"
type textarea "I helped my wife to archieve her goal wh"
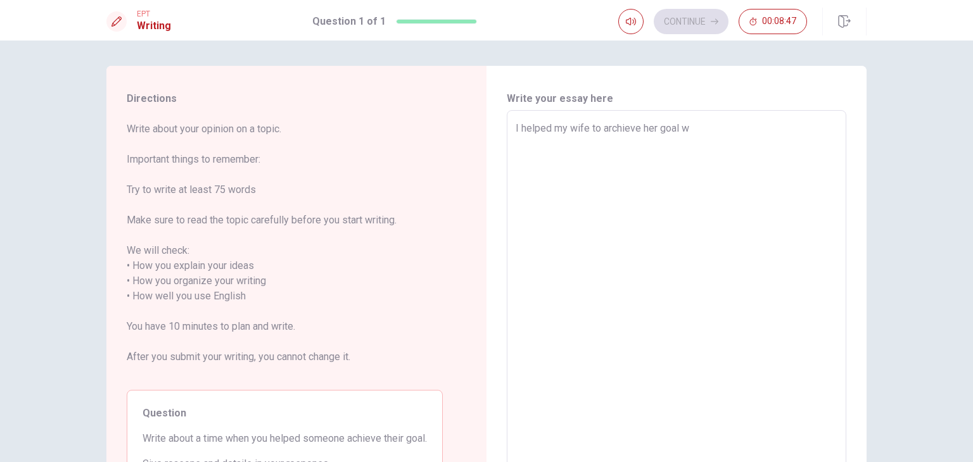
type textarea "x"
type textarea "I helped my wife to archieve her goal whe"
type textarea "x"
type textarea "I helped my wife to archieve her goal when"
type textarea "x"
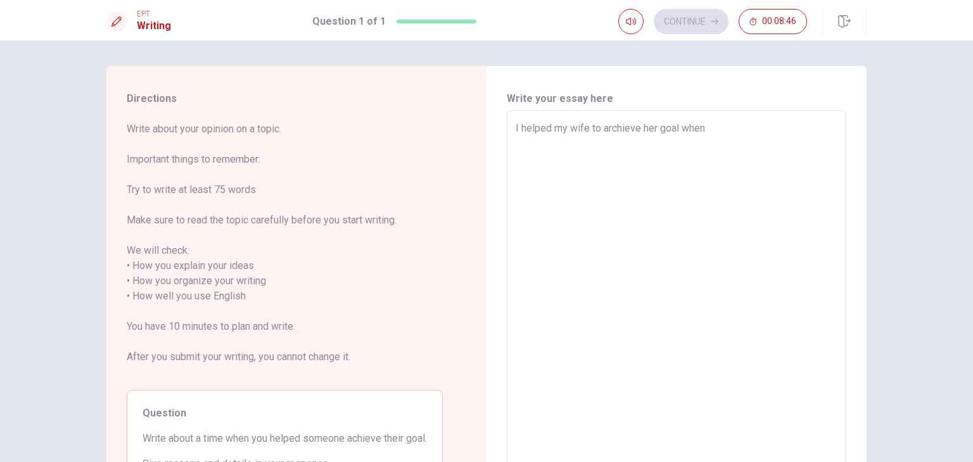
type textarea "I helped my wife to archieve her goal when"
type textarea "x"
type textarea "I helped my wife to archieve her goal when h"
type textarea "x"
type textarea "I helped my wife to archieve her goal when he"
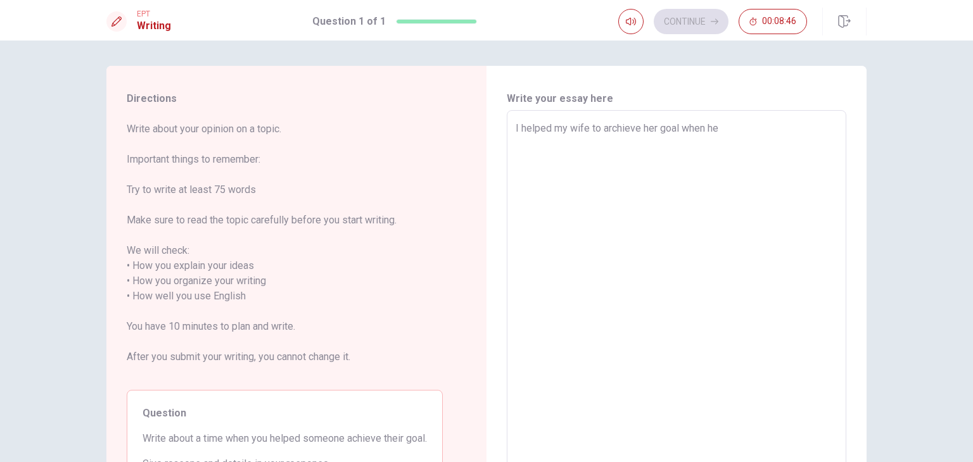
type textarea "x"
type textarea "I helped my wife to archieve her goal when he"
type textarea "x"
type textarea "I helped my wife to archieve her goal when he"
type textarea "x"
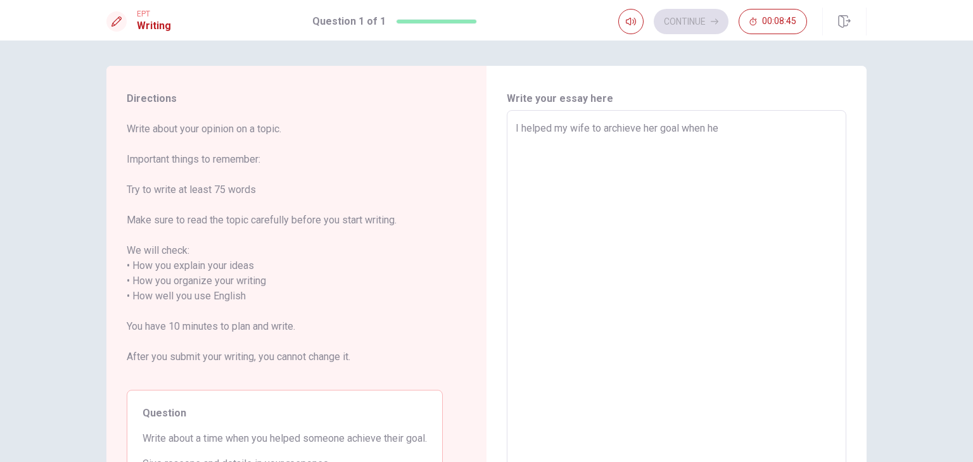
type textarea "I helped my wife to archieve her goal when h"
type textarea "x"
type textarea "I helped my wife to archieve her goal when"
type textarea "x"
type textarea "I helped my wife to archieve her goal when s"
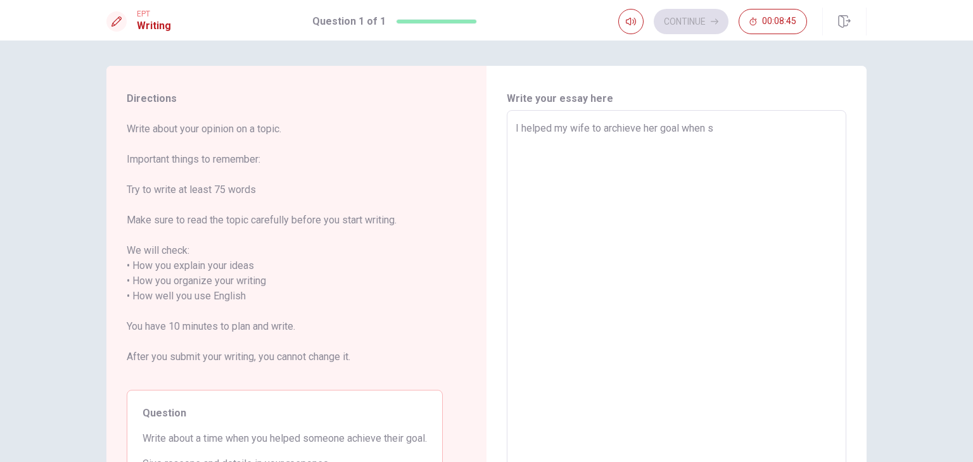
type textarea "x"
type textarea "I helped my wife to archieve her goal when sh"
type textarea "x"
type textarea "I helped my wife to archieve her goal when she"
type textarea "x"
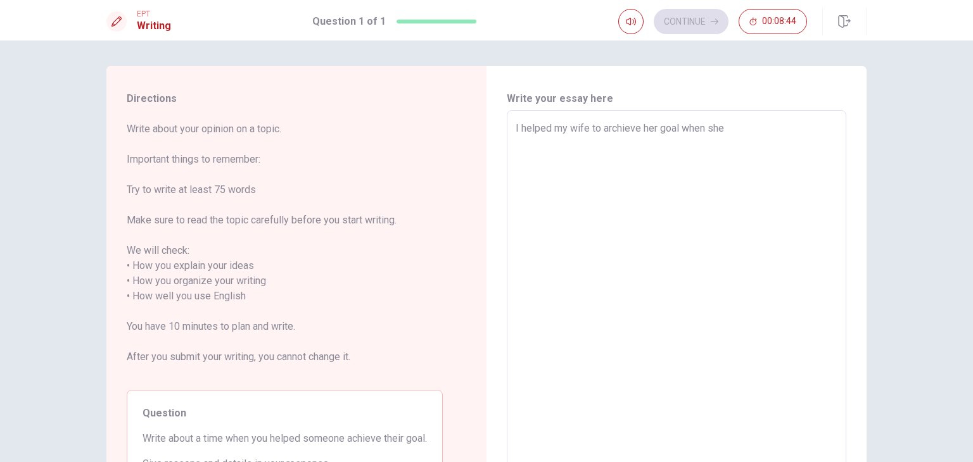
type textarea "I helped my wife to archieve her goal when she"
type textarea "x"
type textarea "I helped my wife to archieve her goal when she w"
type textarea "x"
type textarea "I helped my wife to archieve her goal when she wa"
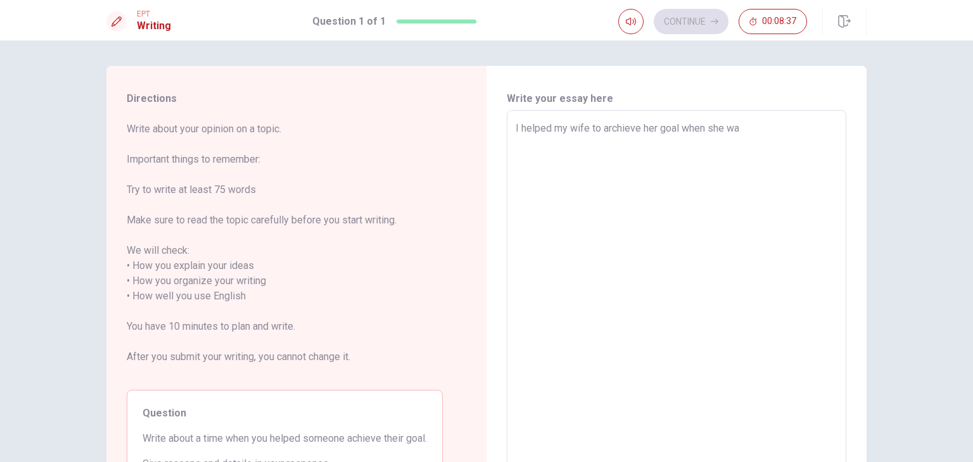
type textarea "x"
type textarea "I helped my wife to archieve her goal when she wan"
type textarea "x"
type textarea "I helped my wife to archieve her goal when she want"
type textarea "x"
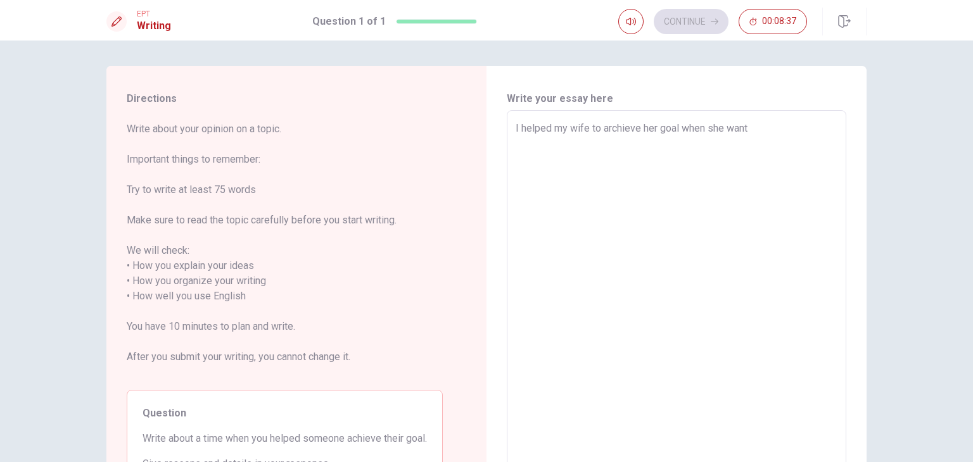
type textarea "I helped my wife to archieve her goal when she wante"
type textarea "x"
type textarea "I helped my wife to archieve her goal when she wante"
type textarea "x"
type textarea "I helped my wife to archieve her goal when she wante d"
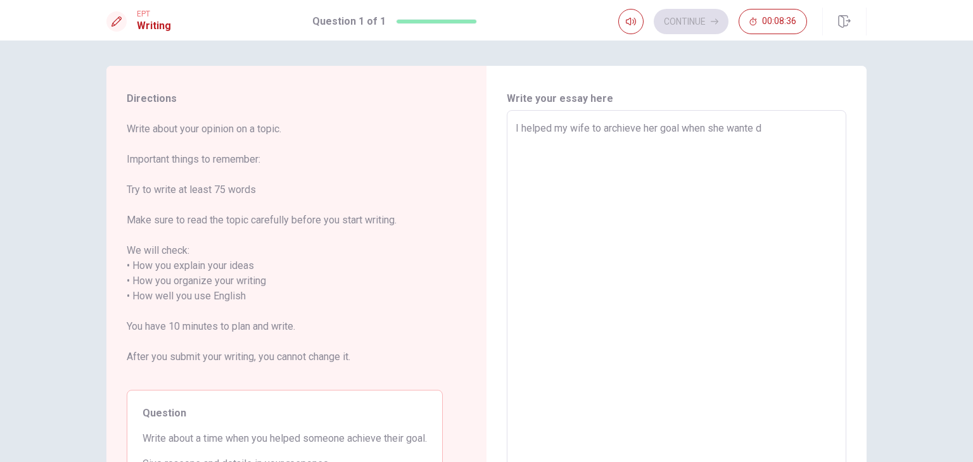
type textarea "x"
type textarea "I helped my wife to archieve her goal when she wante"
type textarea "x"
type textarea "I helped my wife to archieve her goal when she wante"
type textarea "x"
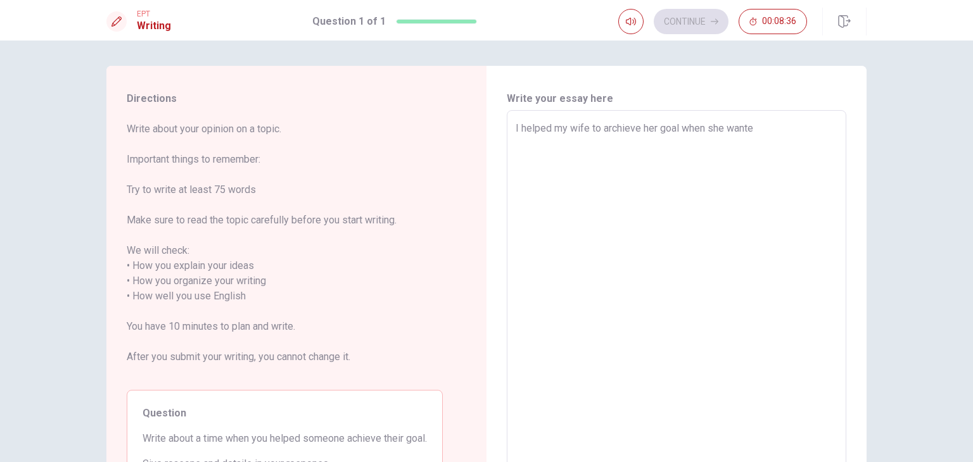
type textarea "I helped my wife to archieve her goal when she wanted"
type textarea "x"
type textarea "I helped my wife to archieve her goal when she wanted"
type textarea "x"
type textarea "I helped my wife to archieve her goal when she wanted t"
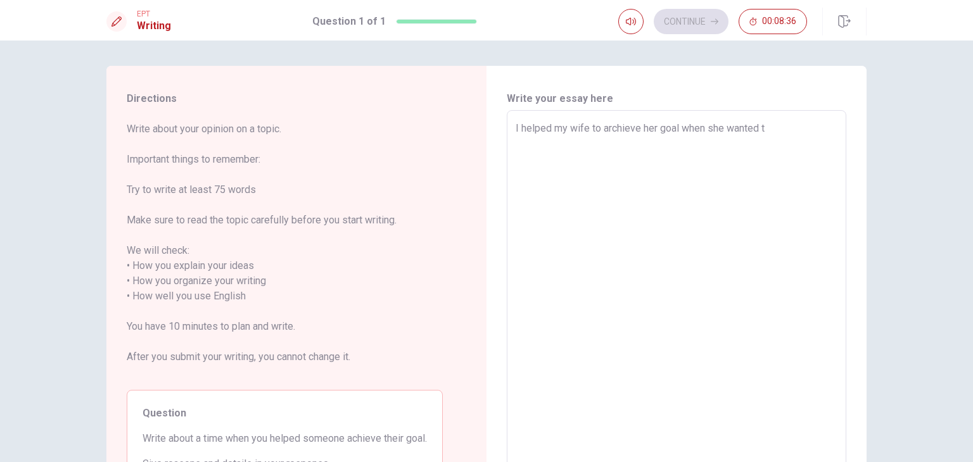
type textarea "x"
type textarea "I helped my wife to archieve her goal when she wanted to"
type textarea "x"
type textarea "I helped my wife to archieve her goal when she wanted to"
type textarea "x"
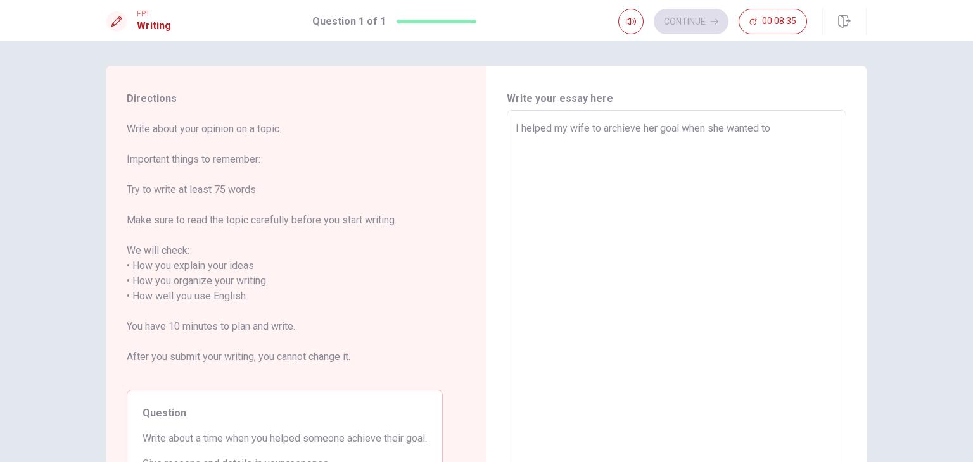
type textarea "I helped my wife to archieve her goal when she wanted to m"
type textarea "x"
type textarea "I helped my wife to archieve her goal when she wanted to mo"
type textarea "x"
type textarea "I helped my wife to archieve her goal when she wanted to moo"
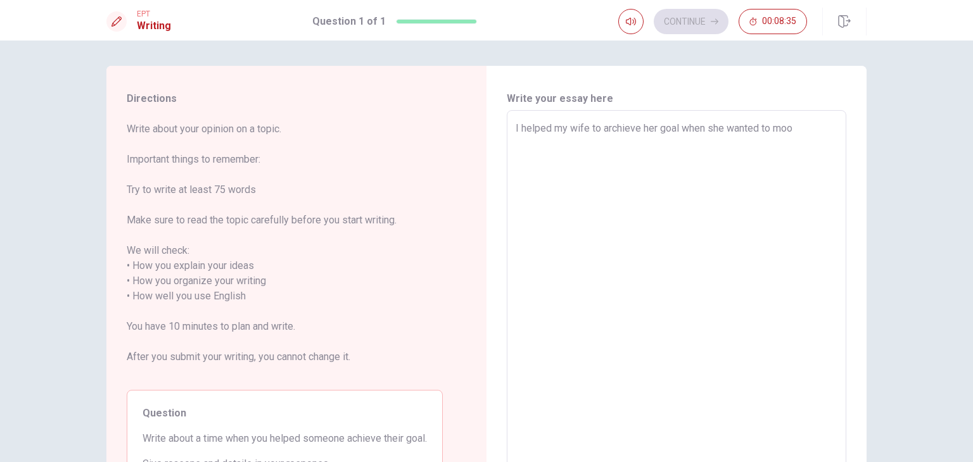
type textarea "x"
type textarea "I helped my wife to archieve her goal when she wanted to mo"
type textarea "x"
type textarea "I helped my wife to archieve her goal when she wanted to mov"
type textarea "x"
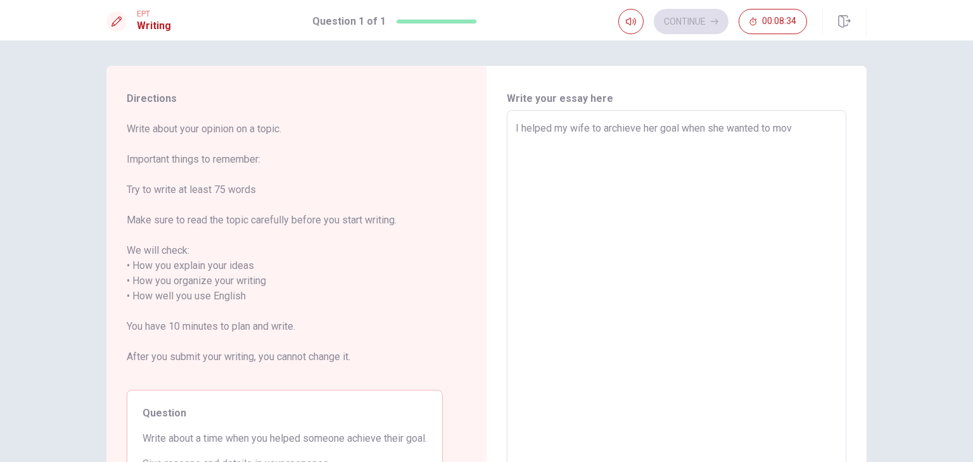
type textarea "I helped my wife to archieve her goal when she wanted to move"
type textarea "x"
type textarea "I helped my wife to archieve her goal when she wanted to move"
type textarea "x"
type textarea "I helped my wife to archieve her goal when she wanted to move t"
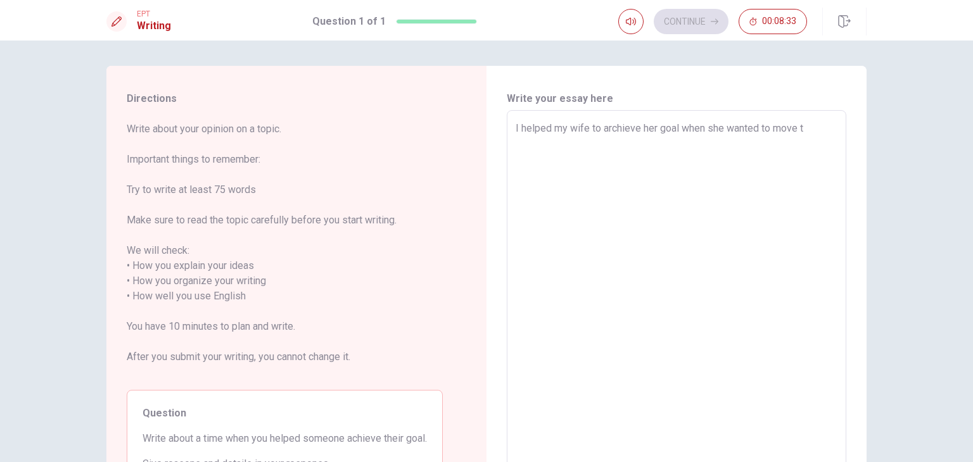
type textarea "x"
type textarea "I helped my wife to archieve her goal when she wanted to move to"
type textarea "x"
type textarea "I helped my wife to archieve her goal when she wanted to move to"
type textarea "x"
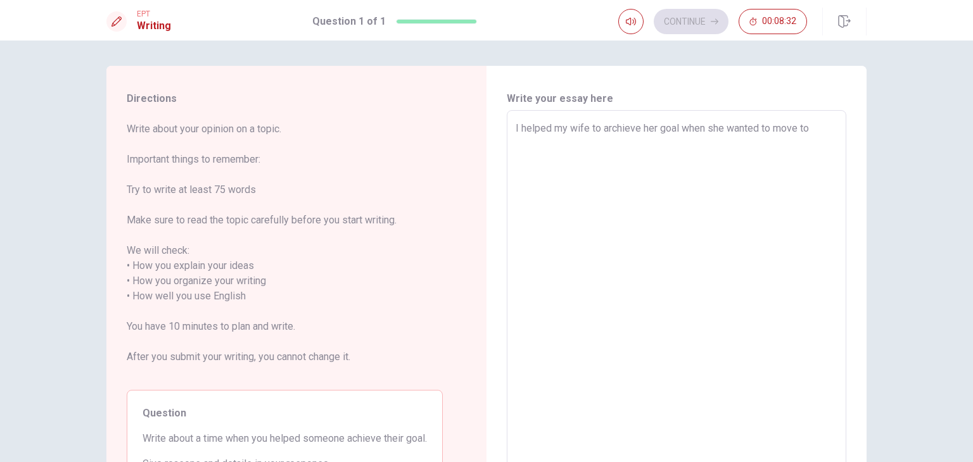
type textarea "I helped my wife to archieve her goal when she wanted to move to P"
type textarea "x"
type textarea "I helped my wife to archieve her goal when she wanted to move to [GEOGRAPHIC_DA…"
type textarea "x"
type textarea "I helped my wife to archieve her goal when she wanted to move to Por"
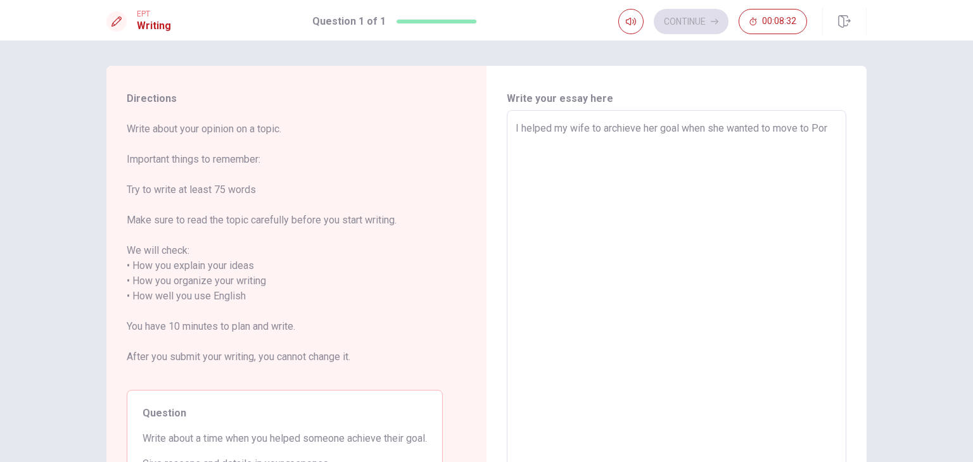
type textarea "x"
type textarea "I helped my wife to archieve her goal when she wanted to move to [GEOGRAPHIC_DA…"
type textarea "x"
type textarea "I helped my wife to archieve her goal when she wanted to move to [GEOGRAPHIC_DA…"
type textarea "x"
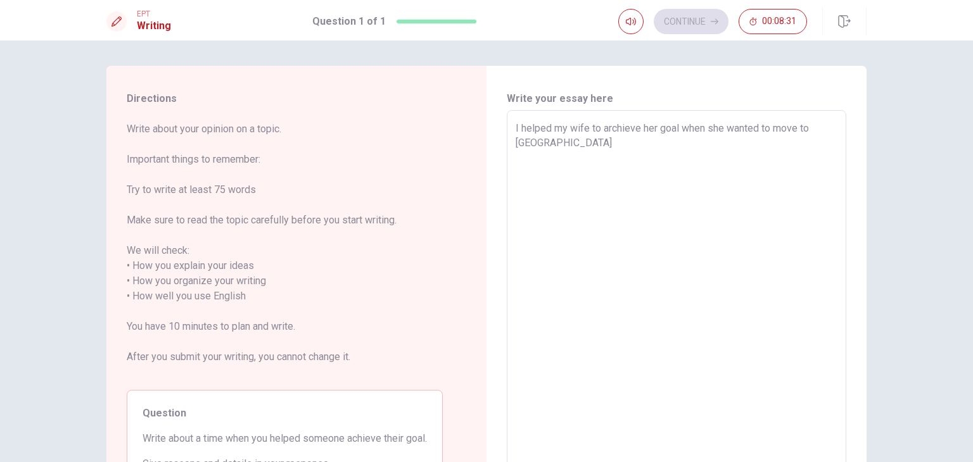
type textarea "I helped my wife to archieve her goal when she wanted to move to [GEOGRAPHIC_DA…"
type textarea "x"
type textarea "I helped my wife to archieve her goal when she wanted to move to [GEOGRAPHIC_DA…"
type textarea "x"
type textarea "I helped my wife to archieve her goal when she wanted to move to [GEOGRAPHIC_DA…"
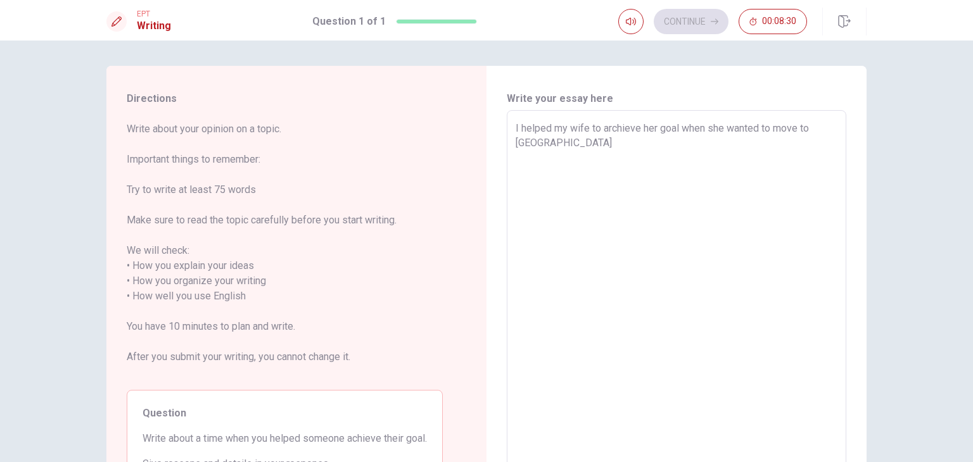
type textarea "x"
type textarea "I helped my wife to archieve her goal when she wanted to move to [GEOGRAPHIC_DA…"
type textarea "x"
type textarea "I helped my wife to archieve her goal when she wanted to move to [GEOGRAPHIC_DA…"
type textarea "x"
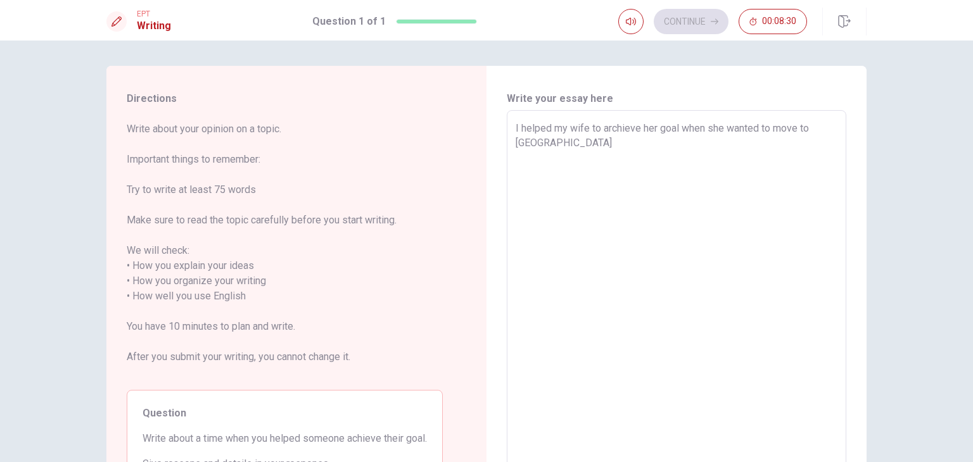
type textarea "I helped my wife to archieve her goal when she wanted to move to [GEOGRAPHIC_DA…"
type textarea "x"
type textarea "I helped my wife to archieve her goal when she wanted to move to [GEOGRAPHIC_DA…"
click at [689, 25] on button "Continue" at bounding box center [690, 21] width 75 height 25
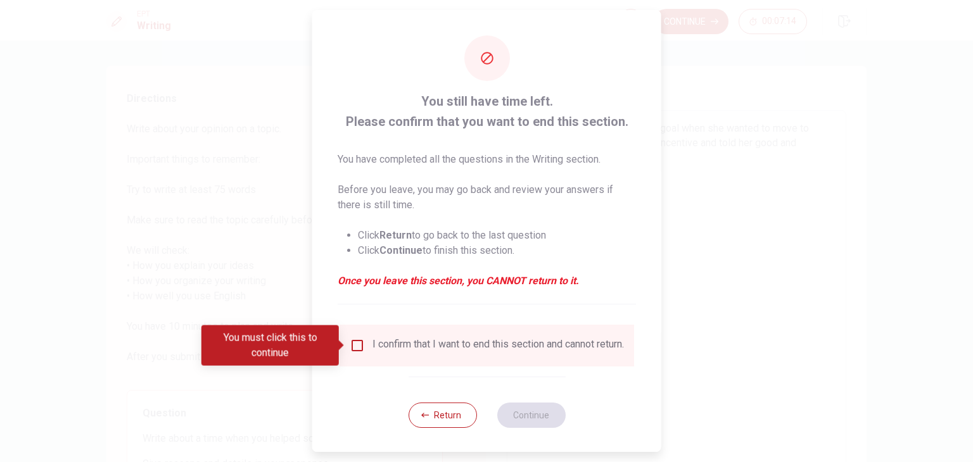
click at [428, 350] on div "I confirm that I want to end this section and cannot return." at bounding box center [497, 345] width 251 height 15
click at [445, 334] on div "I confirm that I want to end this section and cannot return." at bounding box center [486, 346] width 294 height 42
click at [439, 340] on div "I confirm that I want to end this section and cannot return." at bounding box center [497, 345] width 251 height 15
click at [451, 345] on div "I confirm that I want to end this section and cannot return." at bounding box center [497, 345] width 251 height 15
click at [356, 344] on input "You must click this to continue" at bounding box center [357, 345] width 15 height 15
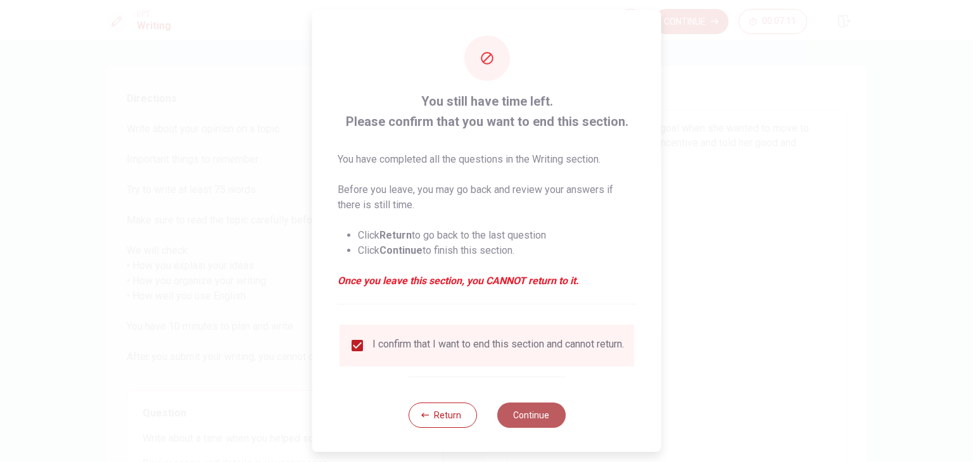
click at [540, 425] on button "Continue" at bounding box center [530, 415] width 68 height 25
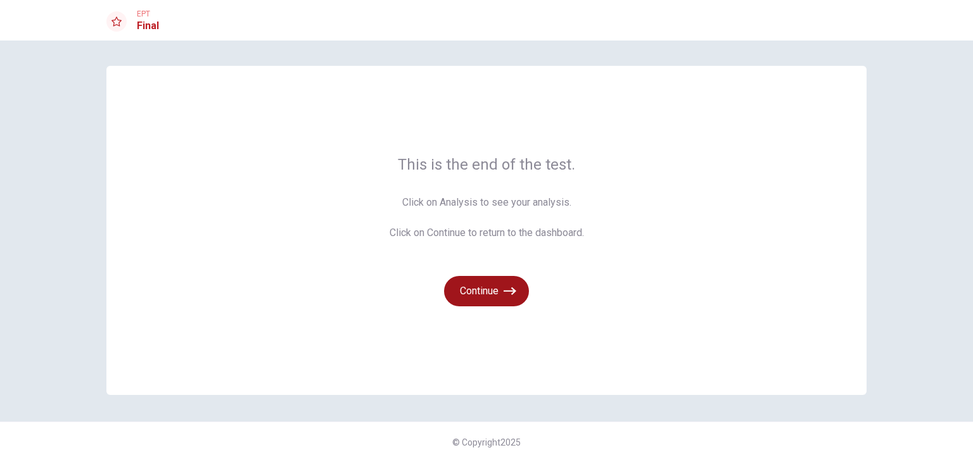
click at [489, 293] on button "Continue" at bounding box center [486, 291] width 85 height 30
